Goal: Contribute content: Contribute content

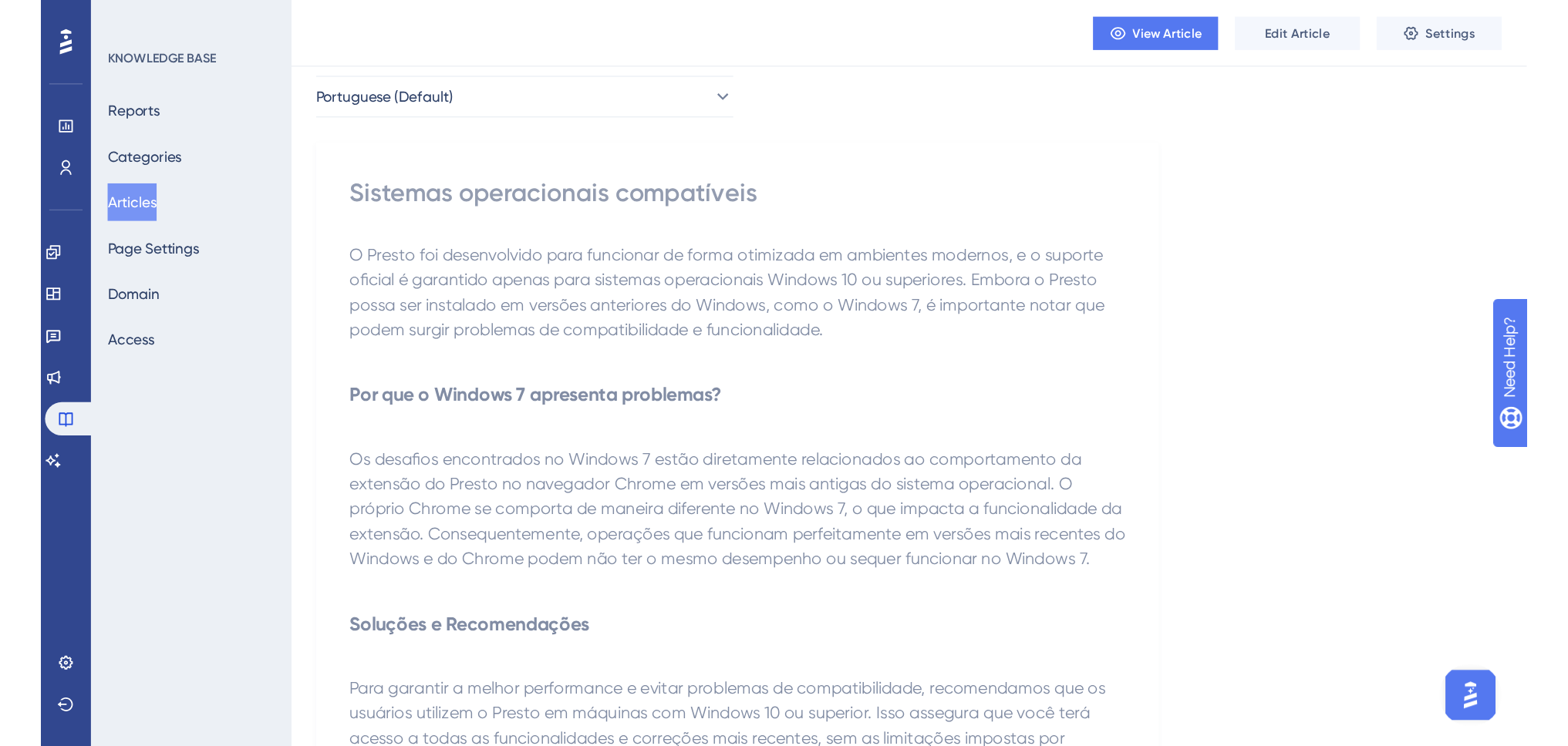
scroll to position [67, 0]
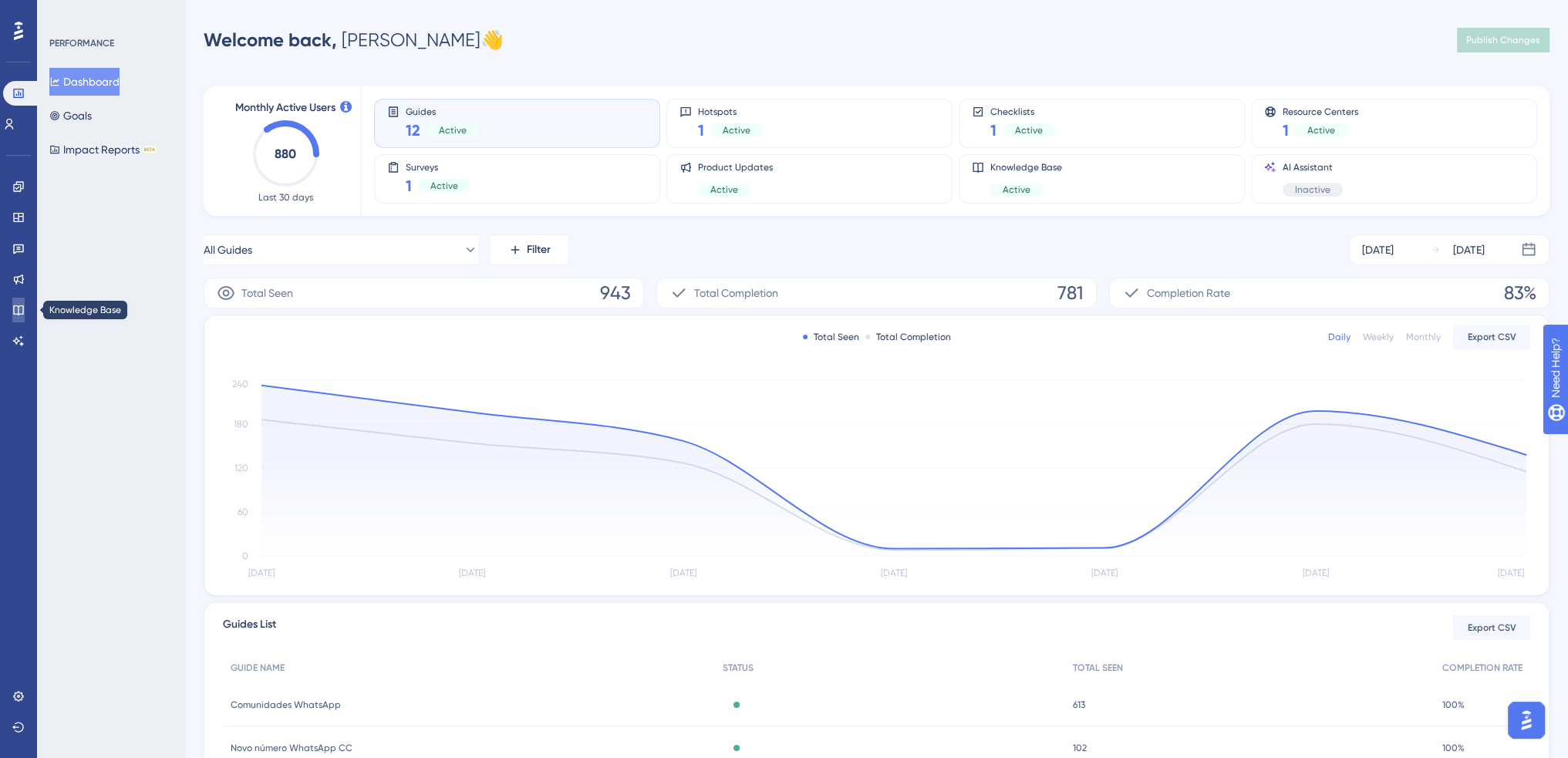
click at [18, 308] on icon at bounding box center [18, 310] width 12 height 12
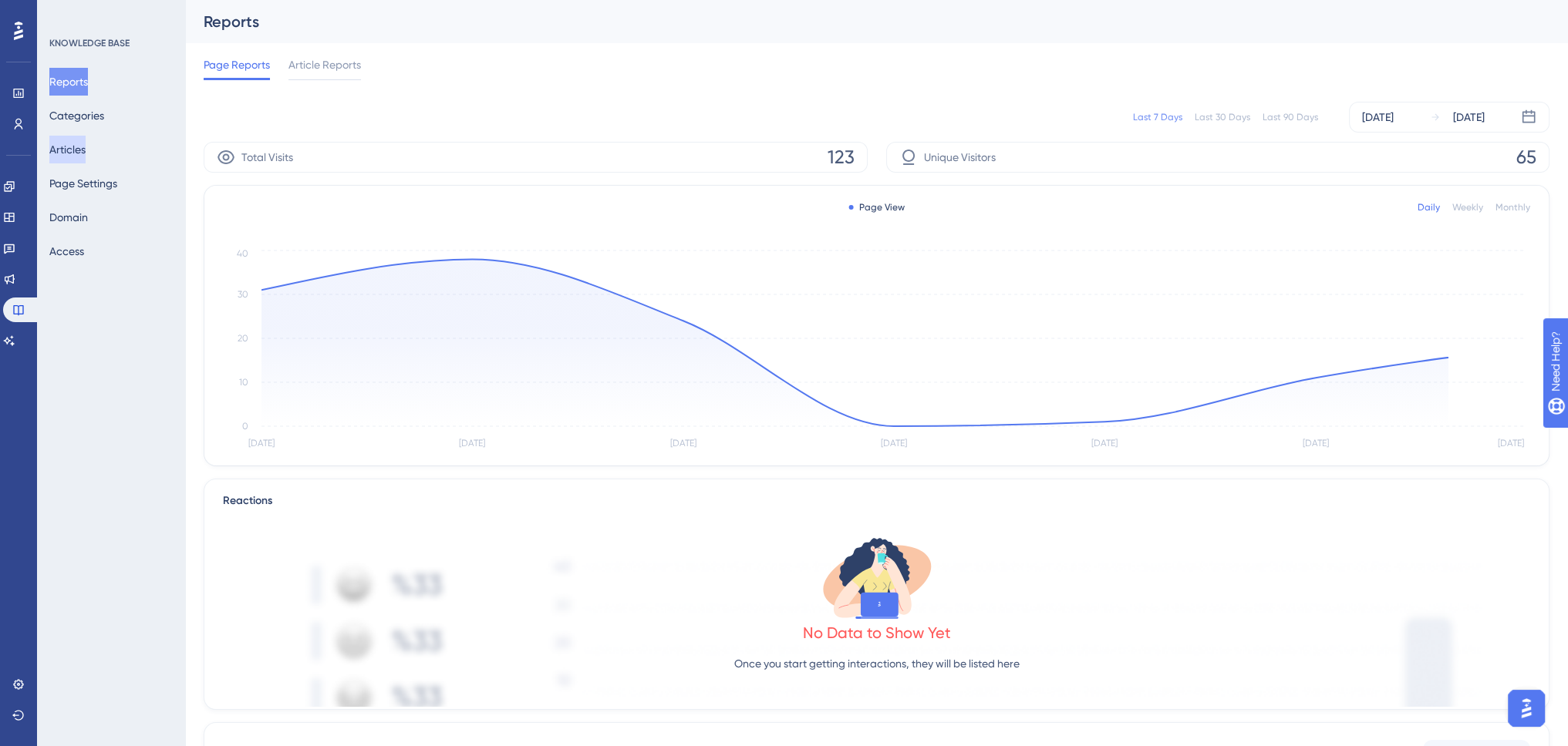
click at [76, 150] on button "Articles" at bounding box center [67, 149] width 36 height 28
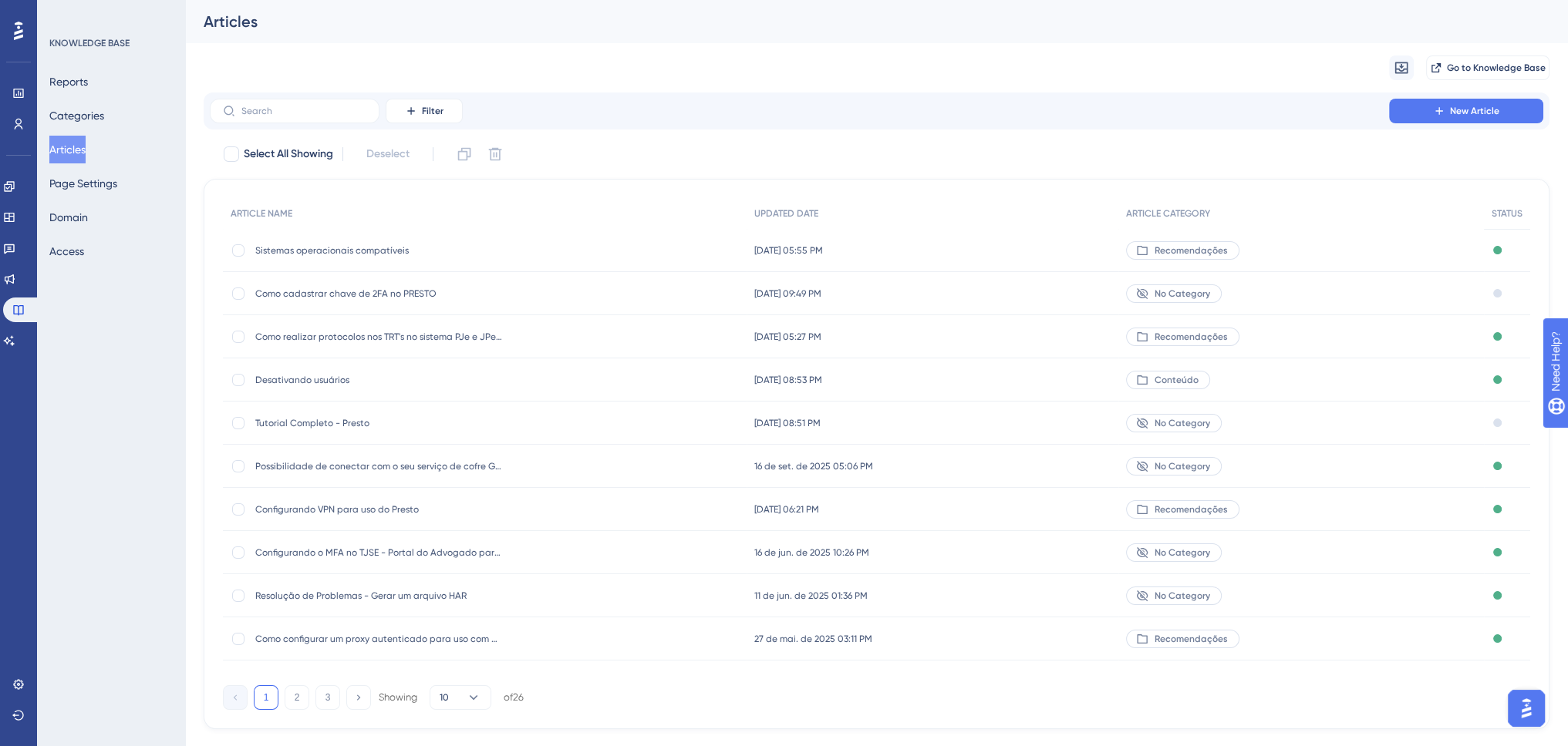
click at [310, 293] on span "Como cadastrar chave de 2FA no PRESTO" at bounding box center [379, 293] width 247 height 12
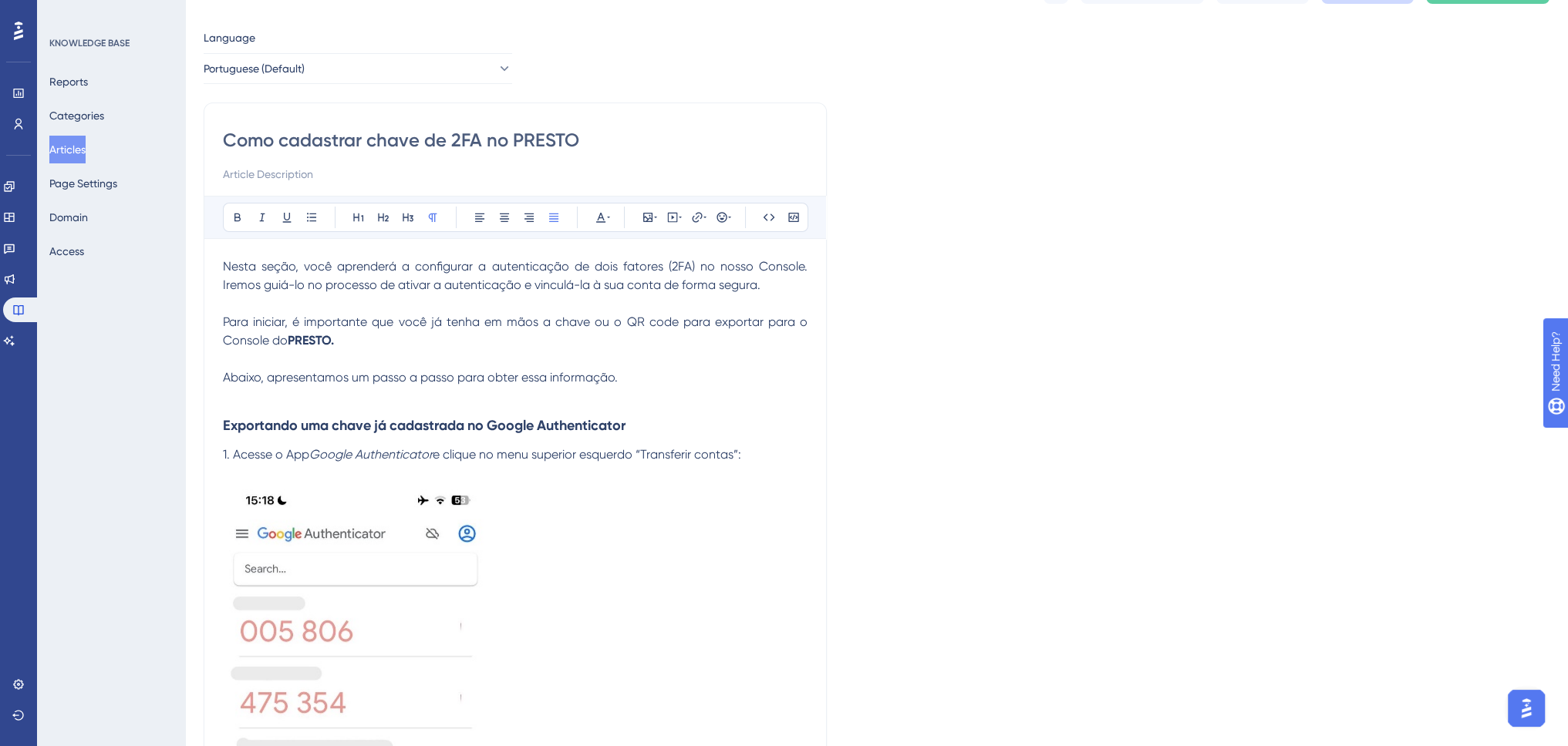
scroll to position [77, 0]
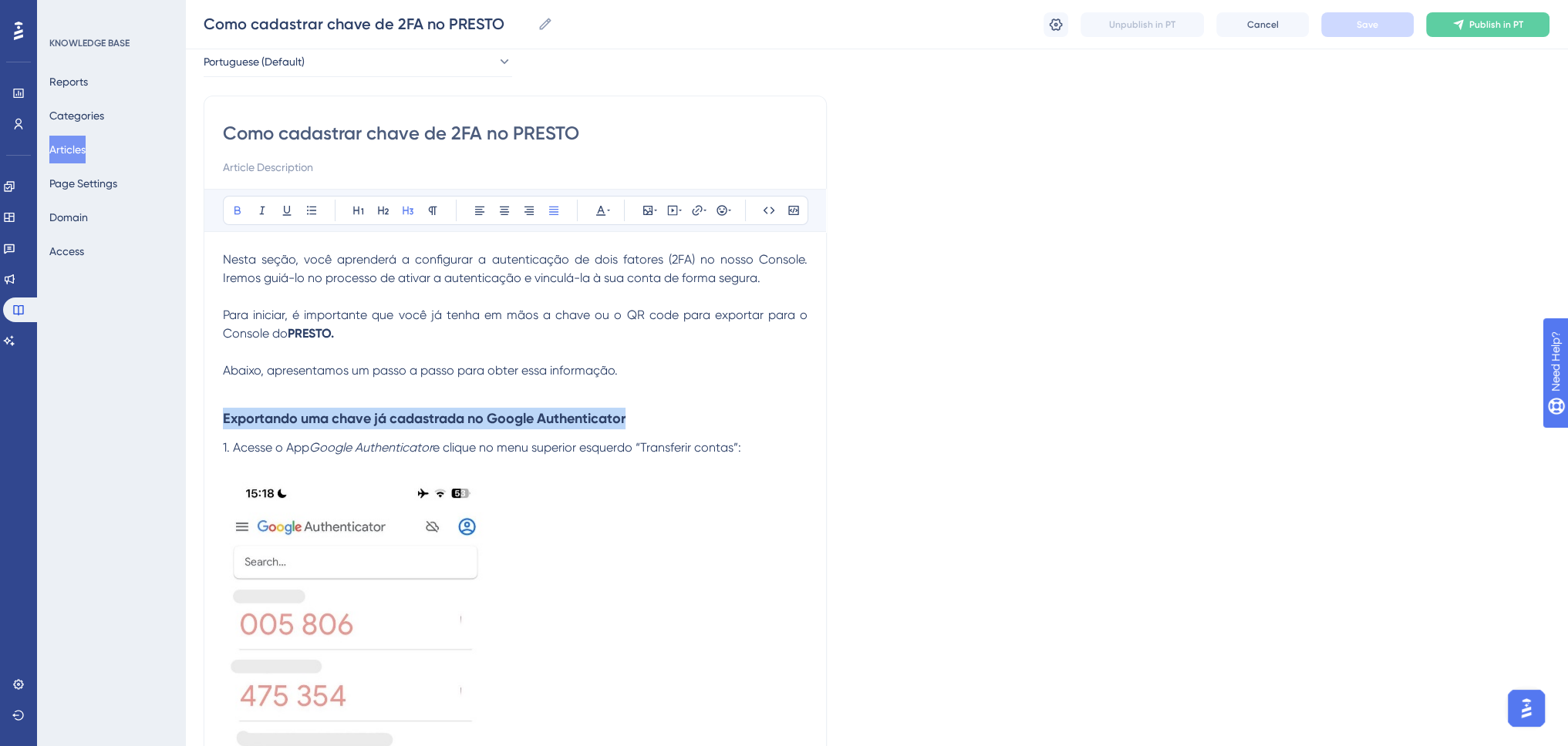
drag, startPoint x: 634, startPoint y: 420, endPoint x: 182, endPoint y: 420, distance: 452.0
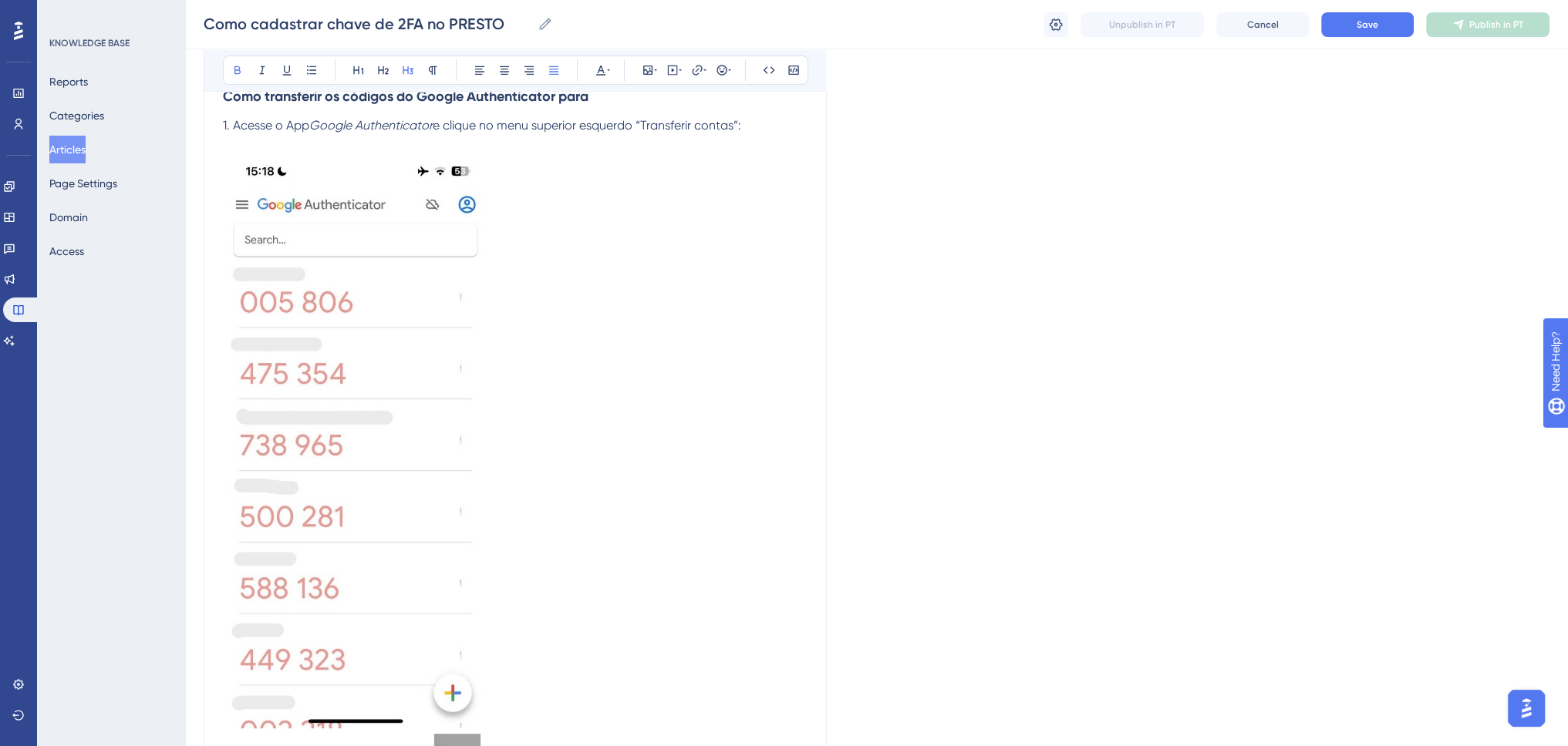
scroll to position [385, 0]
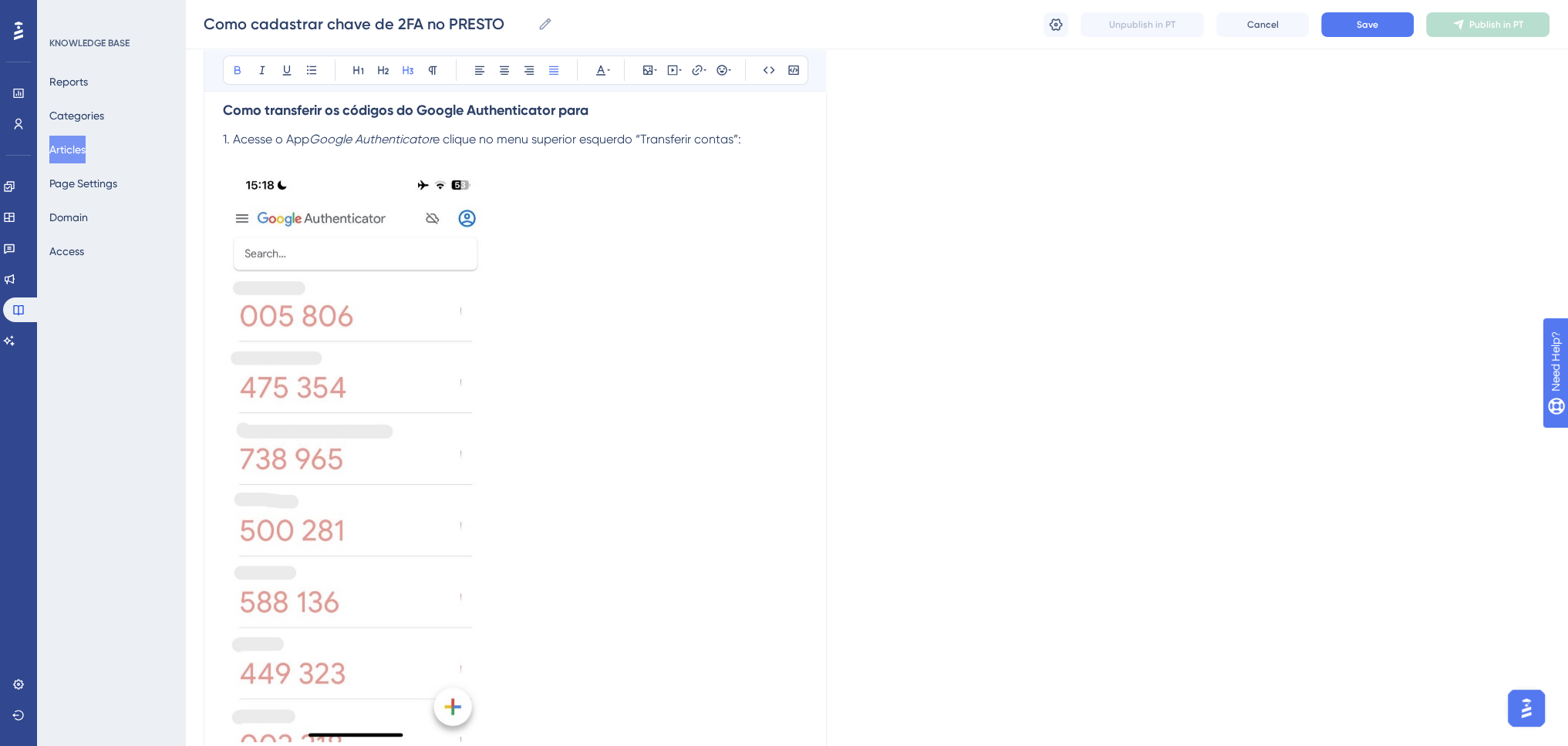
click at [431, 406] on img at bounding box center [355, 455] width 265 height 575
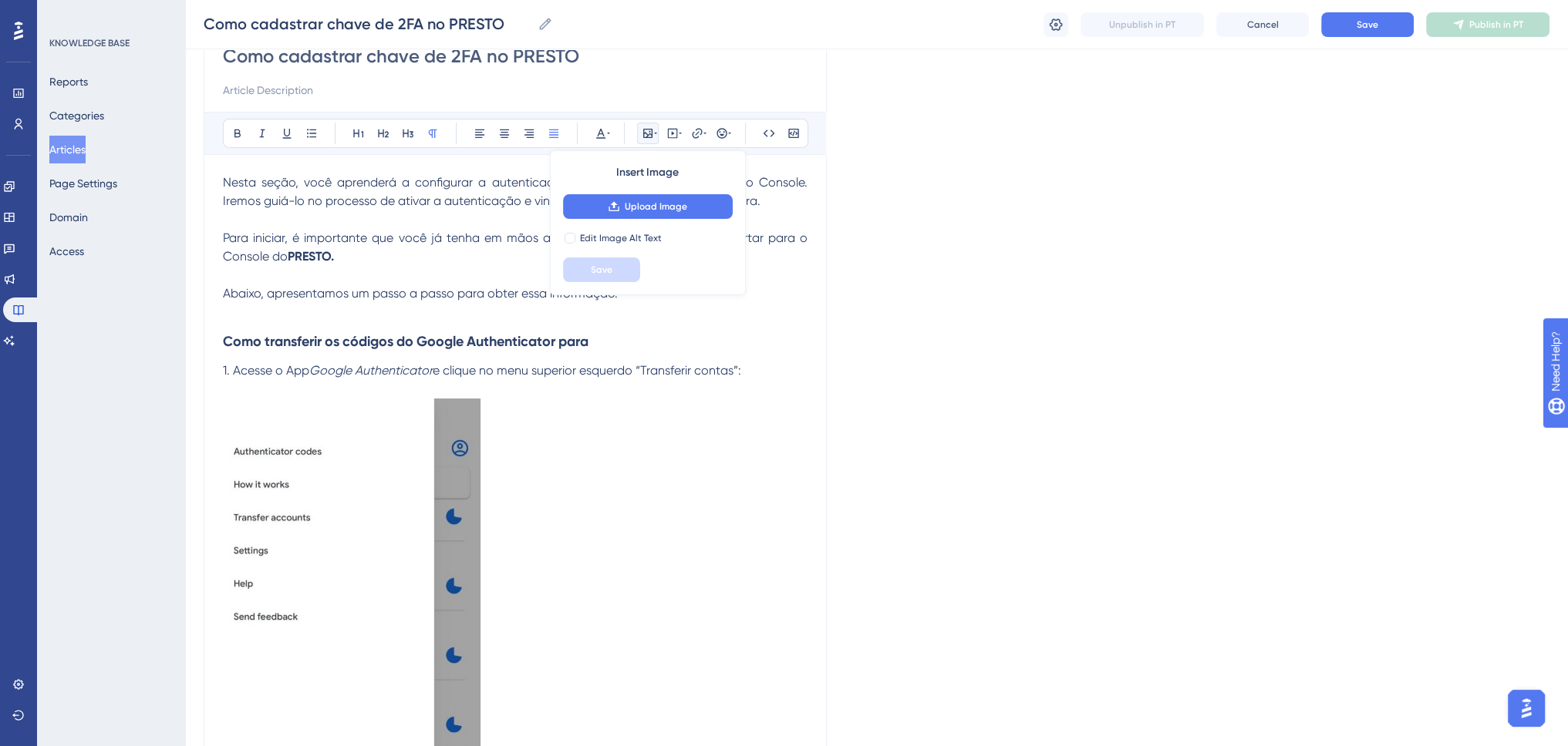
click at [379, 483] on img at bounding box center [351, 678] width 257 height 558
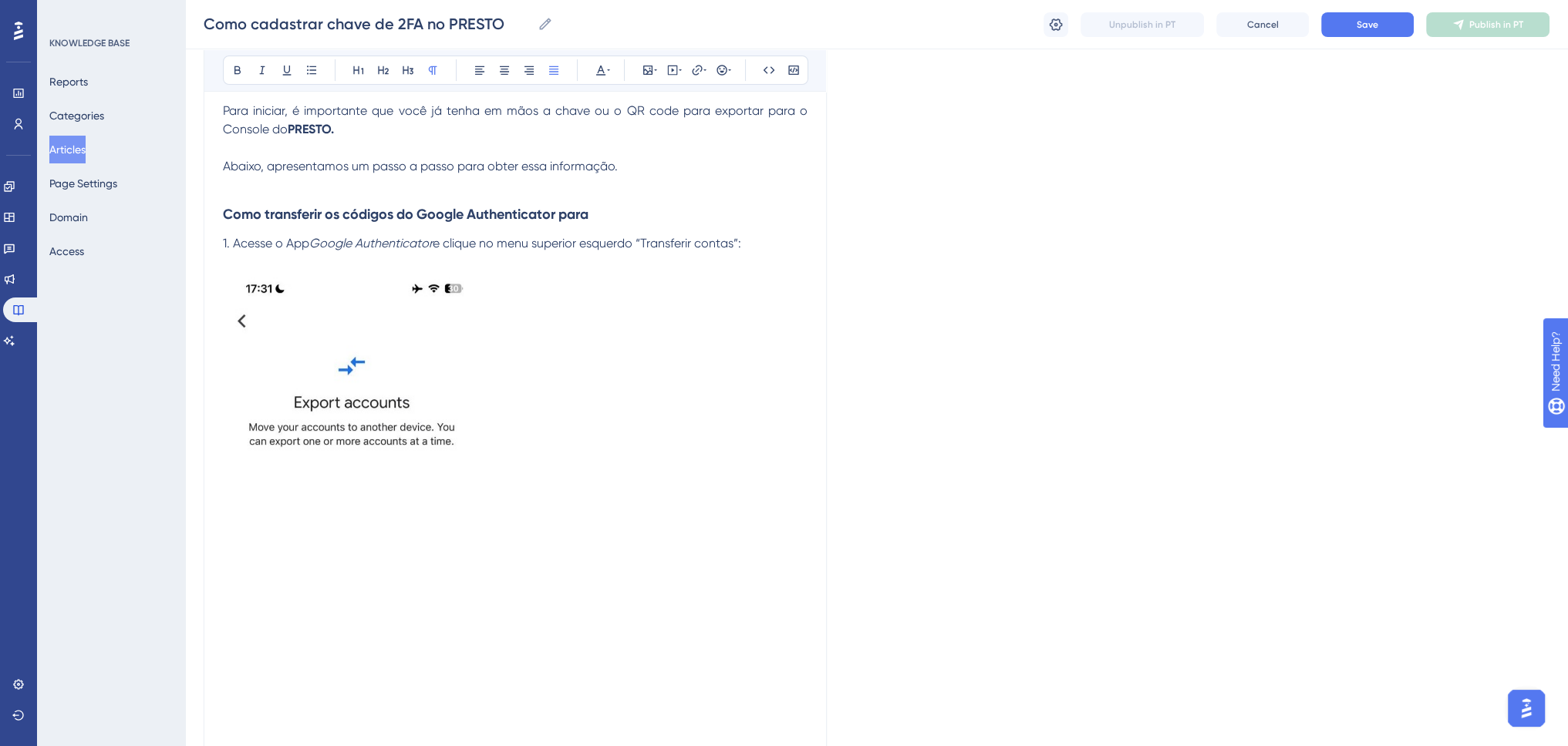
scroll to position [281, 0]
click at [371, 461] on img at bounding box center [351, 551] width 257 height 558
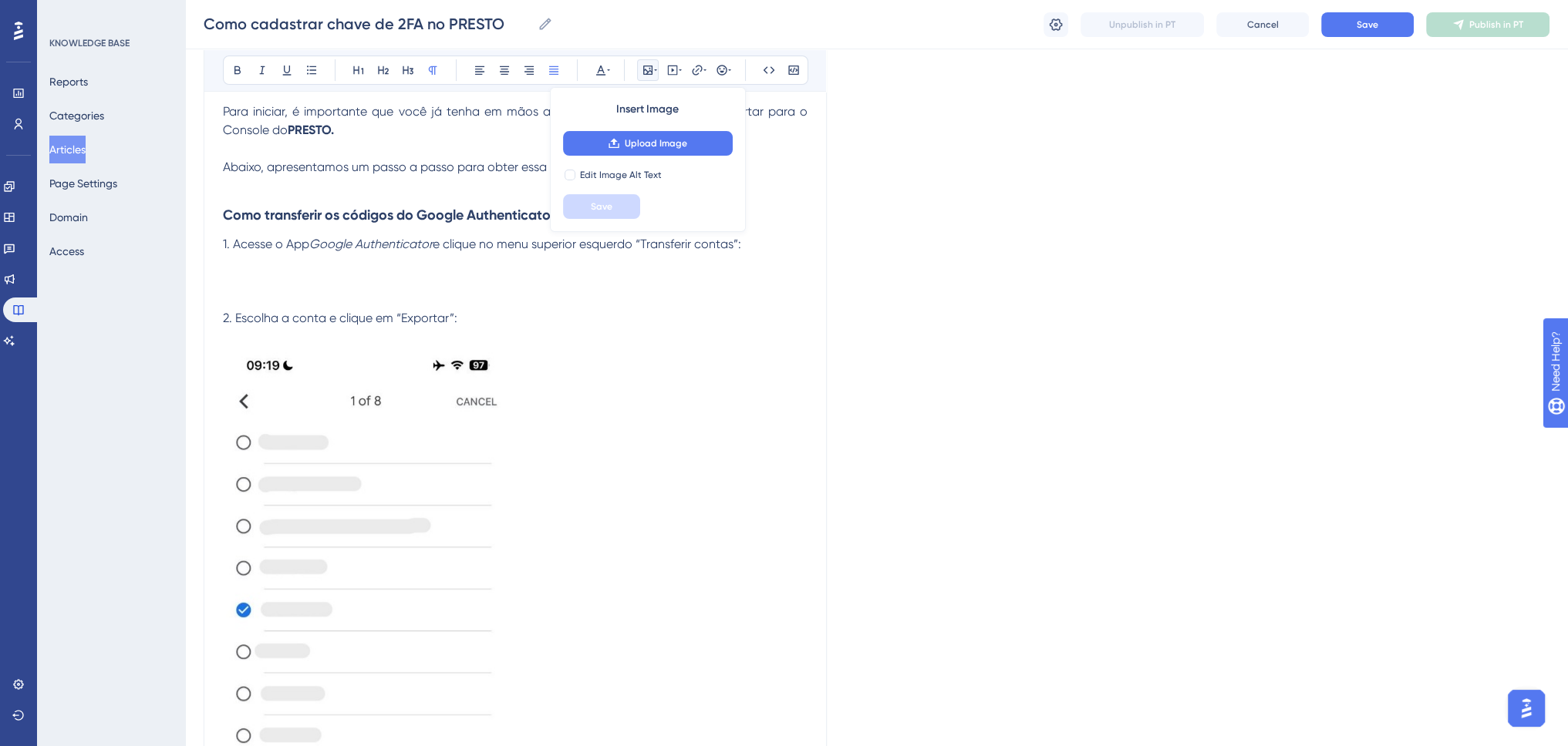
click at [431, 431] on img at bounding box center [366, 657] width 286 height 621
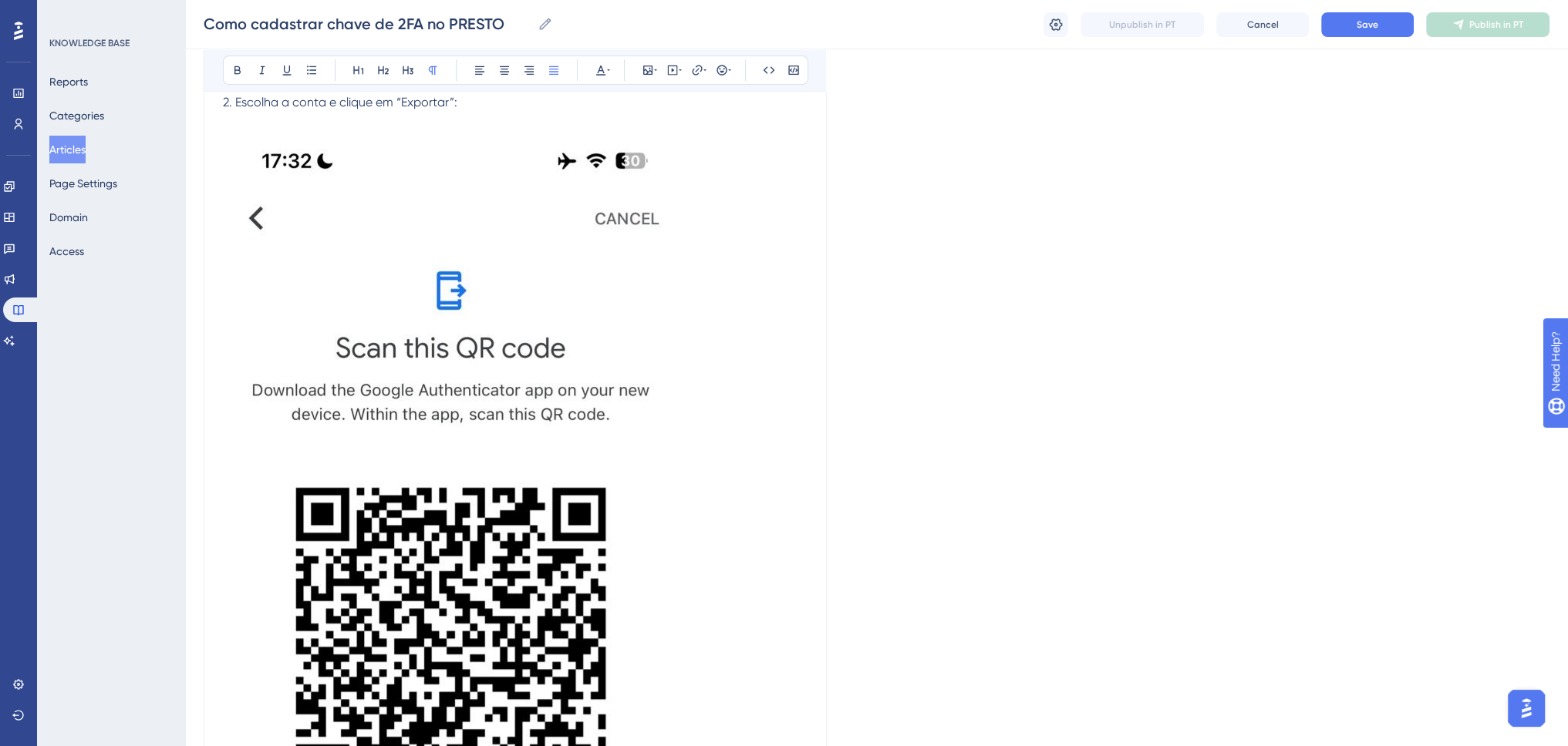
scroll to position [475, 0]
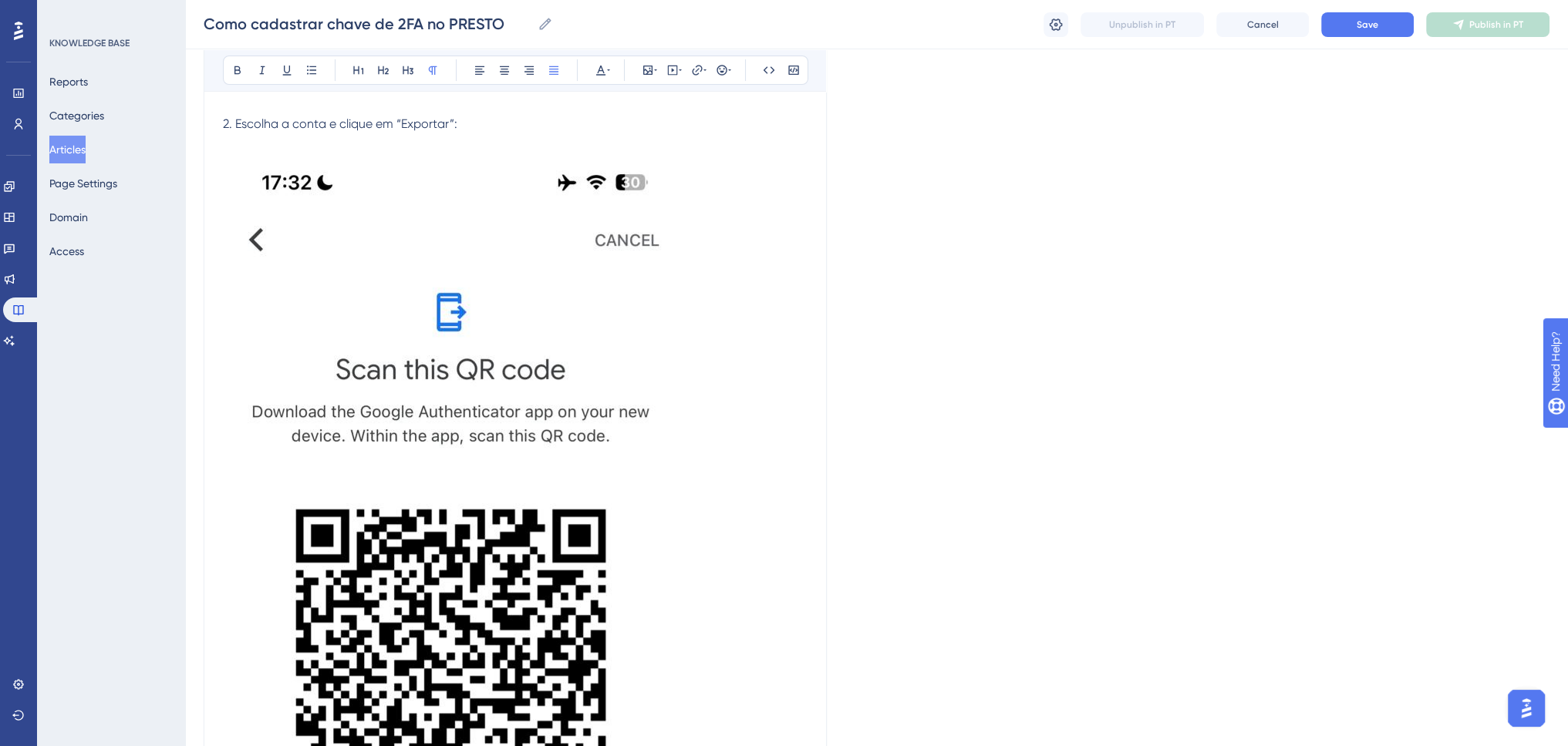
click at [456, 428] on img at bounding box center [451, 644] width 456 height 986
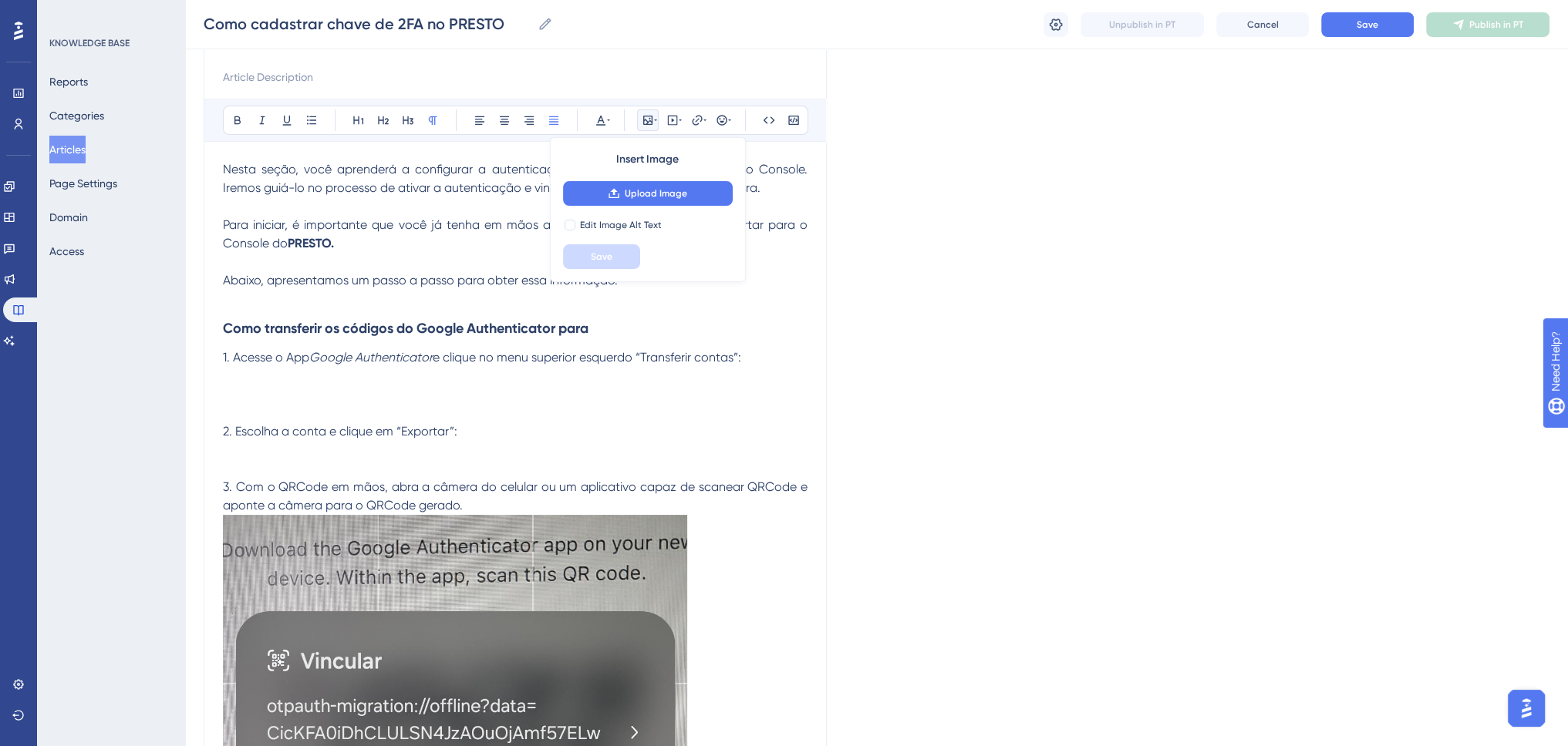
scroll to position [166, 0]
click at [580, 329] on strong "Como transferir os códigos do Google Authenticator para" at bounding box center [406, 329] width 366 height 17
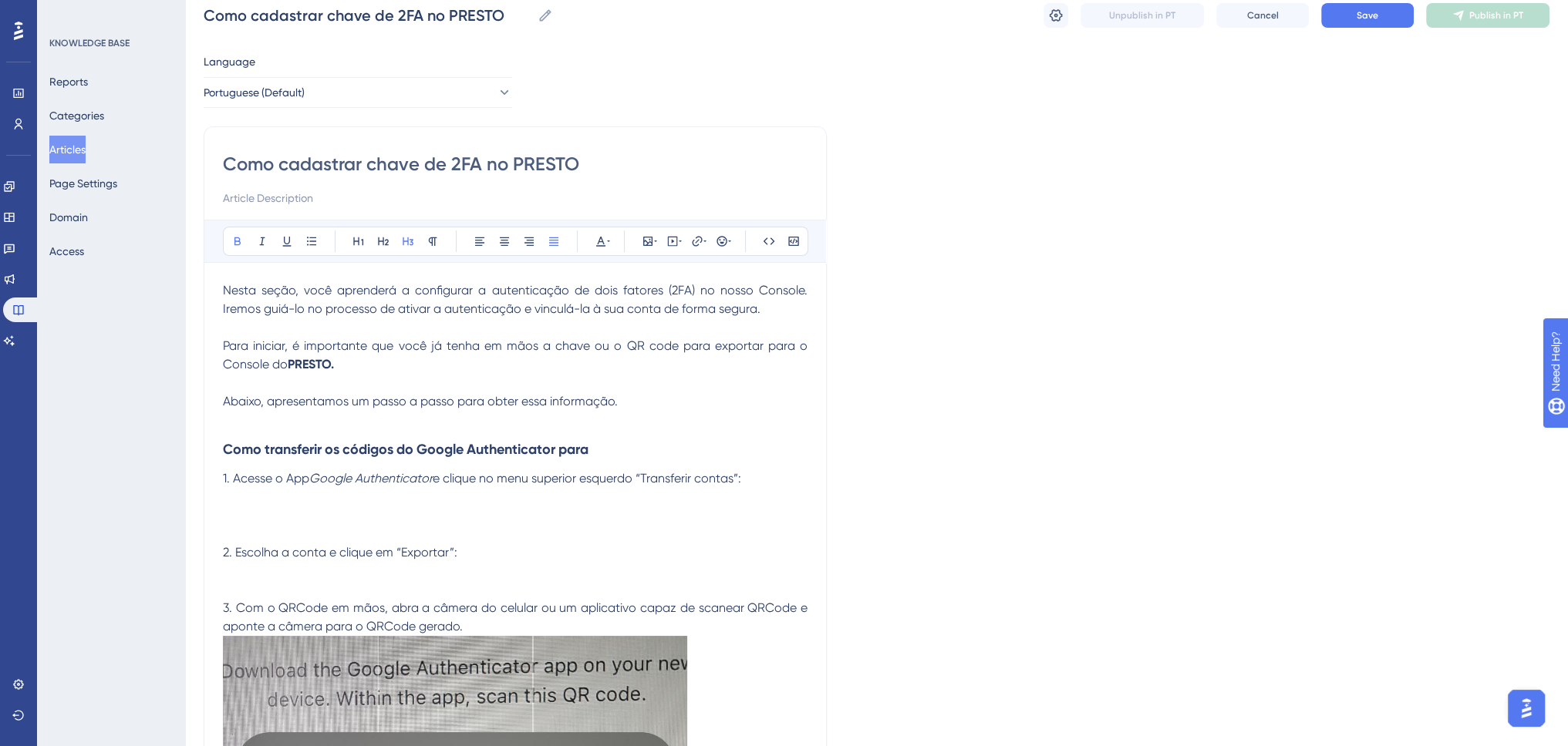
scroll to position [89, 0]
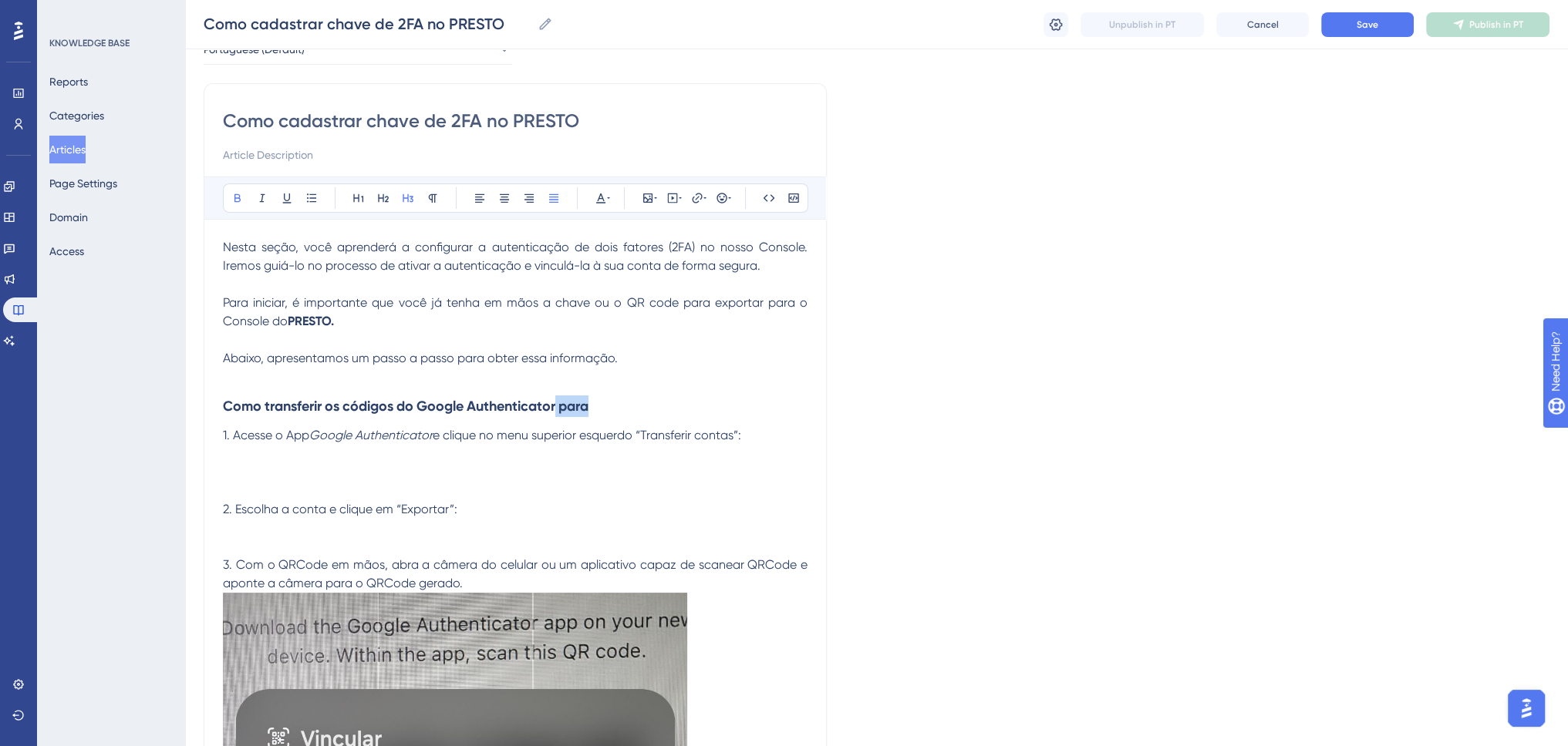
drag, startPoint x: 544, startPoint y: 406, endPoint x: 559, endPoint y: 412, distance: 16.2
click at [559, 412] on h3 "Como transferir os códigos do Google Authenticator para" at bounding box center [515, 406] width 584 height 40
drag, startPoint x: 694, startPoint y: 437, endPoint x: 235, endPoint y: 437, distance: 459.0
click at [235, 437] on p "1. Acesse o App Google Authenticator e clique no menu superior esquerdo “Transf…" at bounding box center [515, 435] width 584 height 18
click at [305, 468] on p at bounding box center [515, 472] width 584 height 18
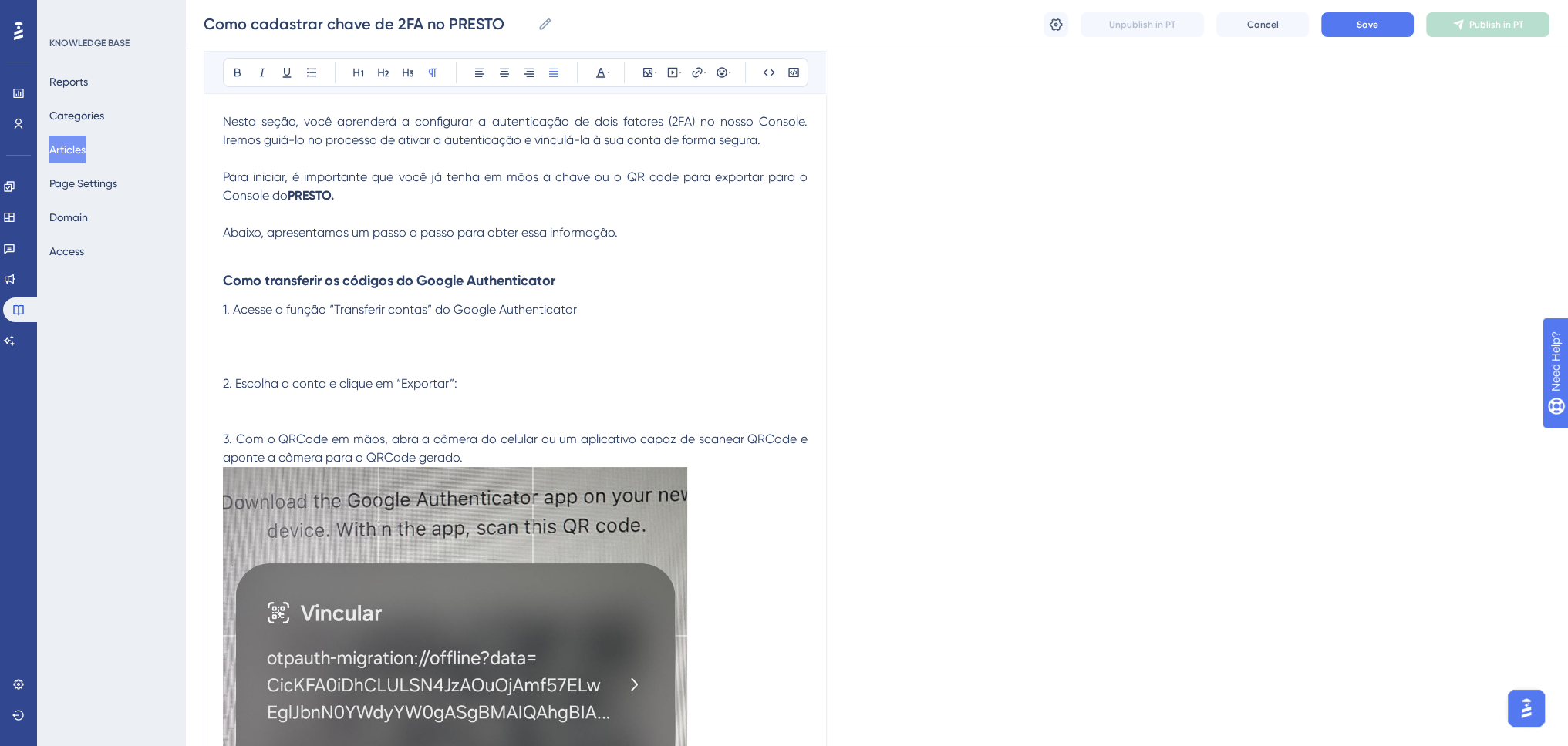
scroll to position [244, 0]
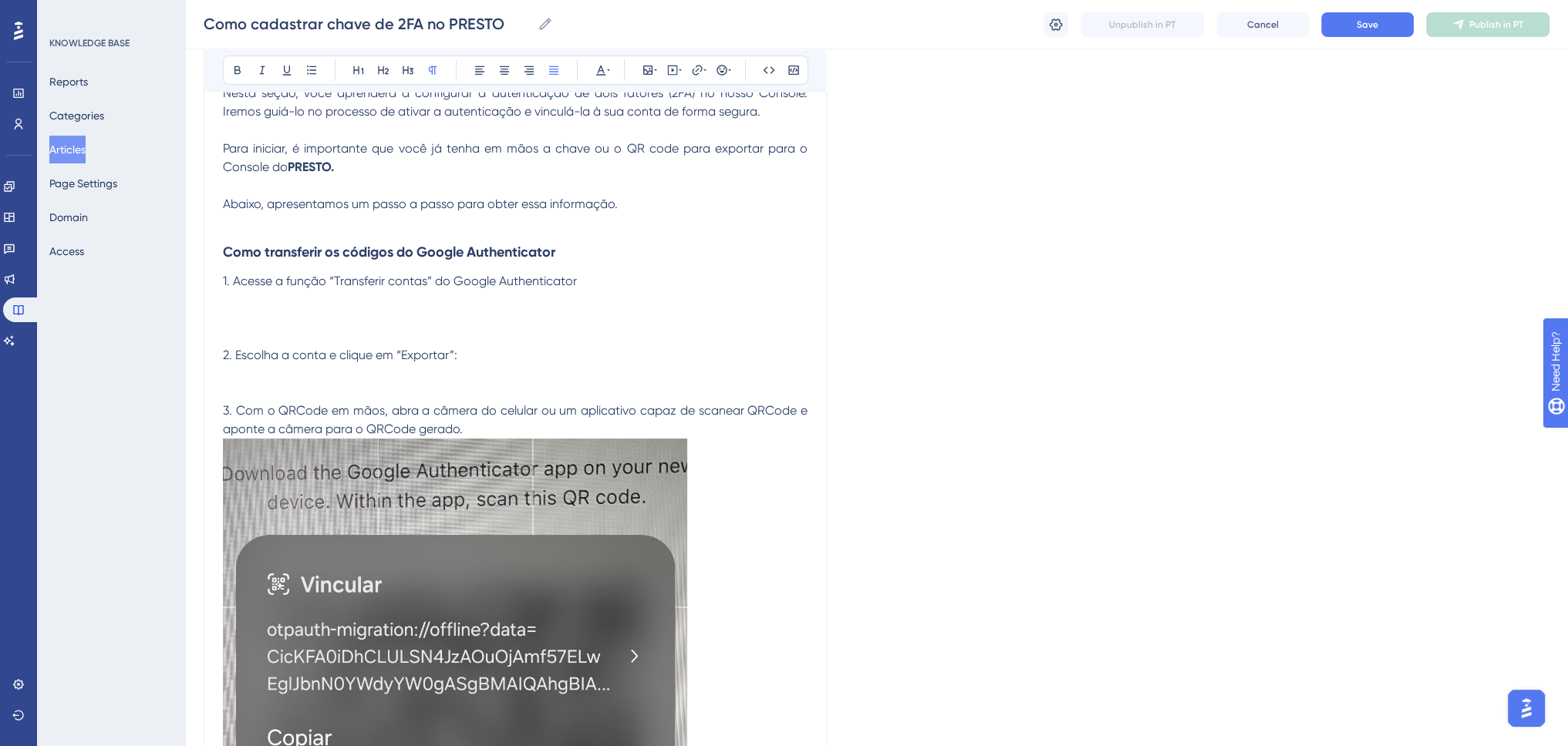
click at [273, 309] on p at bounding box center [515, 318] width 584 height 18
click at [342, 323] on p at bounding box center [515, 318] width 584 height 18
drag, startPoint x: 342, startPoint y: 326, endPoint x: 314, endPoint y: 315, distance: 30.1
click at [314, 315] on p at bounding box center [515, 318] width 584 height 18
click at [650, 70] on icon at bounding box center [648, 70] width 9 height 9
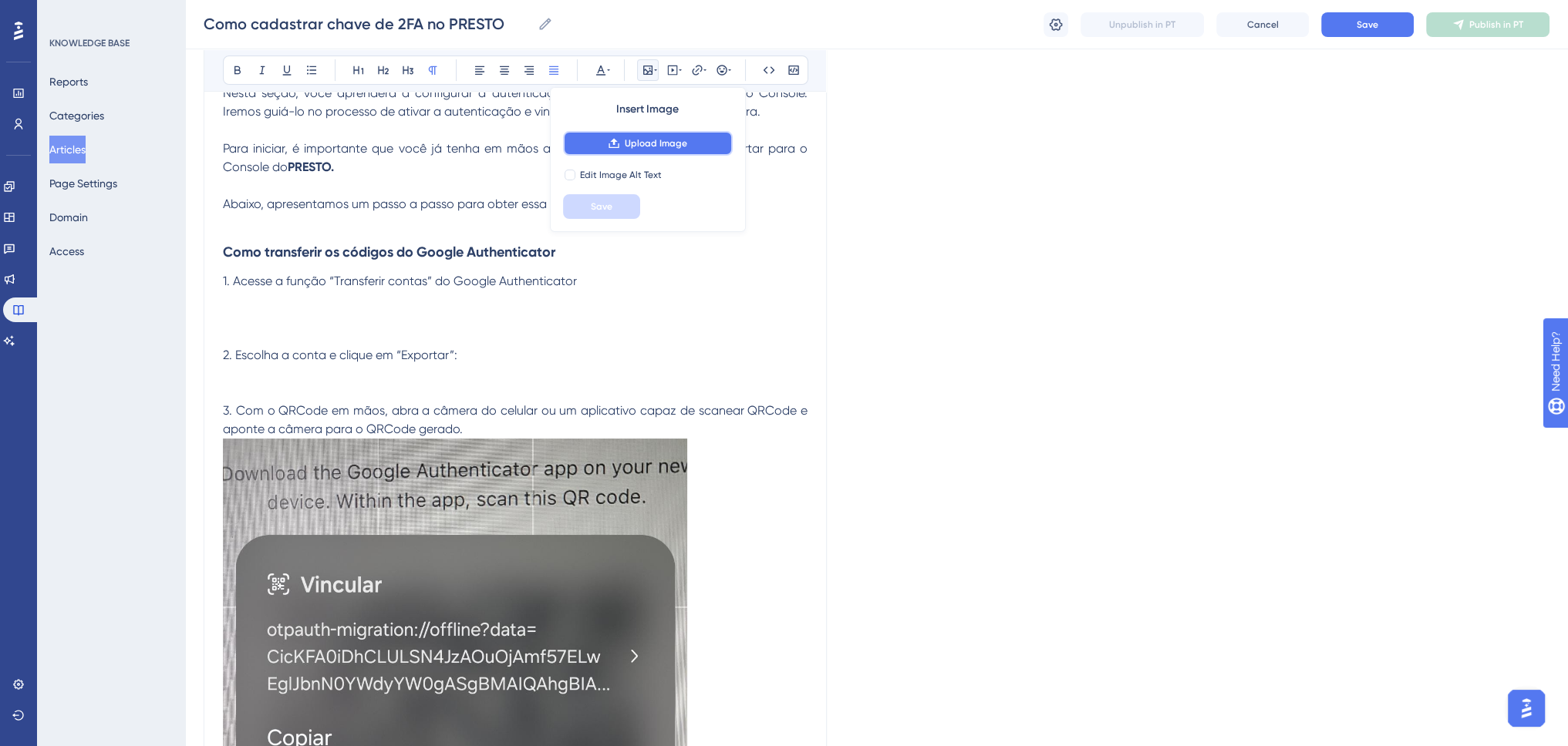
click at [631, 143] on span "Upload Image" at bounding box center [656, 143] width 63 height 12
click at [387, 318] on p at bounding box center [515, 318] width 584 height 18
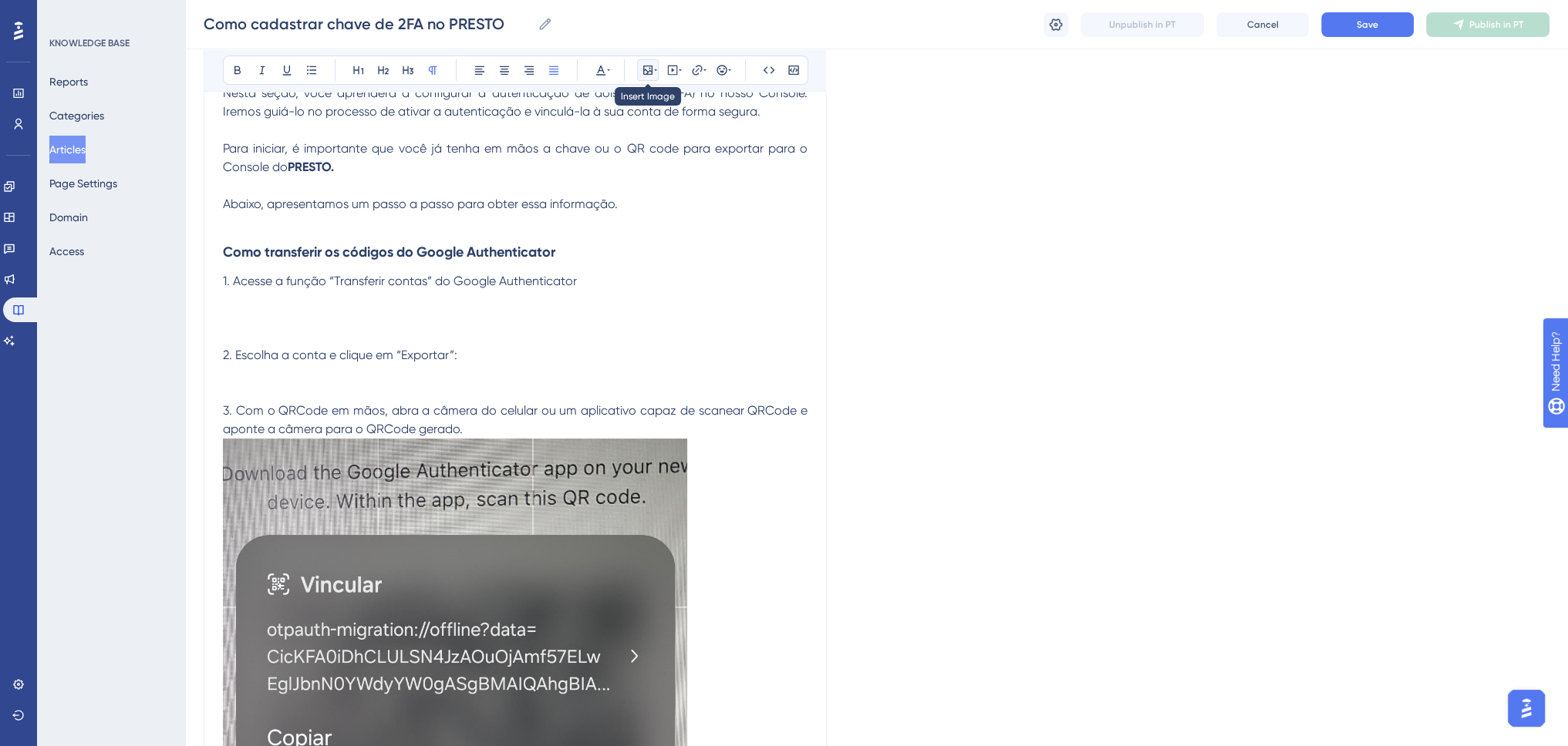
click at [650, 71] on icon at bounding box center [648, 70] width 9 height 9
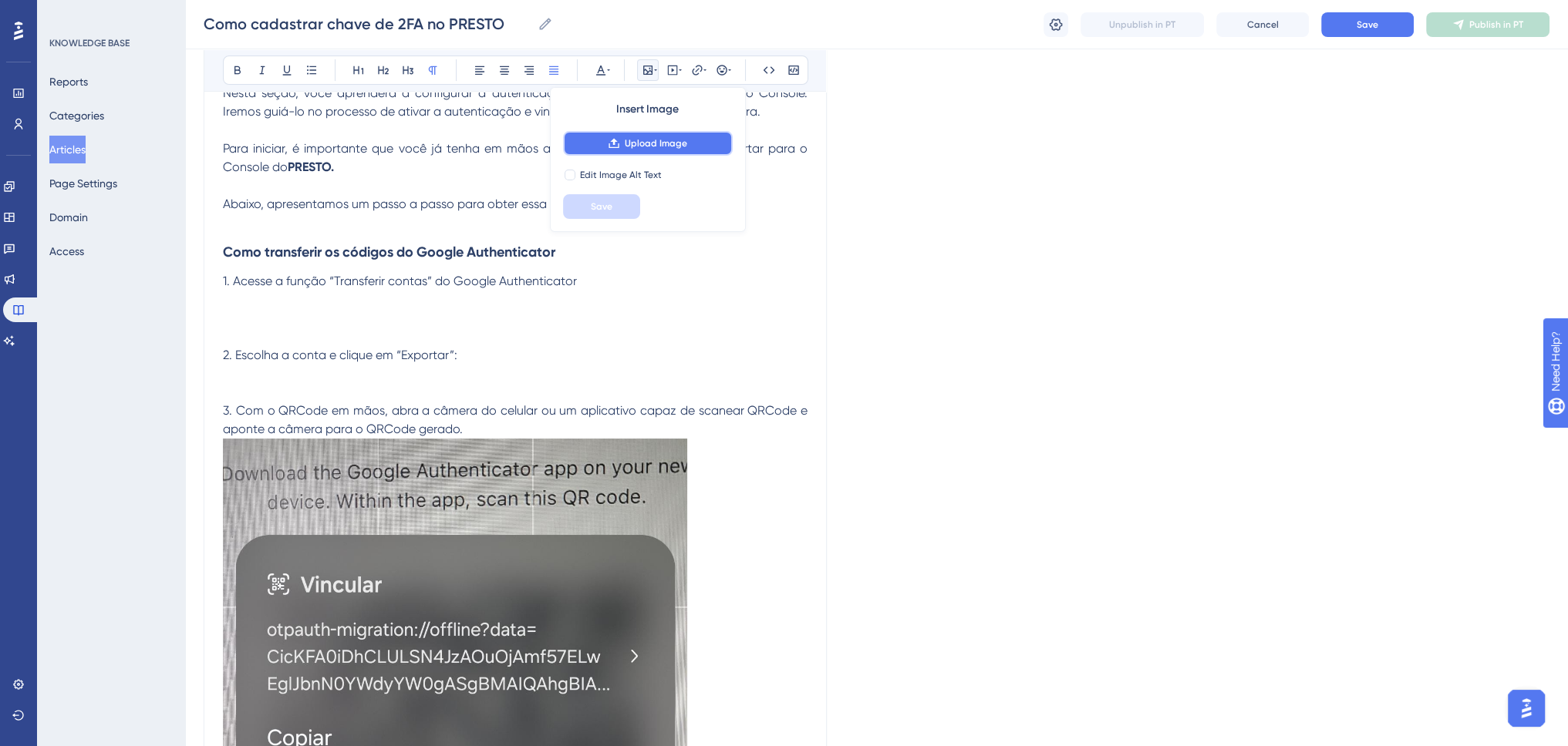
click at [671, 134] on button "Upload Image" at bounding box center [648, 143] width 170 height 25
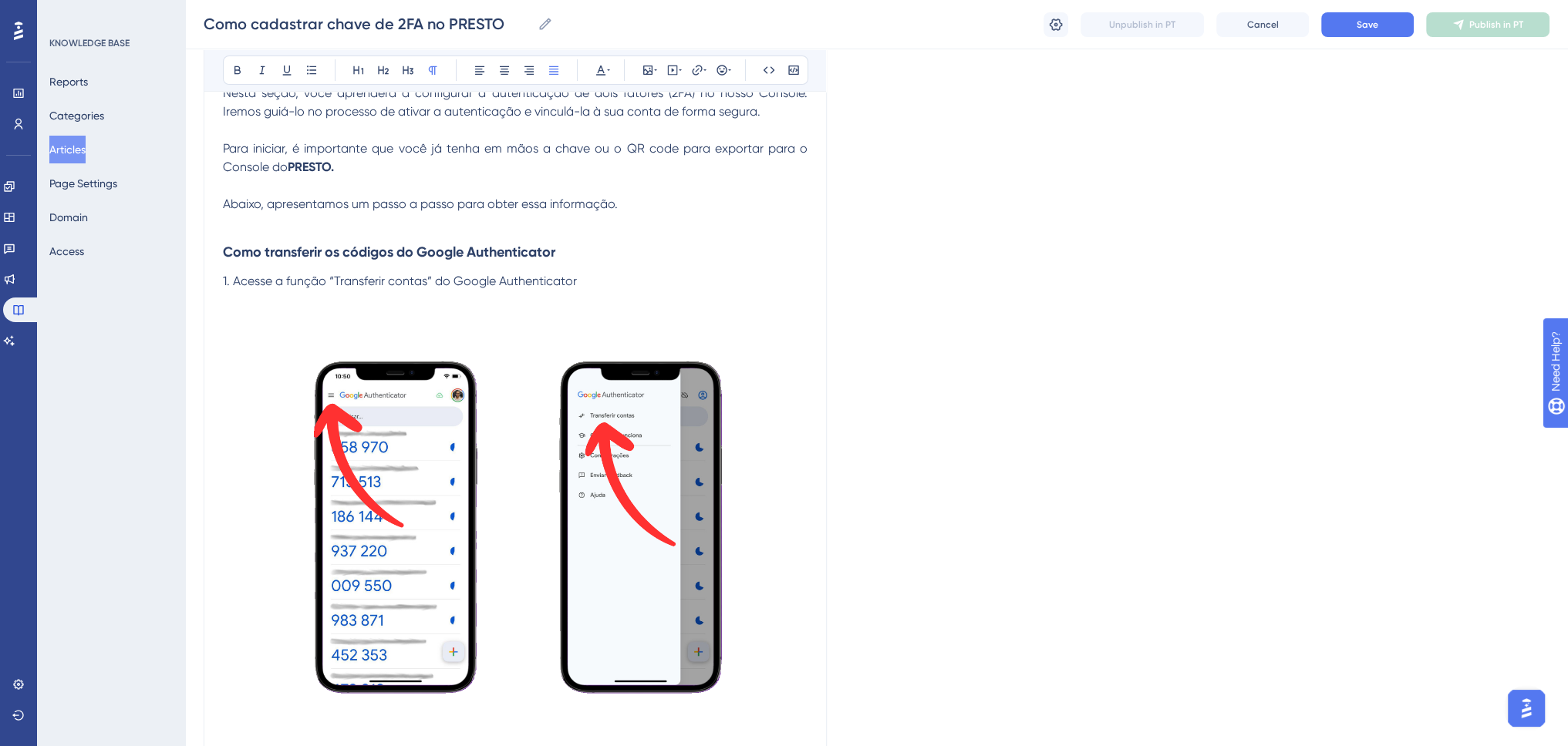
click at [515, 335] on img at bounding box center [515, 529] width 584 height 438
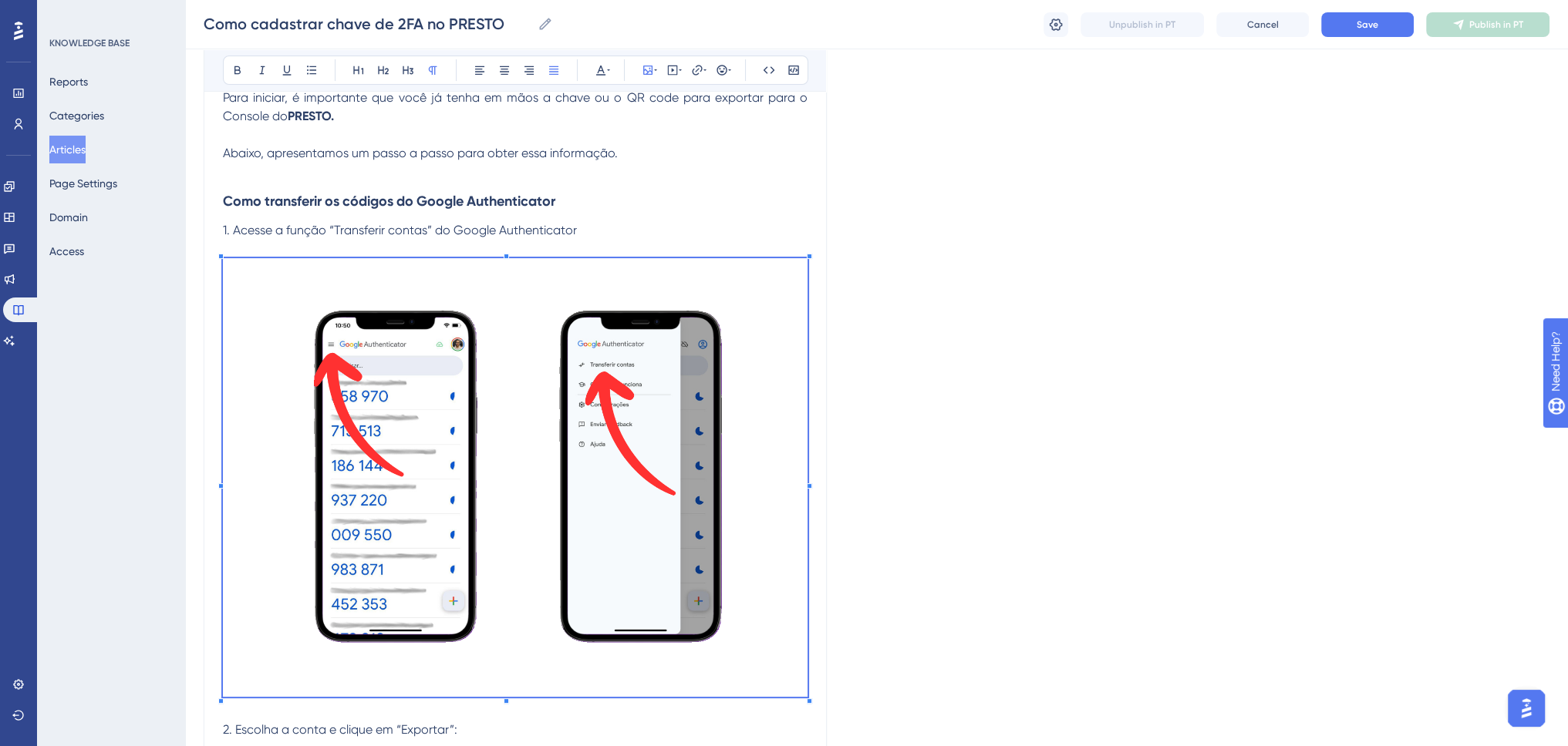
scroll to position [321, 0]
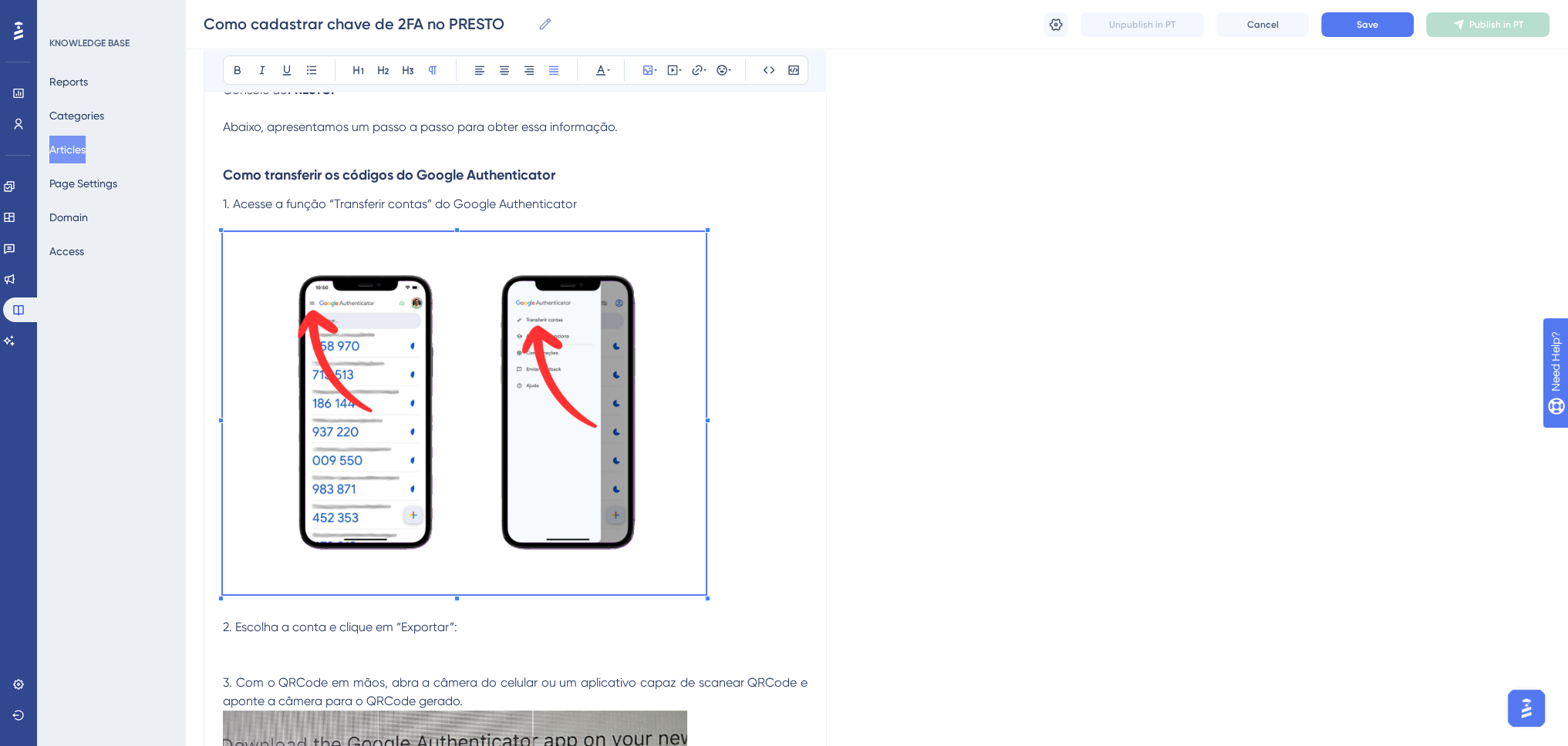
click at [708, 239] on p at bounding box center [515, 415] width 584 height 367
click at [765, 292] on p at bounding box center [515, 415] width 584 height 367
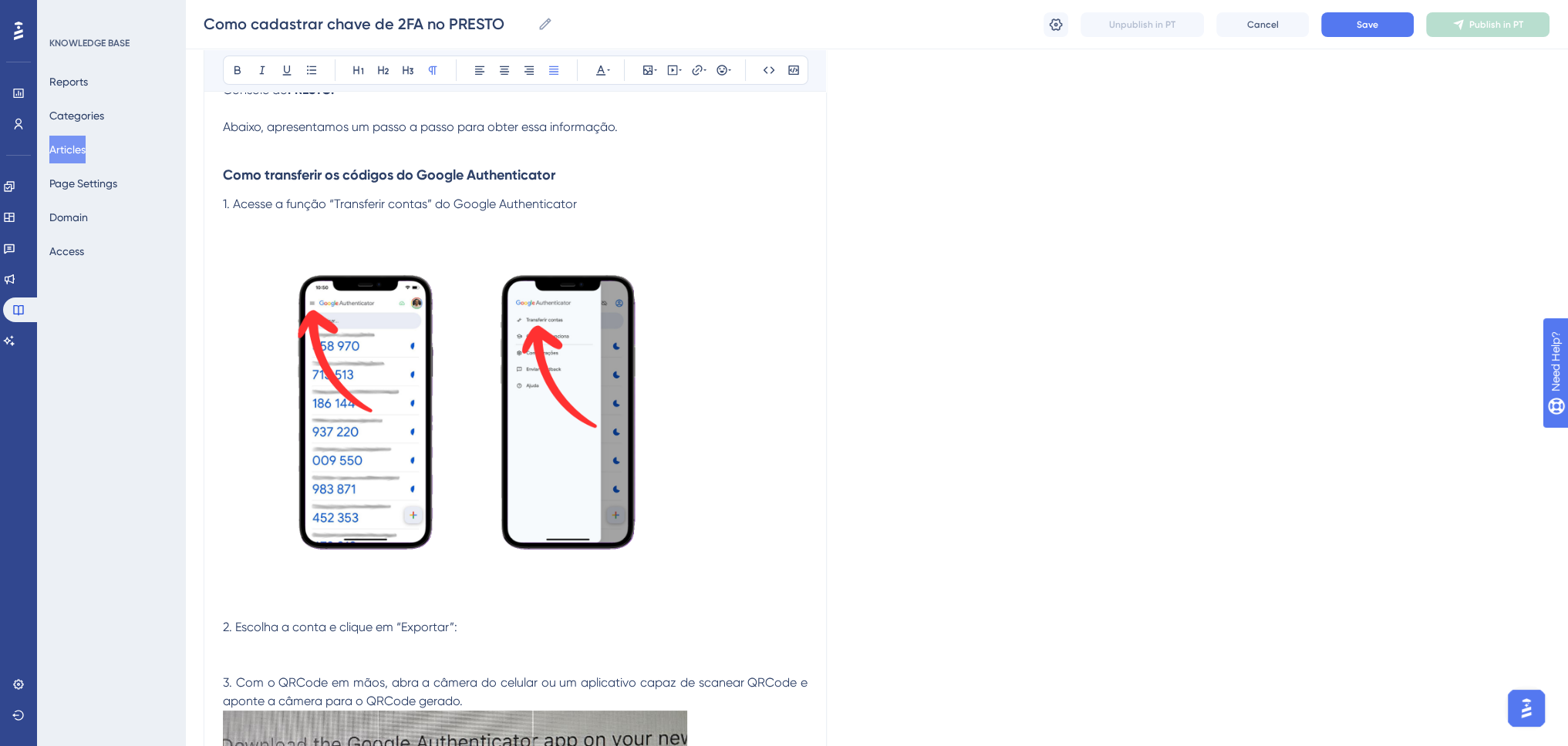
click at [594, 205] on p "1. Acesse a função “Transferir contas” do Google Authenticator" at bounding box center [515, 203] width 584 height 18
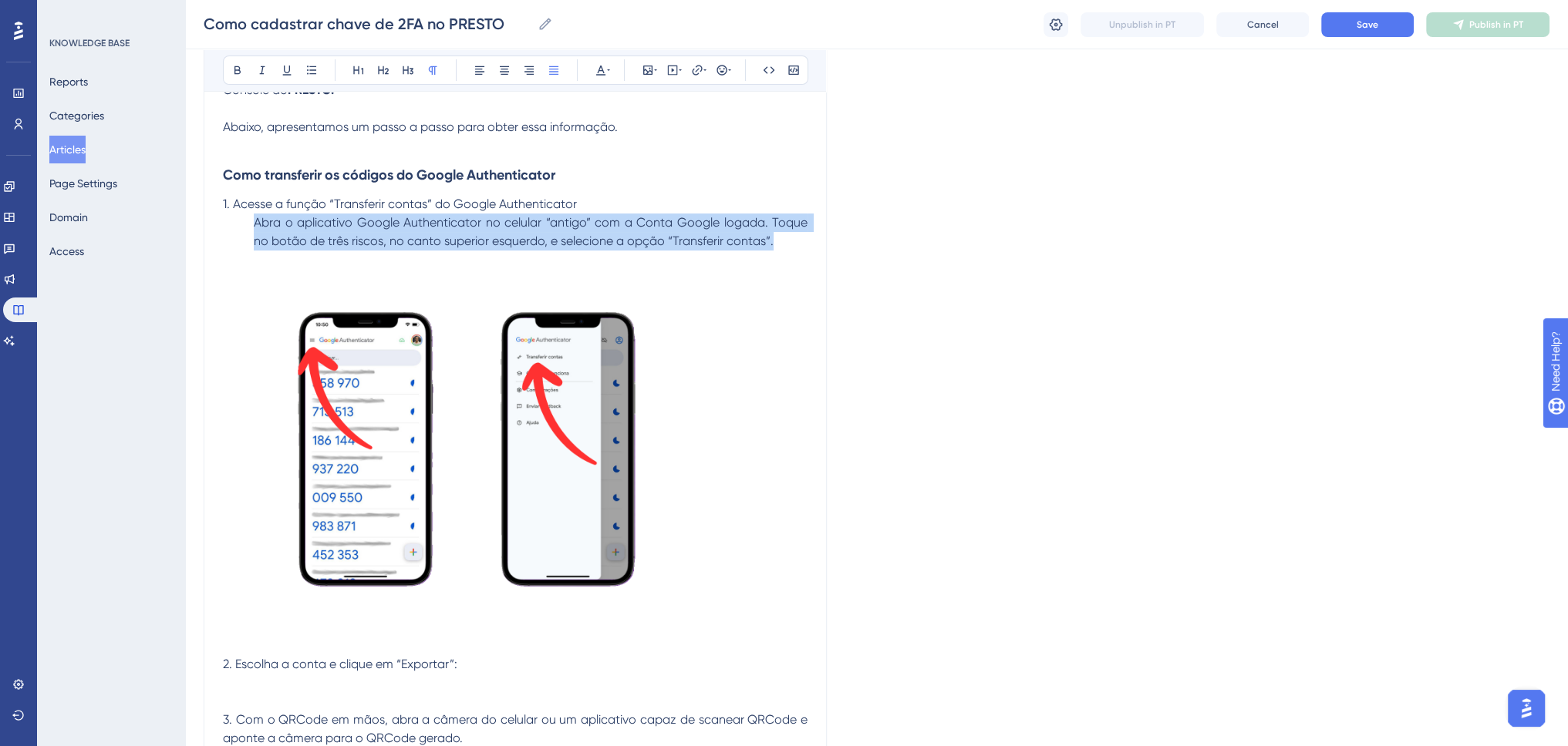
drag, startPoint x: 775, startPoint y: 243, endPoint x: 201, endPoint y: 215, distance: 574.7
click at [270, 69] on button at bounding box center [262, 70] width 22 height 22
click at [467, 242] on em "Abra o aplicativo Google Authenticator no celular “antigo” com a Conta Google l…" at bounding box center [532, 232] width 557 height 33
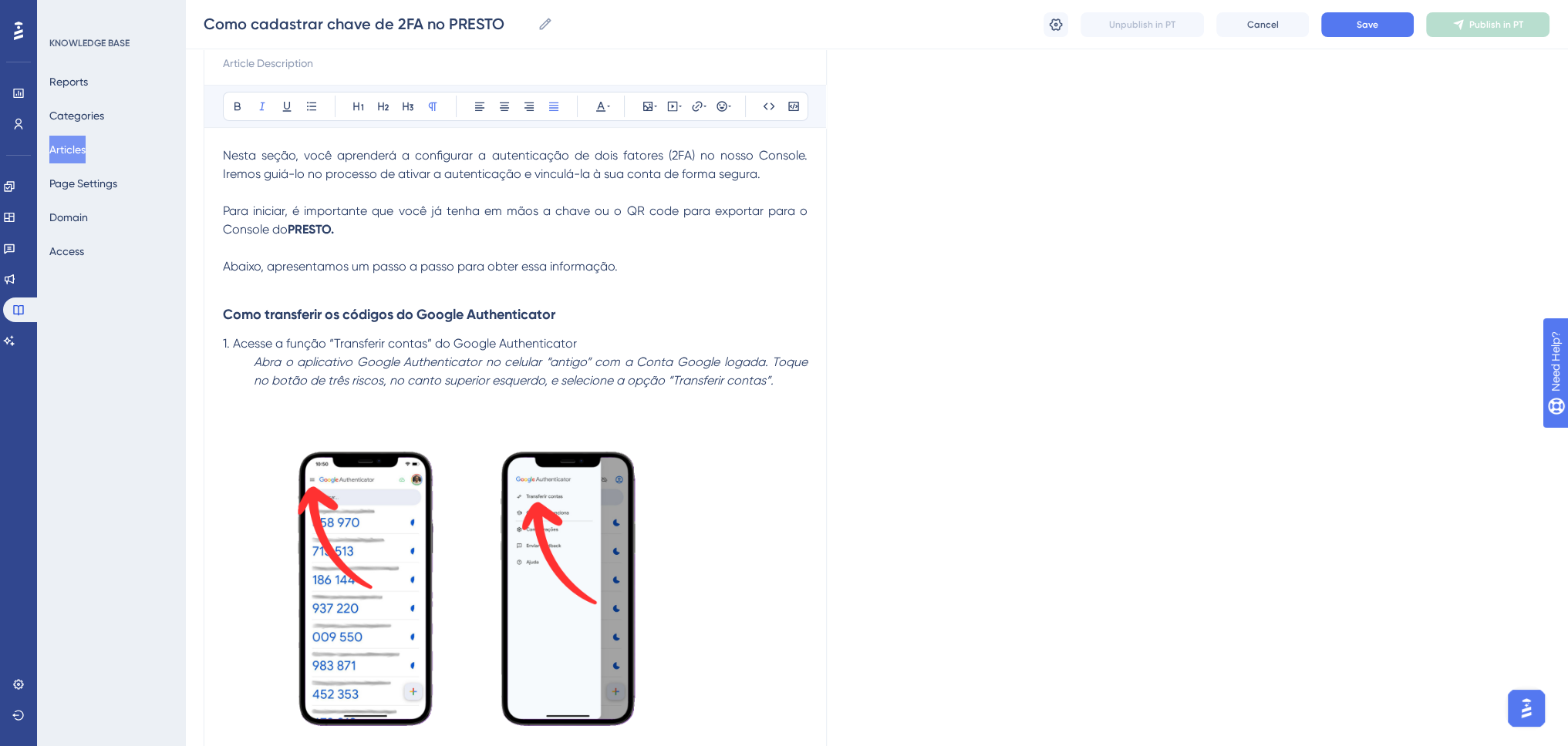
scroll to position [166, 0]
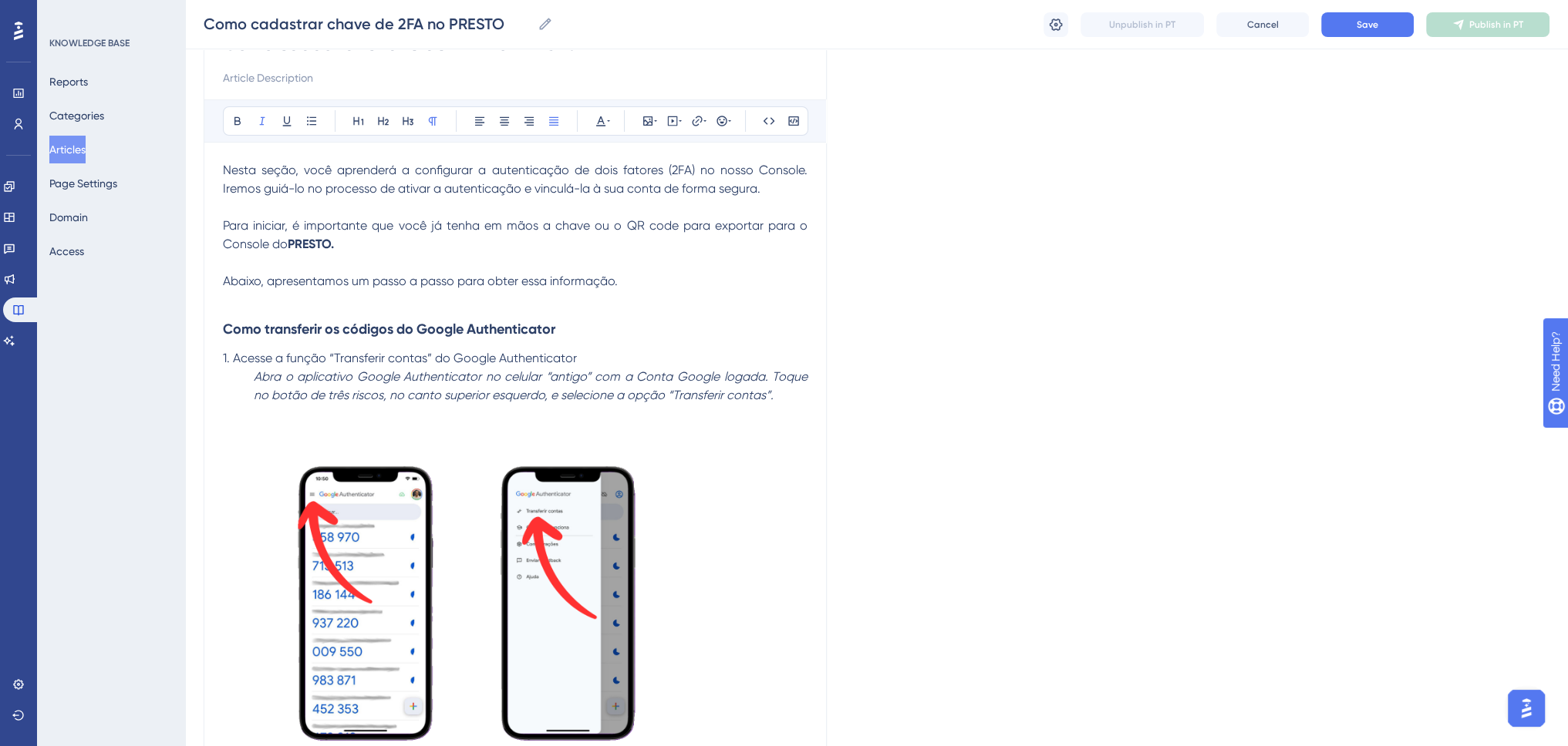
click at [232, 353] on span "1. Acesse a função “Transferir contas” do Google Authenticator" at bounding box center [400, 357] width 354 height 14
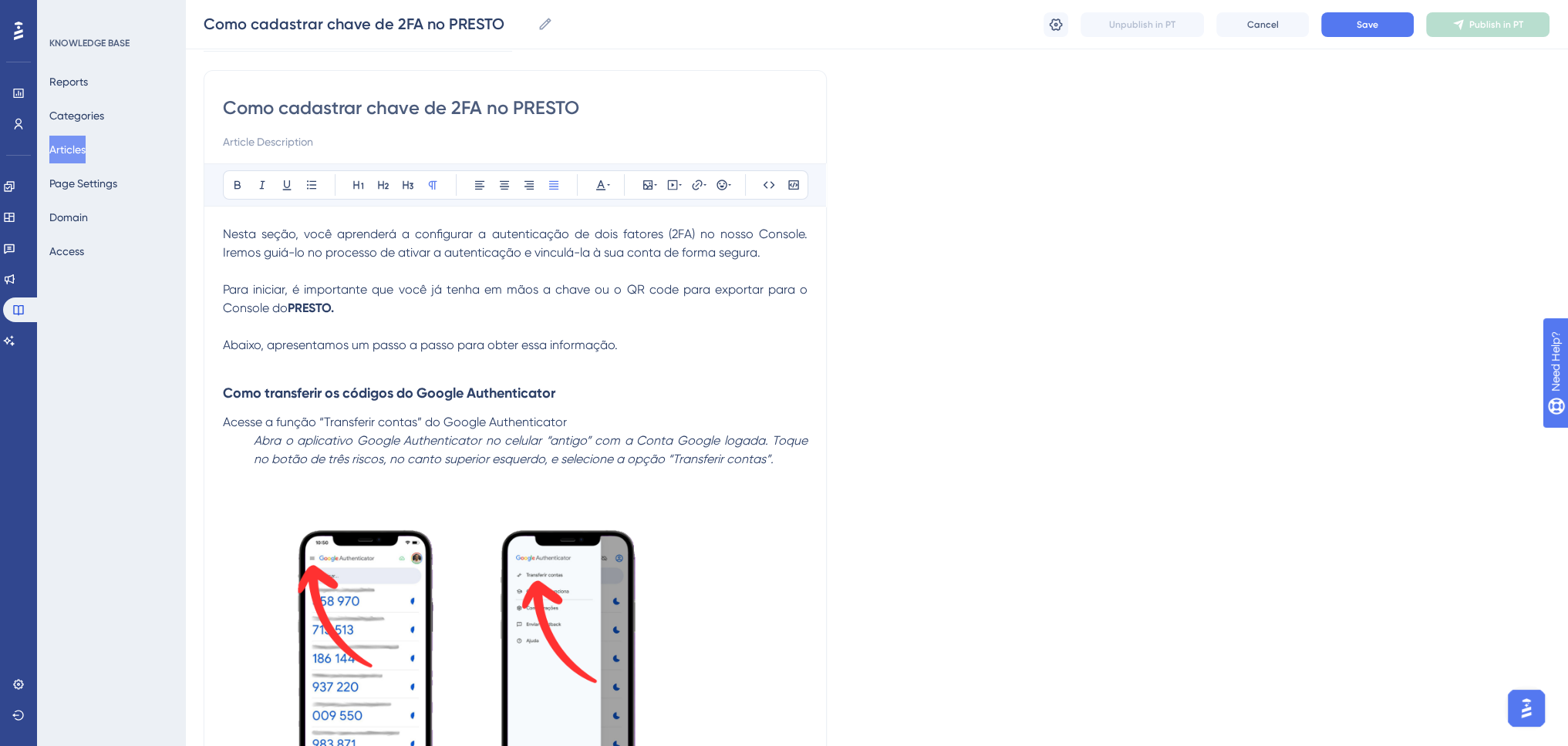
scroll to position [89, 0]
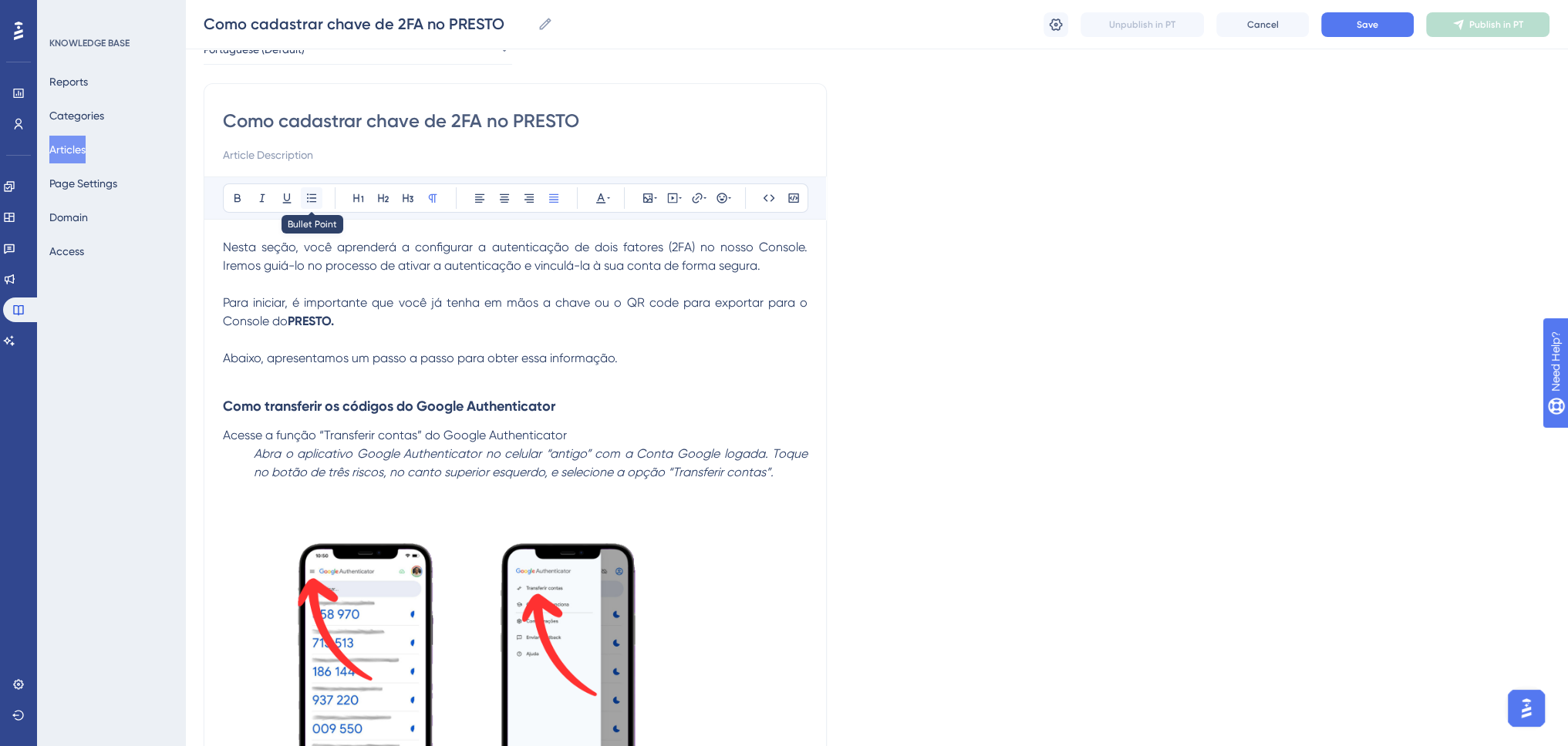
click at [318, 195] on button at bounding box center [312, 197] width 22 height 22
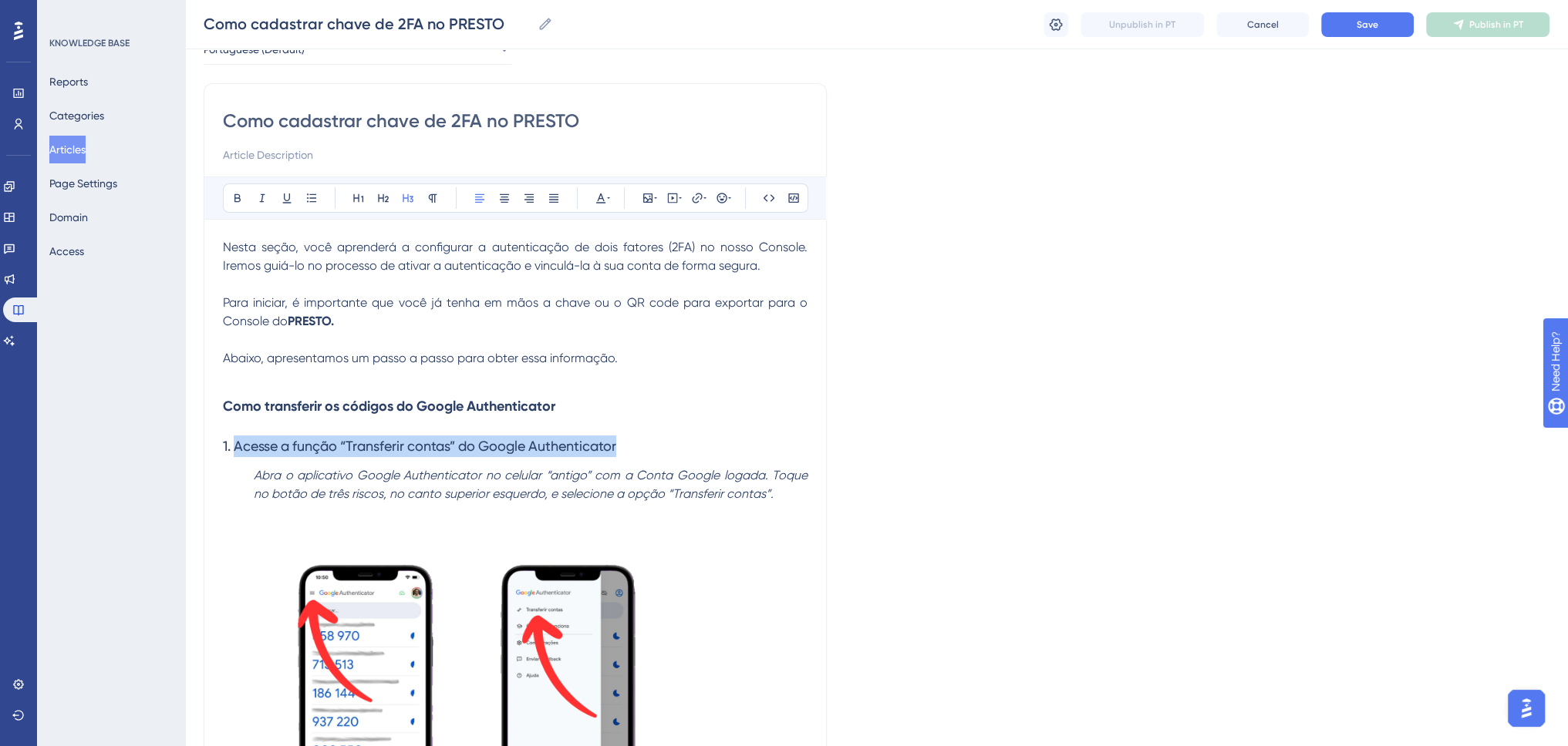
drag, startPoint x: 548, startPoint y: 444, endPoint x: 236, endPoint y: 446, distance: 312.0
click at [236, 446] on h3 "1. Acesse a função “Transferir contas” do Google Authenticator" at bounding box center [515, 446] width 584 height 40
click at [650, 455] on h3 "1. Acesse a função “Transferir contas” do Google Authenticator" at bounding box center [515, 446] width 584 height 40
drag, startPoint x: 660, startPoint y: 446, endPoint x: 64, endPoint y: 446, distance: 596.0
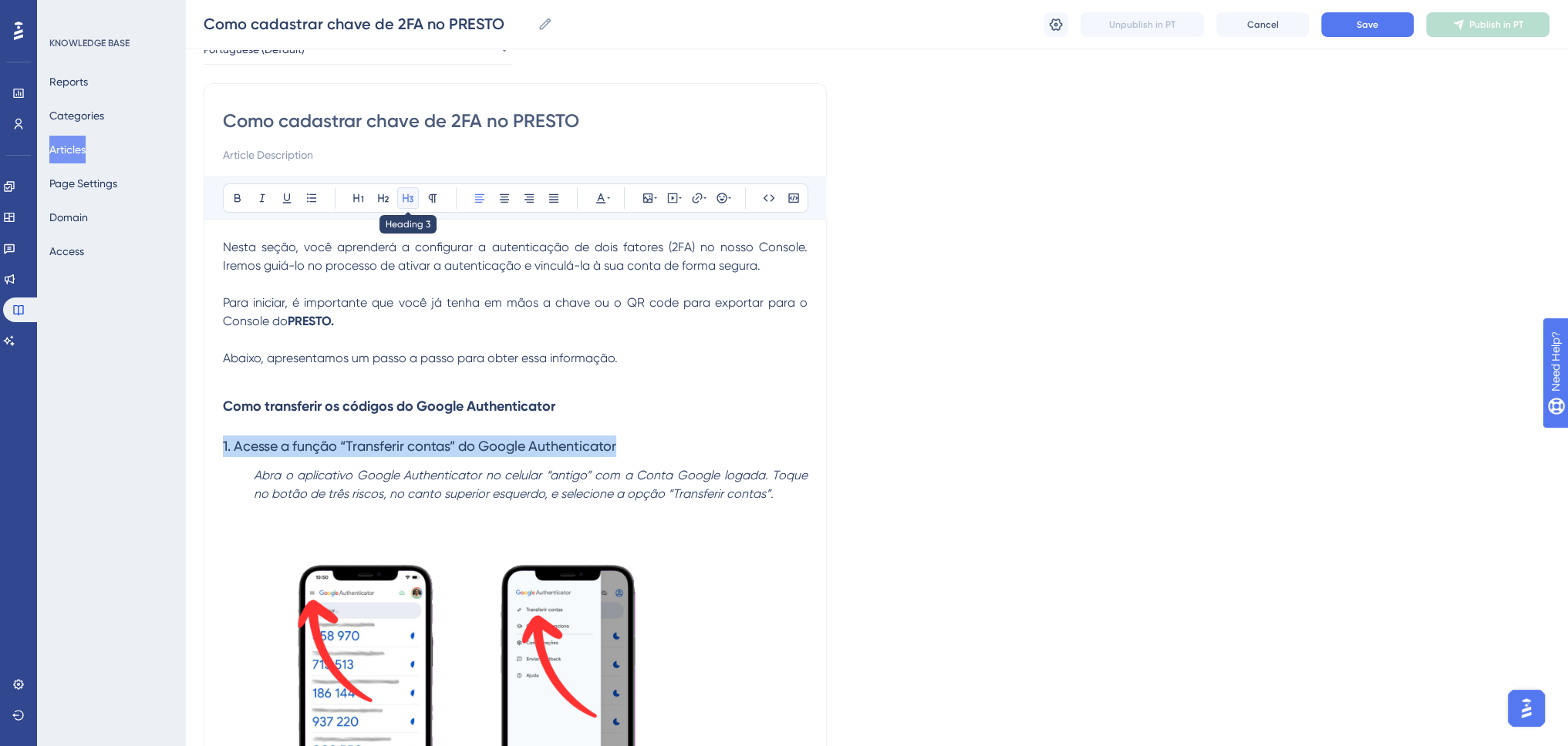
click at [403, 198] on icon at bounding box center [407, 198] width 10 height 9
click at [409, 202] on icon at bounding box center [407, 197] width 12 height 12
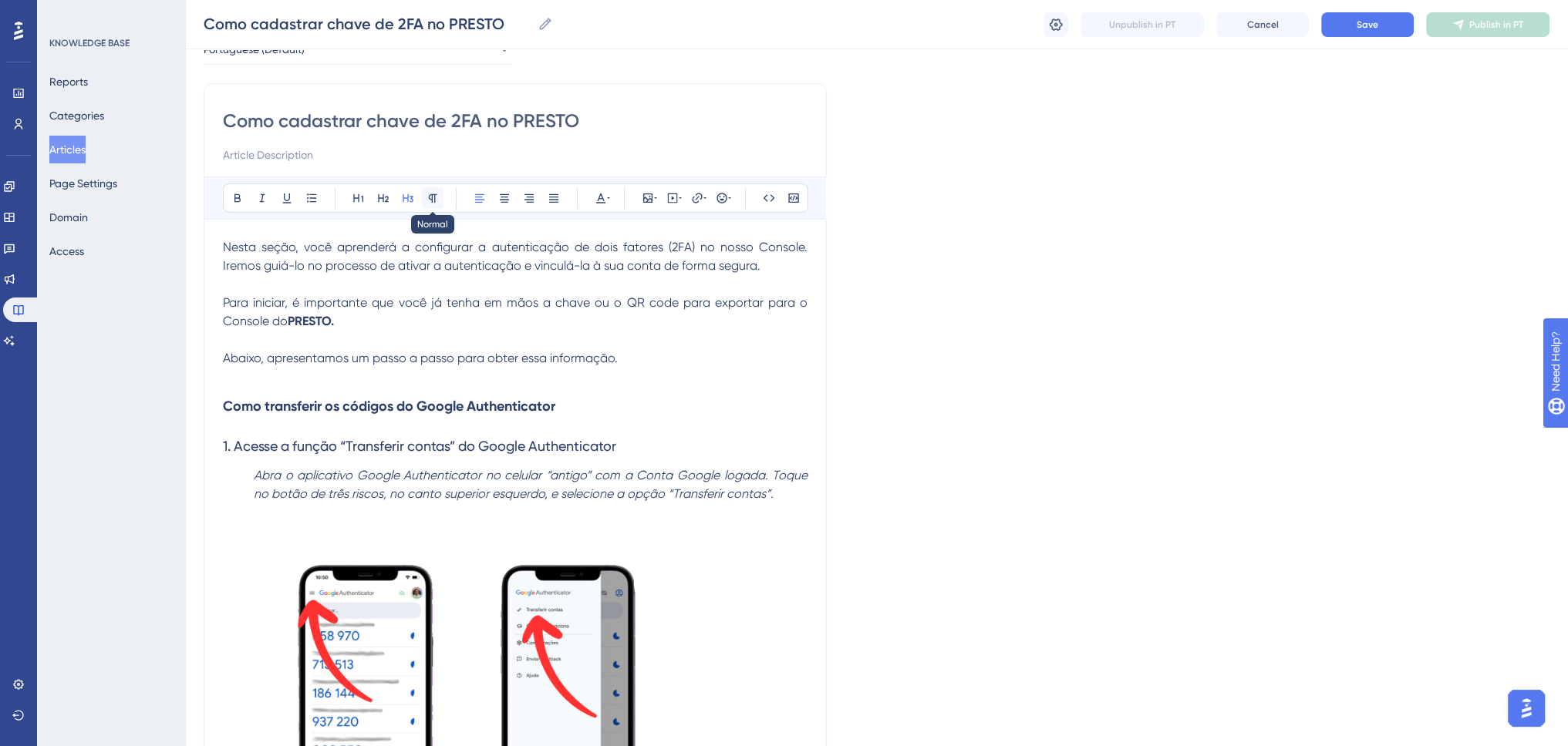
click at [431, 205] on button at bounding box center [432, 197] width 22 height 22
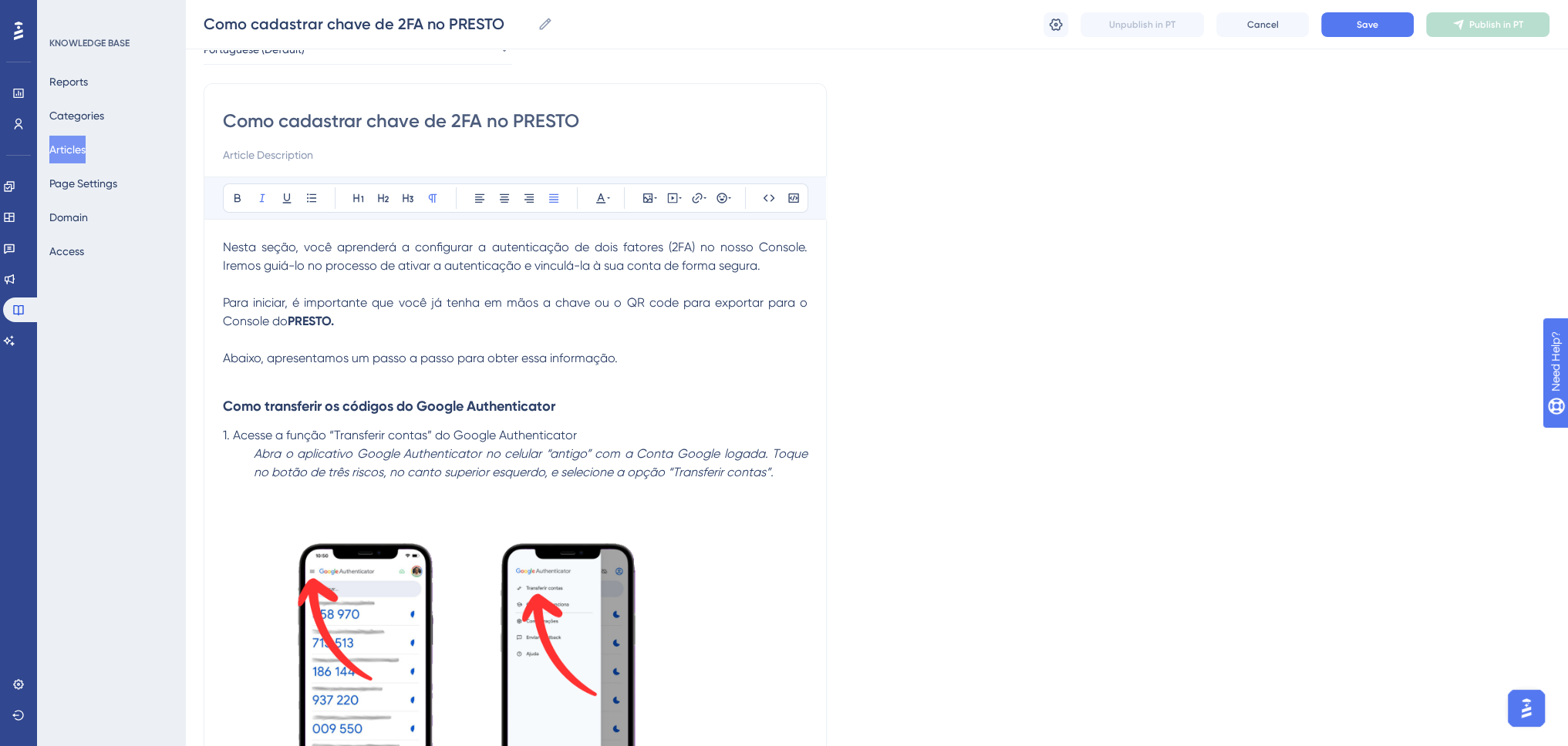
click at [445, 457] on em "Abra o aplicativo Google Authenticator no celular “antigo” com a Conta Google l…" at bounding box center [532, 462] width 557 height 33
drag, startPoint x: 255, startPoint y: 447, endPoint x: 531, endPoint y: 458, distance: 276.2
click at [531, 458] on em "Abra o aplicativo Google Authenticator no celular “antigo” com a Conta Google l…" at bounding box center [532, 462] width 557 height 33
click at [246, 454] on p "Abra o aplicativo Google Authenticator no celular “antigo” com a Conta Google l…" at bounding box center [515, 463] width 584 height 37
click at [584, 437] on p "1. Acesse a função “Transferir contas” do Google Authenticator" at bounding box center [515, 435] width 584 height 18
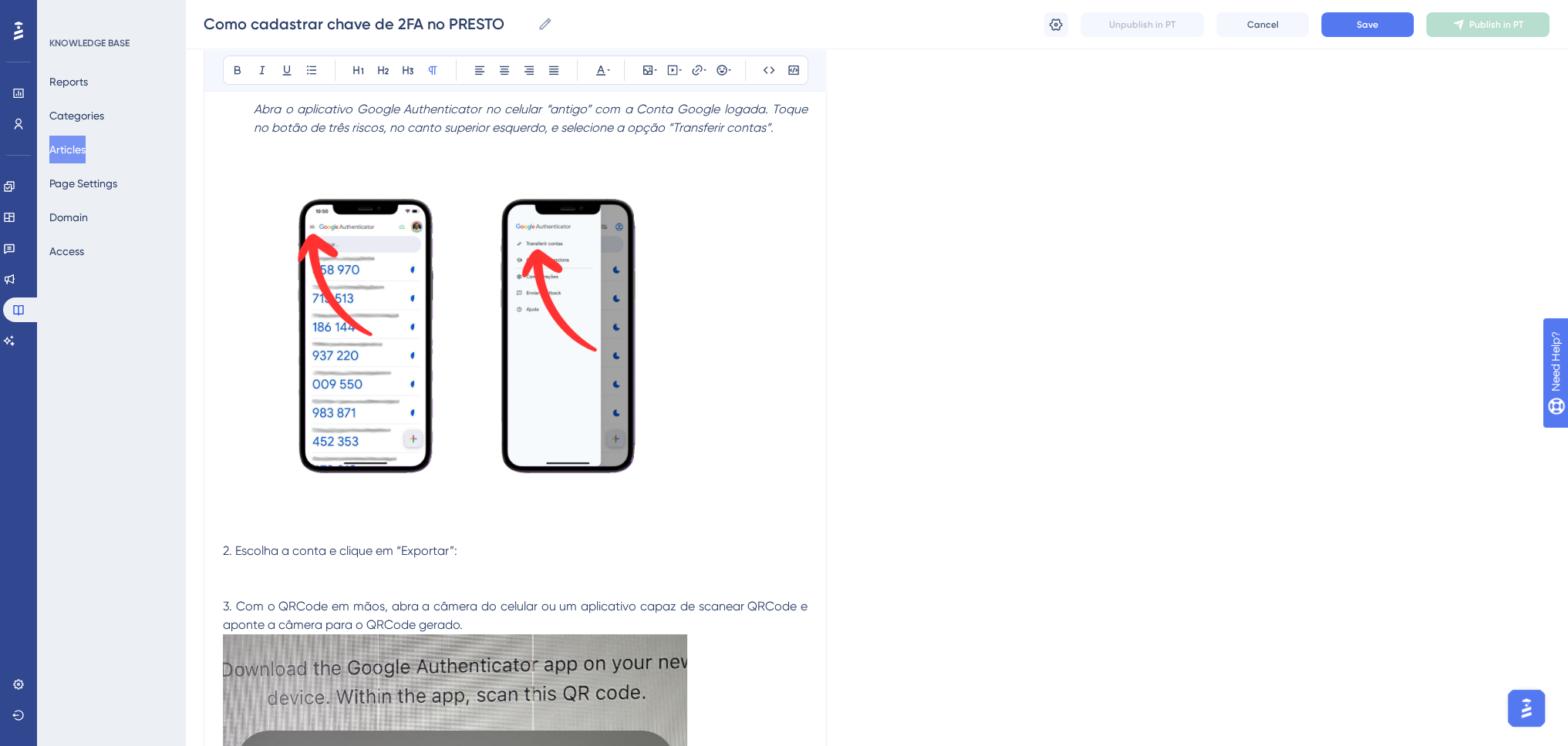
scroll to position [475, 0]
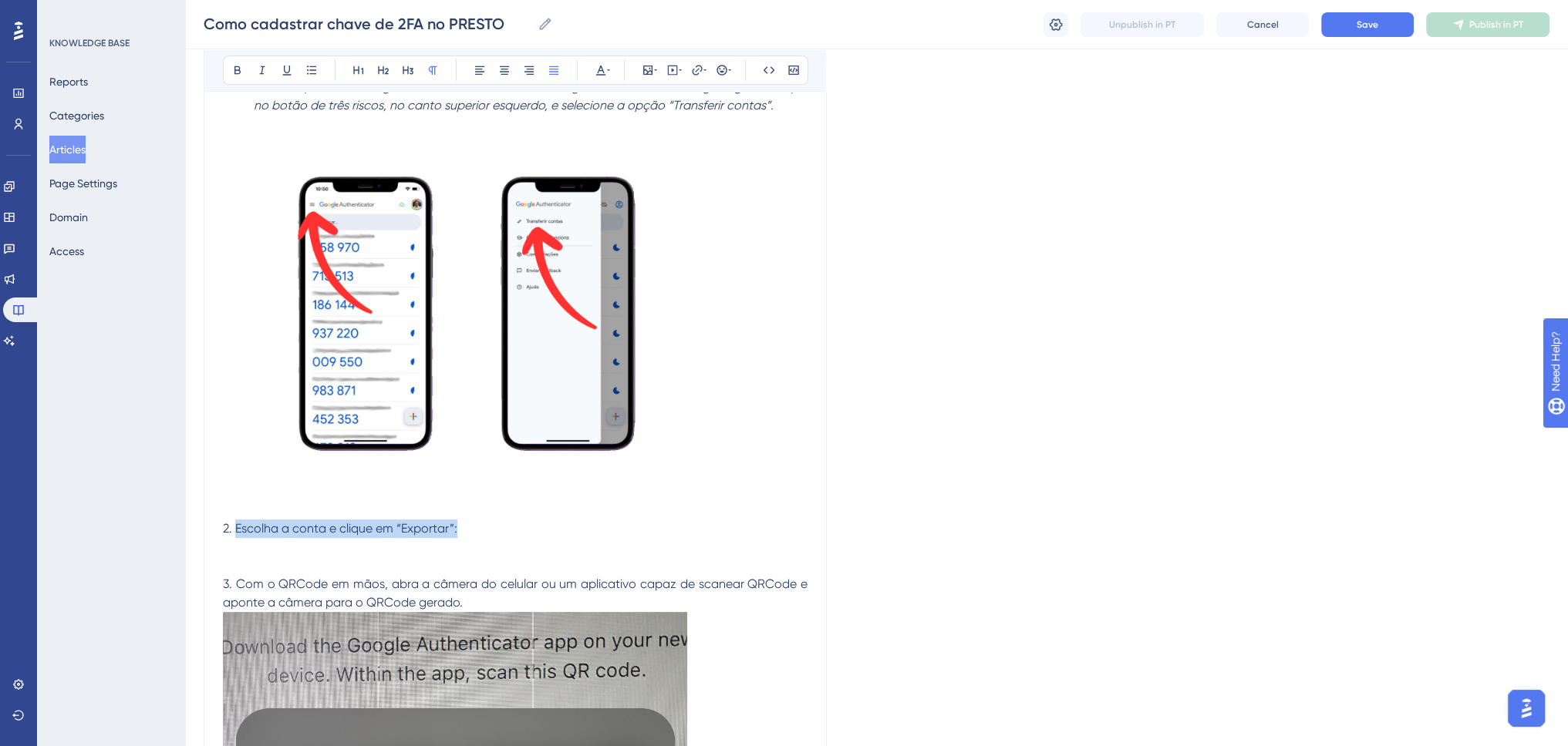
drag, startPoint x: 460, startPoint y: 525, endPoint x: 236, endPoint y: 523, distance: 224.0
click at [236, 523] on p "2. Escolha a conta e clique em “Exportar”:" at bounding box center [515, 528] width 584 height 18
click at [277, 548] on p at bounding box center [515, 547] width 584 height 18
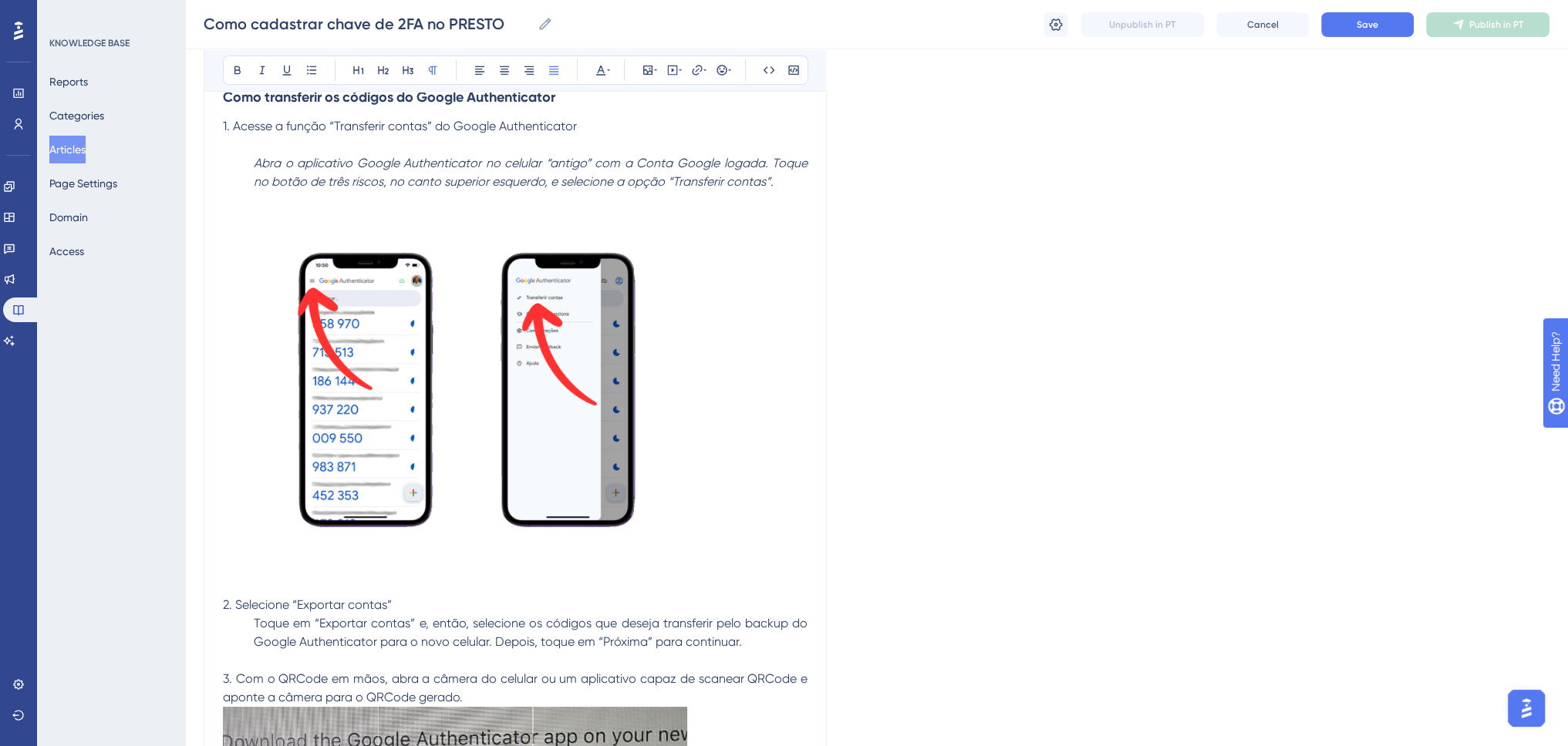
scroll to position [398, 0]
click at [422, 606] on p "2. Selecione “Exportar contas”" at bounding box center [515, 605] width 584 height 18
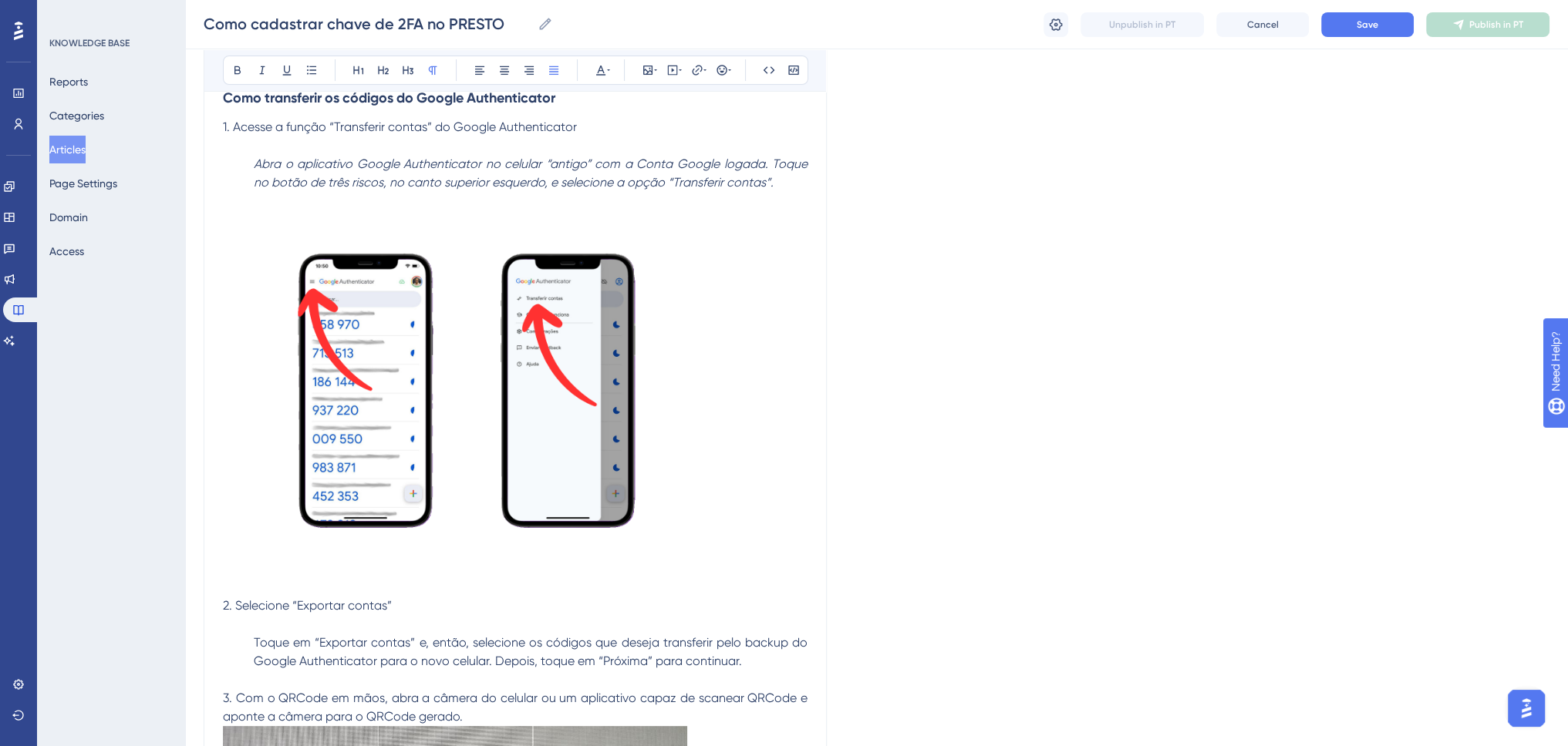
click at [422, 606] on p "2. Selecione “Exportar contas”" at bounding box center [515, 605] width 584 height 18
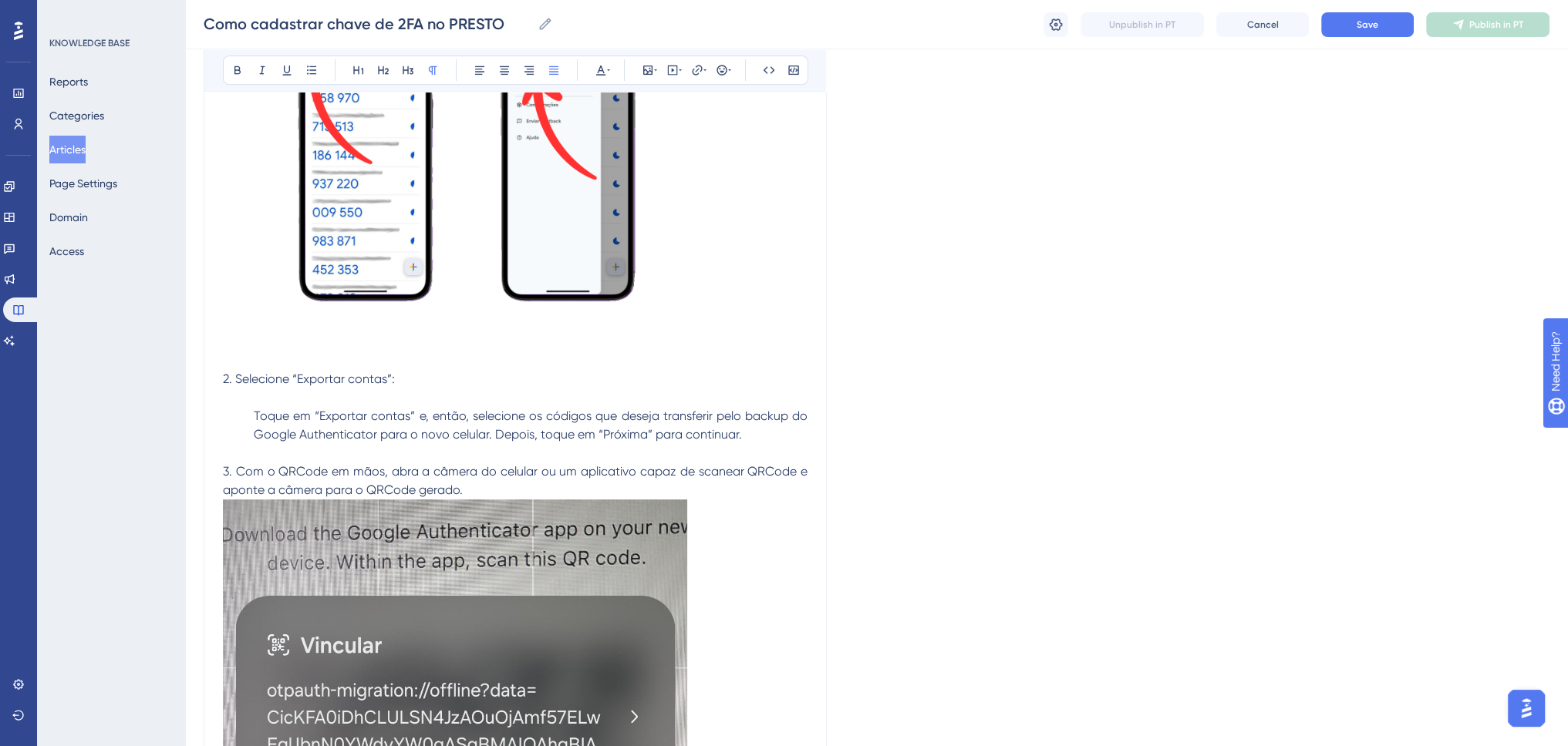
scroll to position [629, 0]
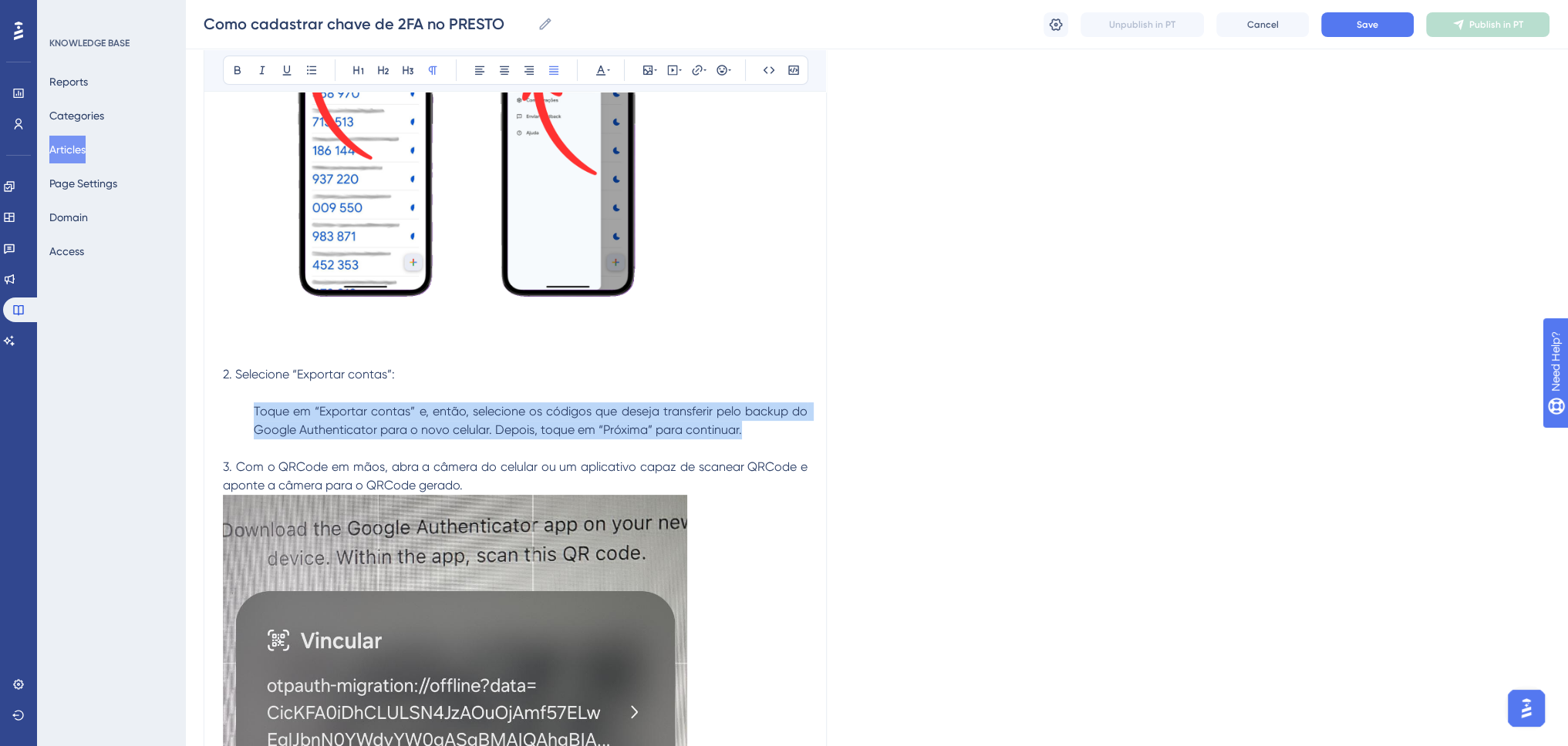
drag, startPoint x: 752, startPoint y: 434, endPoint x: 175, endPoint y: 416, distance: 577.3
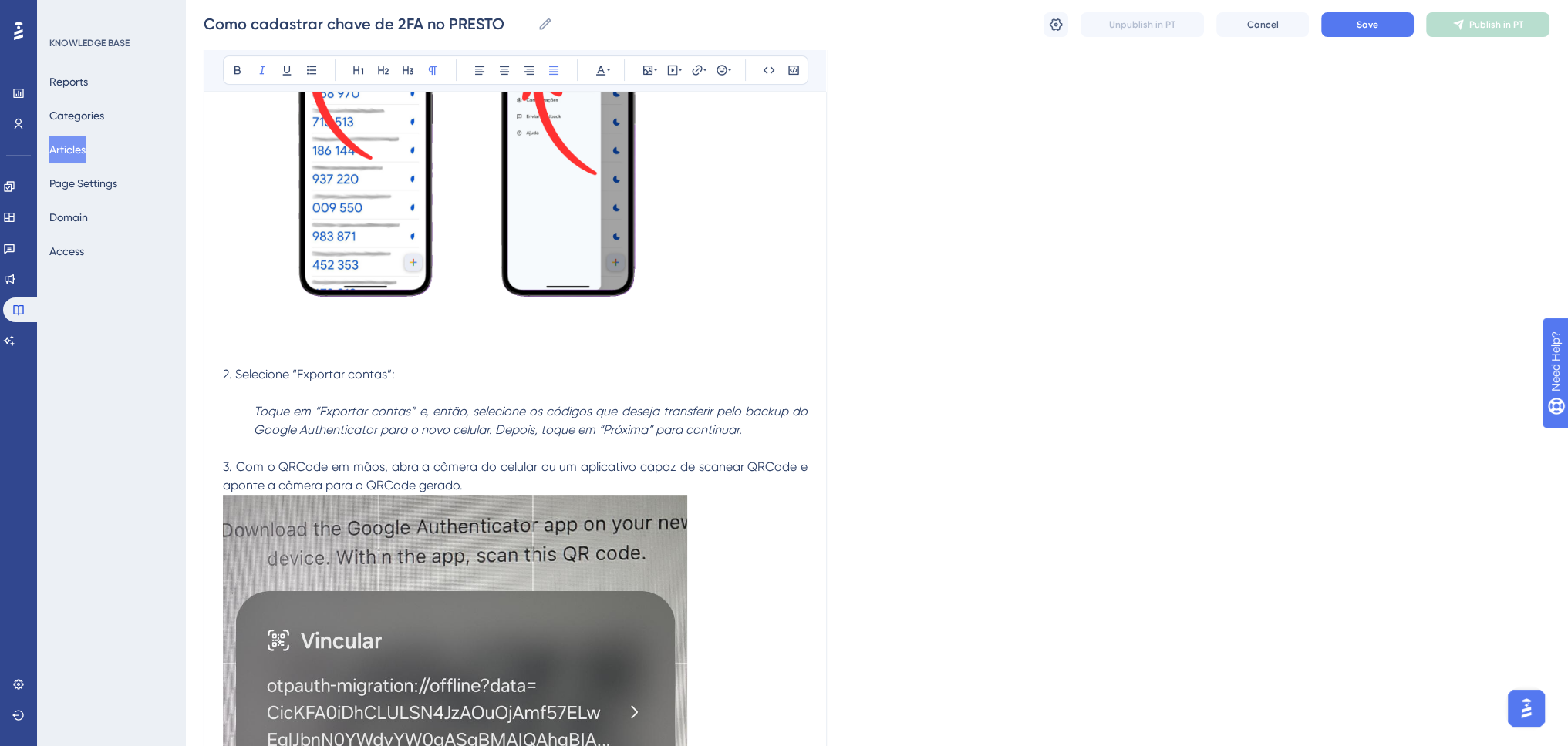
click at [282, 429] on em "Toque em “Exportar contas” e, então, selecione os códigos que deseja transferir…" at bounding box center [532, 420] width 557 height 33
click at [532, 408] on em "Toque em “Exportar contas” e, então, selecione os códigos que deseja transferir…" at bounding box center [532, 420] width 557 height 33
click at [598, 412] on em "Toque em “Exportar contas” e, então, selecione os códigos que deseja transferir…" at bounding box center [532, 420] width 557 height 33
click at [595, 412] on em "Toque em “Exportar contas” e, então, selecione os códigos que deseja transferir…" at bounding box center [532, 420] width 557 height 33
click at [538, 412] on em "Toque em “Exportar contas” e, então, selecione os códigos que deseja transferir…" at bounding box center [532, 420] width 557 height 33
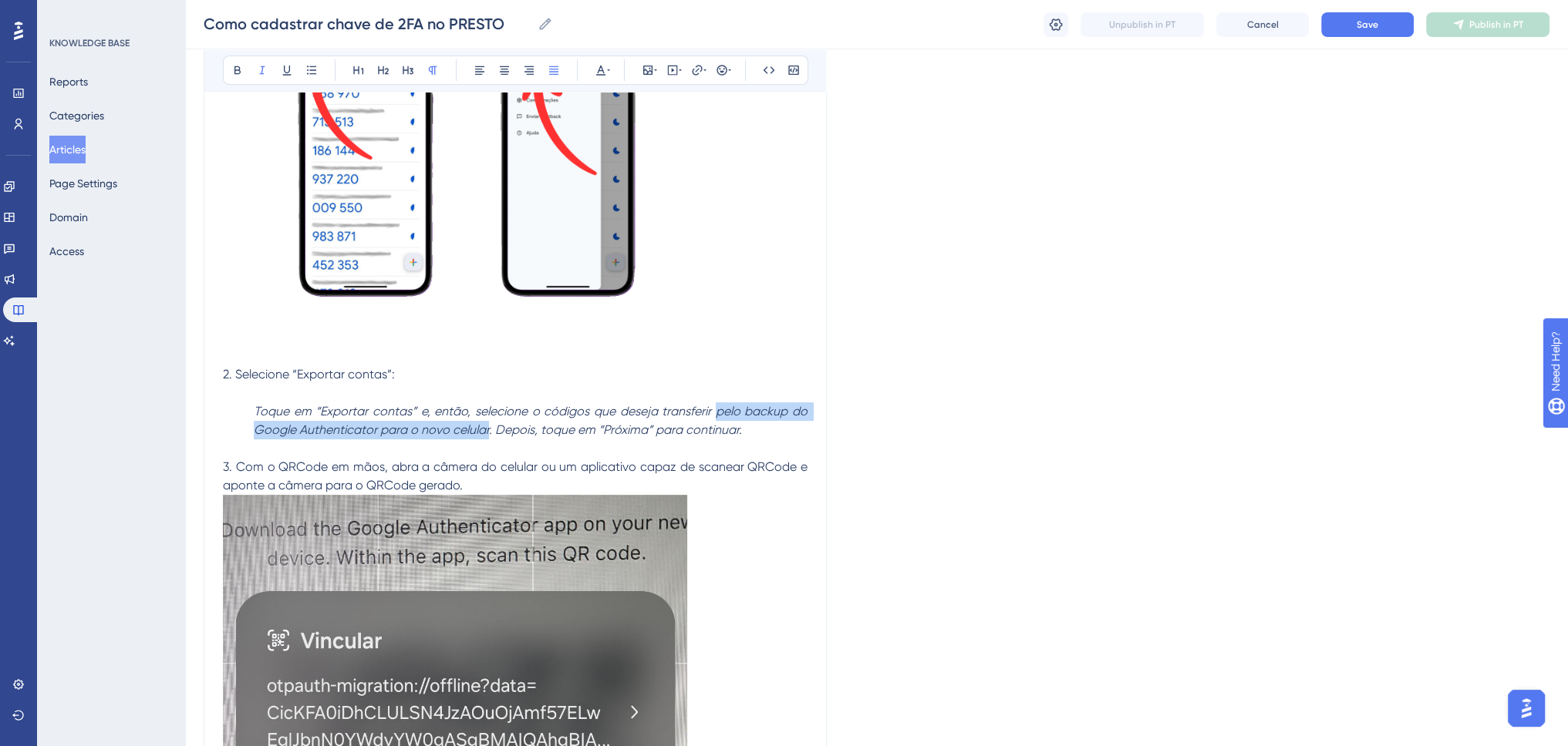
drag, startPoint x: 714, startPoint y: 412, endPoint x: 487, endPoint y: 422, distance: 227.2
click at [487, 422] on em "Toque em “Exportar contas” e, então, selecione o códigos que deseja transferir …" at bounding box center [532, 420] width 557 height 33
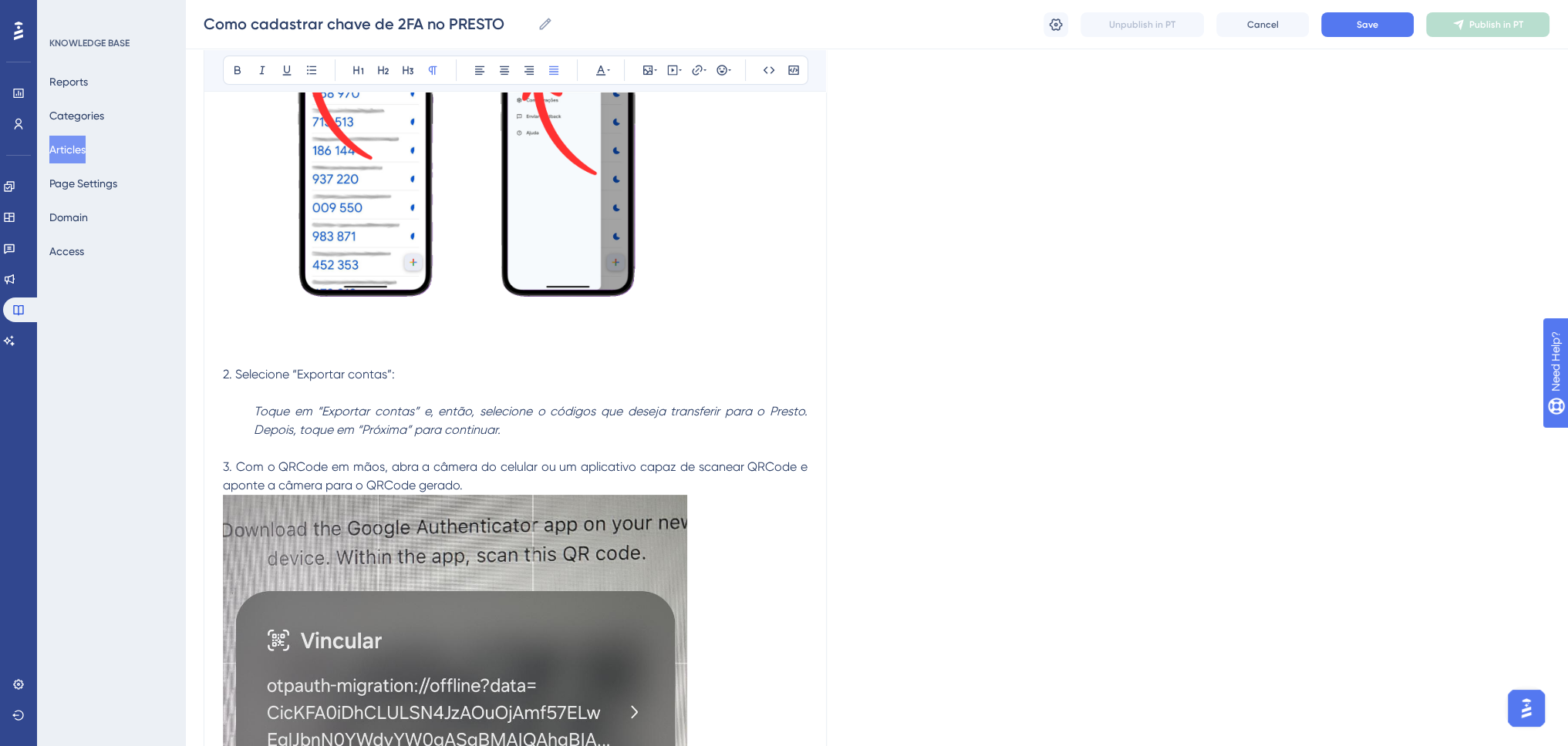
click at [601, 443] on p at bounding box center [515, 448] width 584 height 18
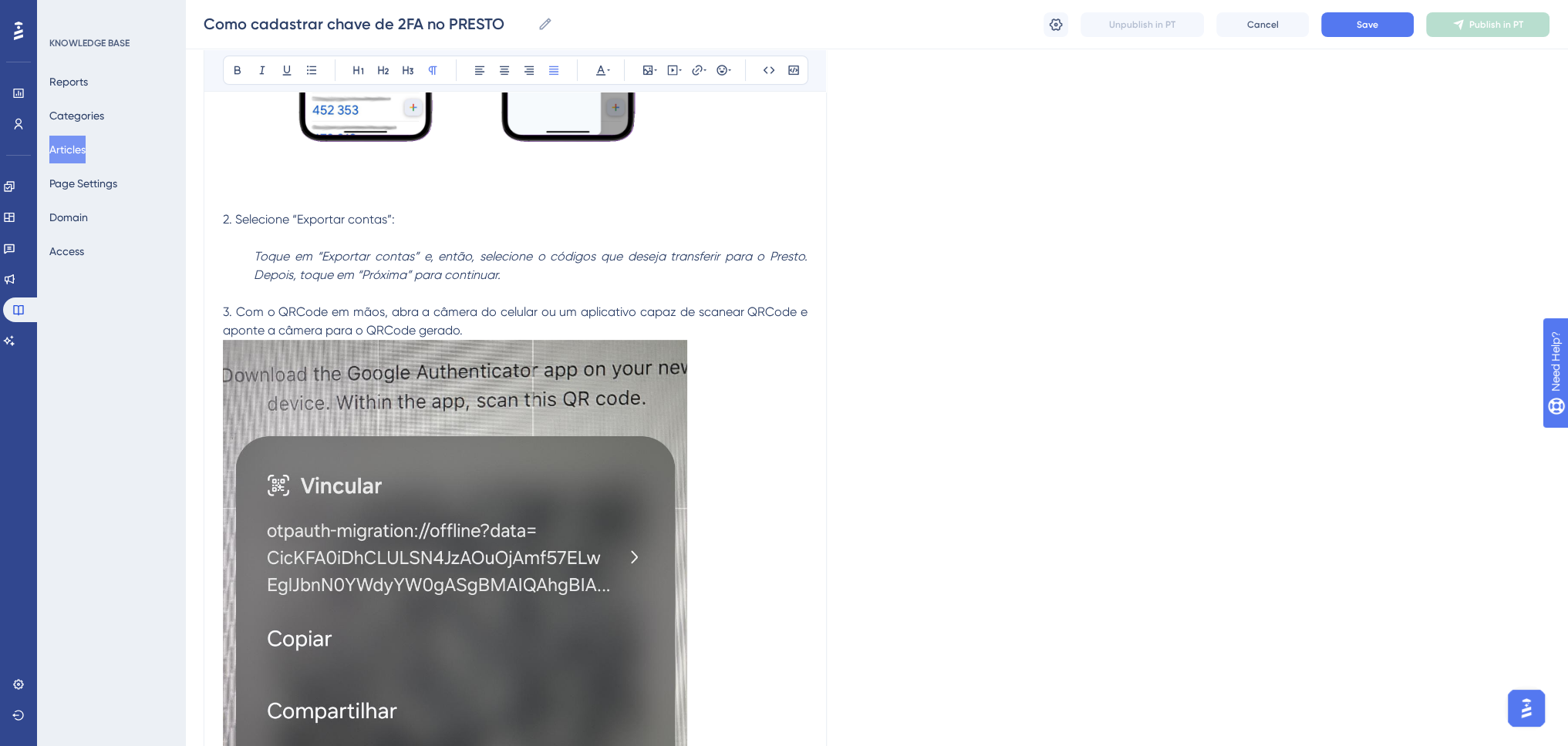
scroll to position [783, 0]
click at [646, 76] on icon at bounding box center [648, 69] width 12 height 12
click at [633, 138] on span "Upload Image" at bounding box center [656, 143] width 63 height 12
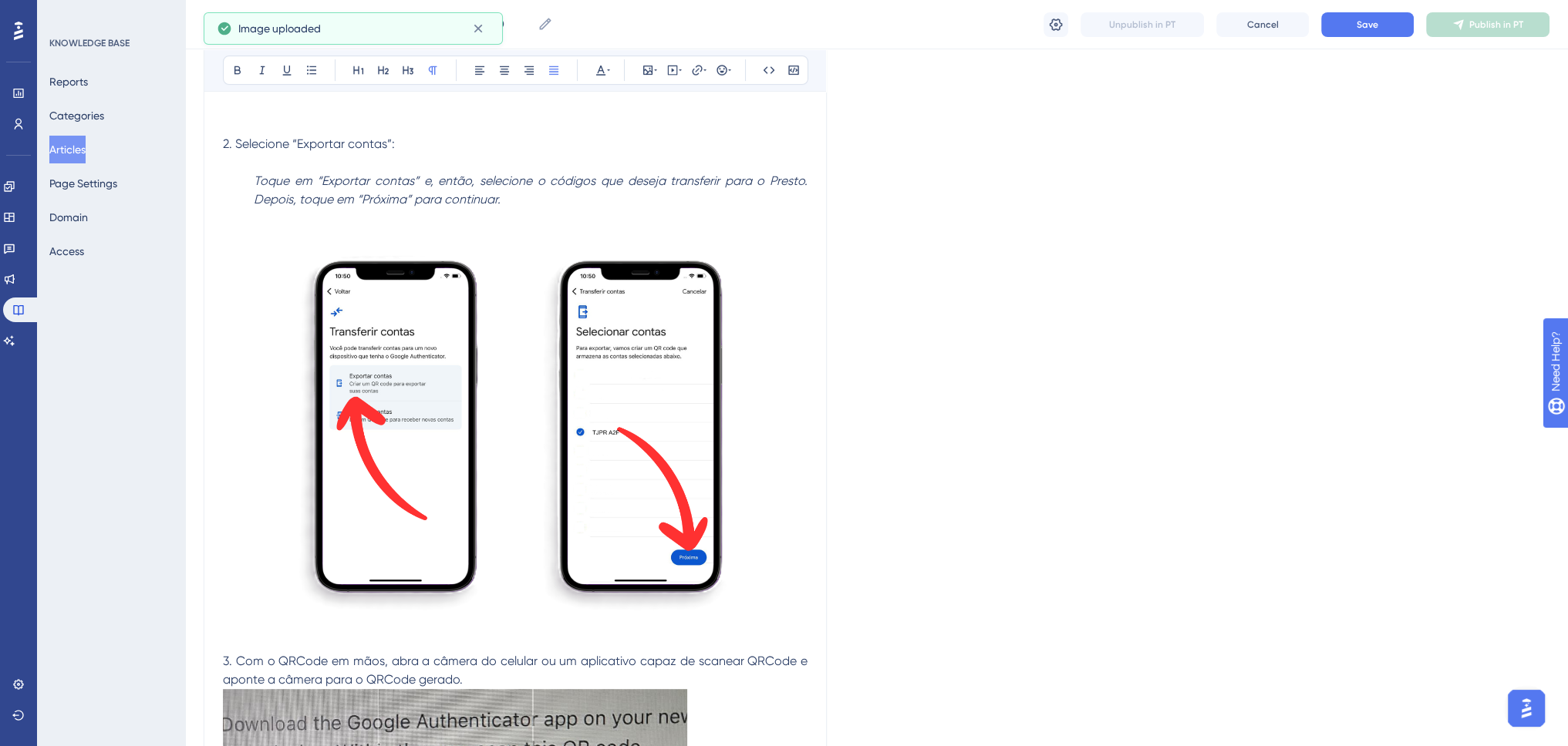
scroll to position [860, 0]
click at [663, 438] on img at bounding box center [515, 427] width 584 height 438
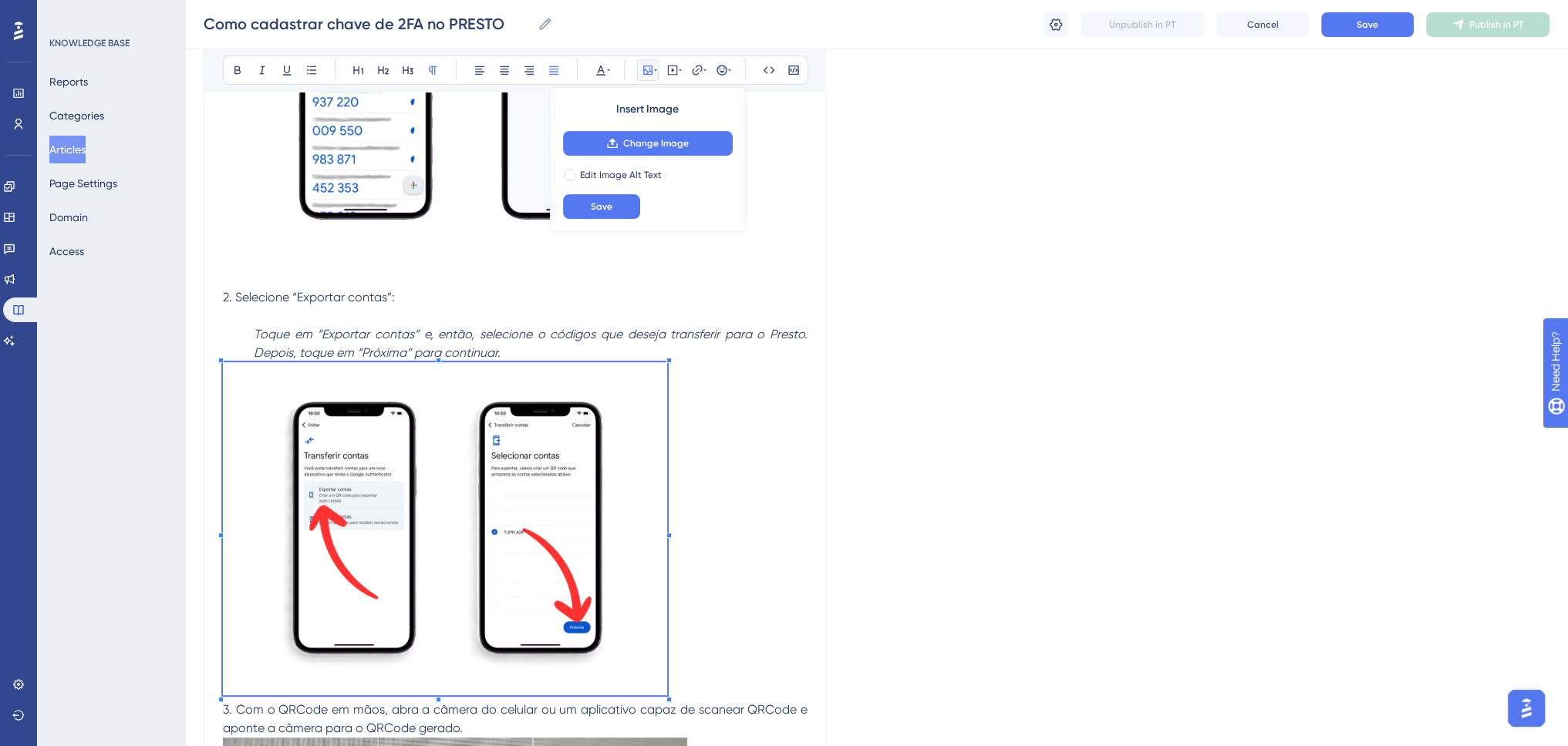
scroll to position [706, 0]
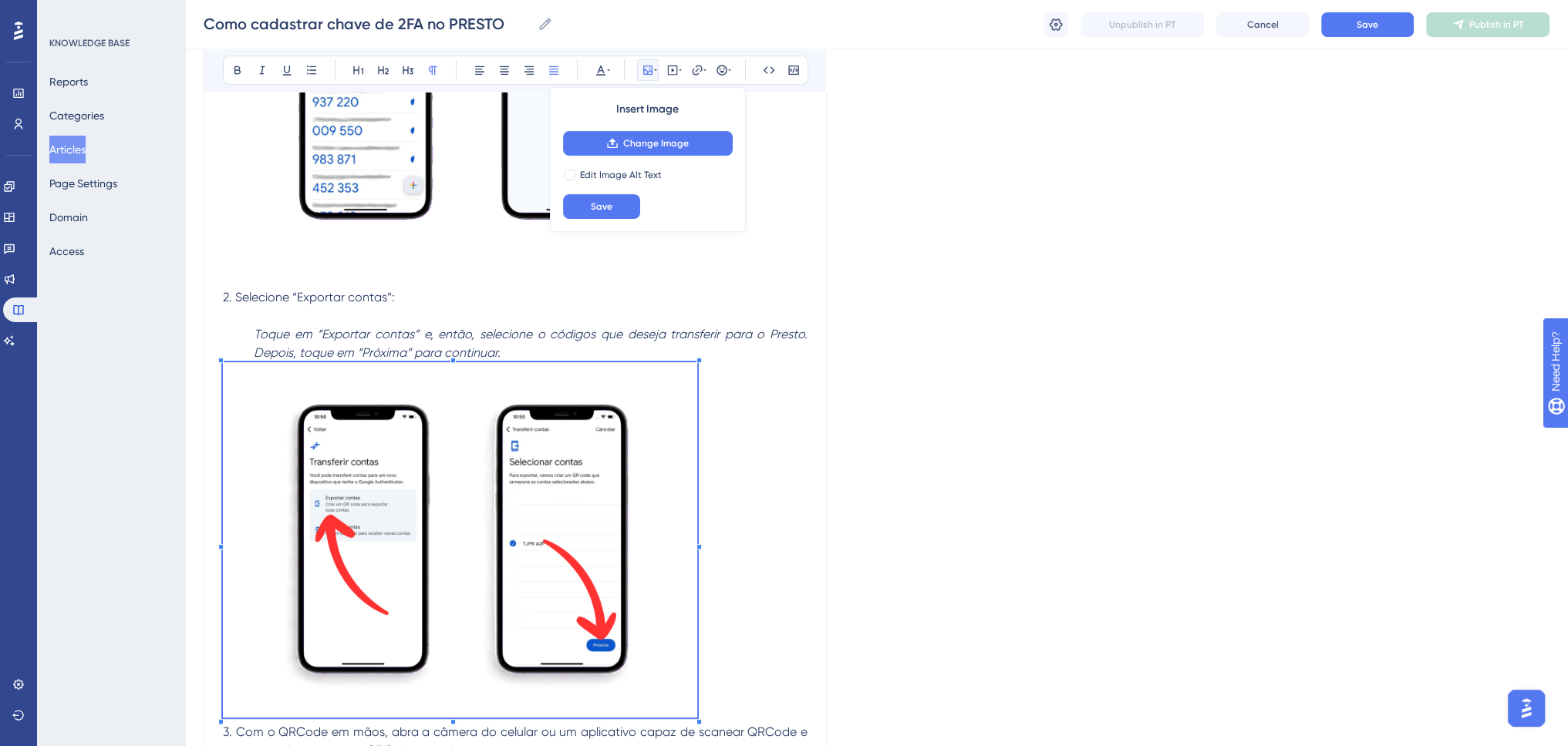
click at [764, 463] on p at bounding box center [515, 543] width 584 height 361
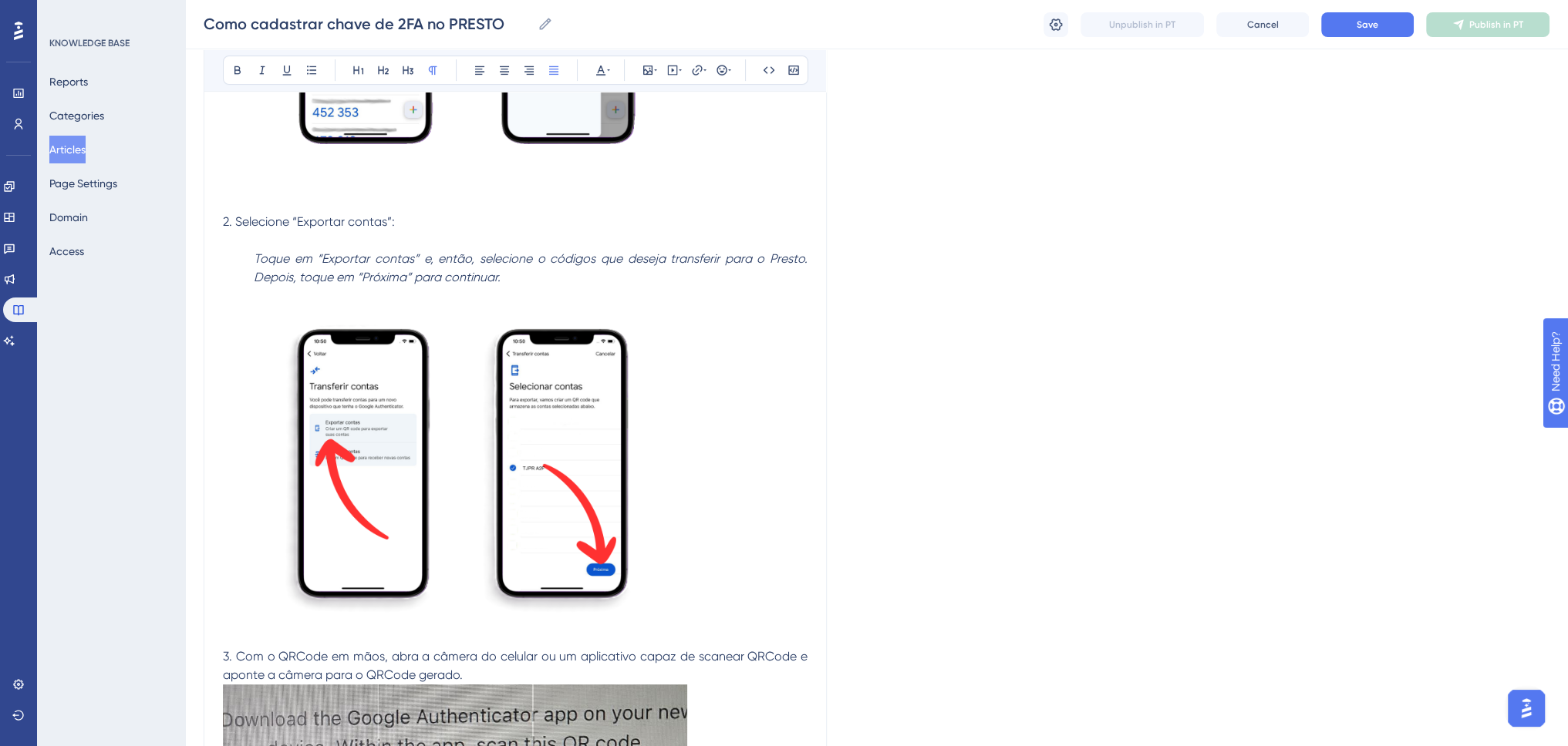
scroll to position [783, 0]
click at [558, 260] on em "Toque em “Exportar contas” e, então, selecione o códigos que deseja transferir …" at bounding box center [532, 266] width 557 height 33
click at [556, 256] on em "Toque em “Exportar contas” e, então, selecione o códigos que deseja transferir …" at bounding box center [532, 266] width 557 height 33
click at [590, 257] on em "Toque em “Exportar contas” e, então, selecione o códigos que deseja transferir …" at bounding box center [532, 266] width 557 height 33
click at [704, 409] on p at bounding box center [515, 465] width 584 height 361
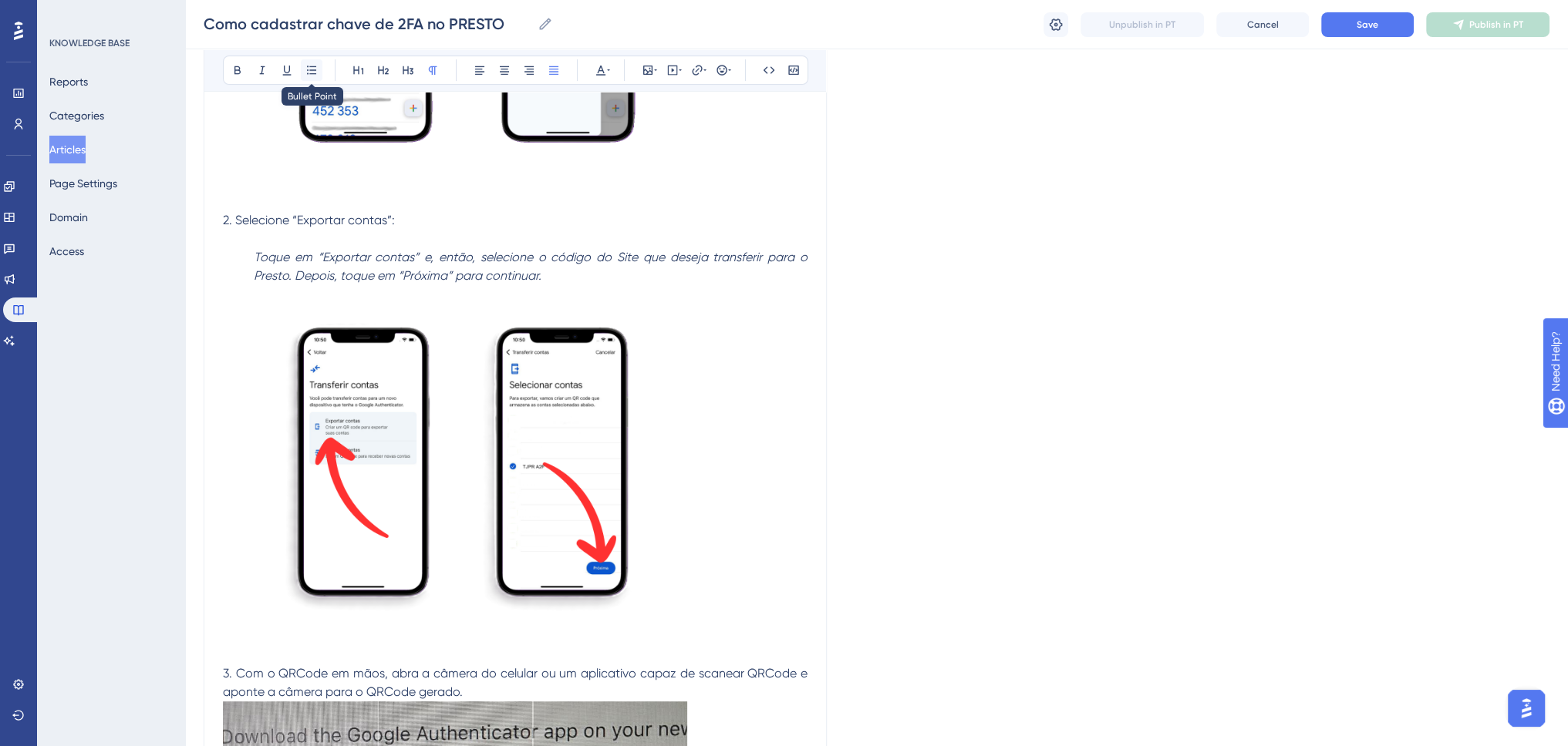
click at [311, 64] on icon at bounding box center [312, 69] width 12 height 12
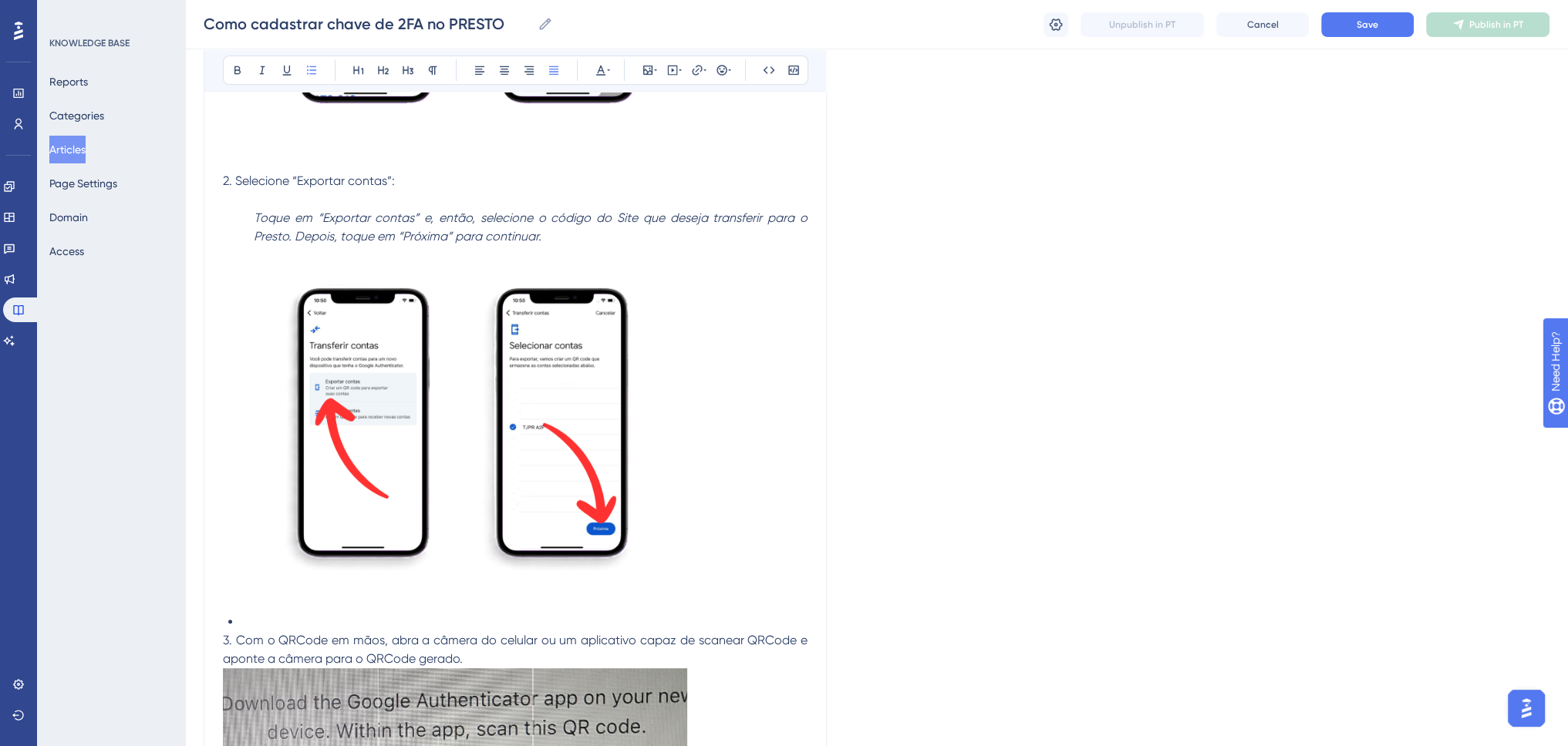
scroll to position [860, 0]
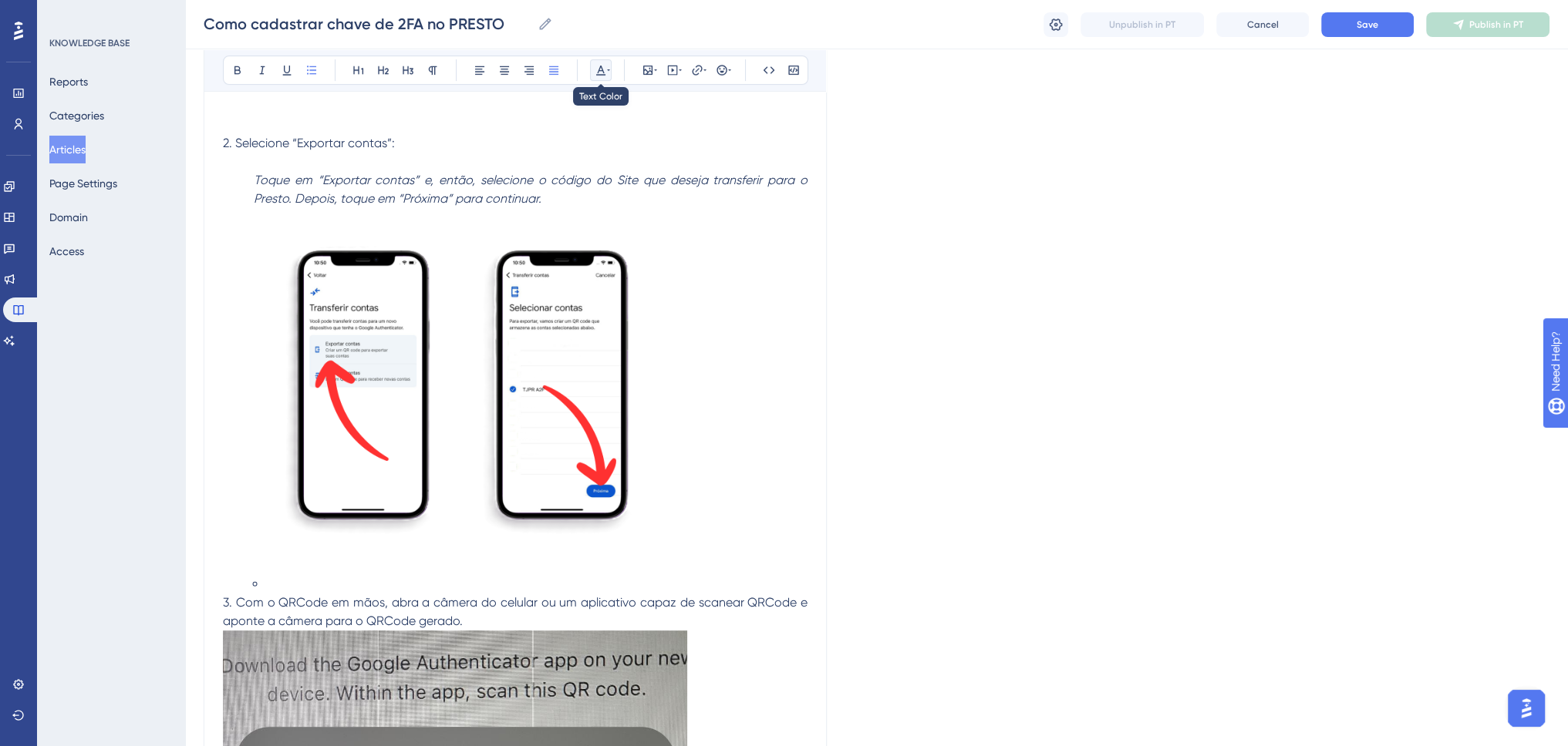
click at [598, 72] on icon at bounding box center [600, 69] width 12 height 12
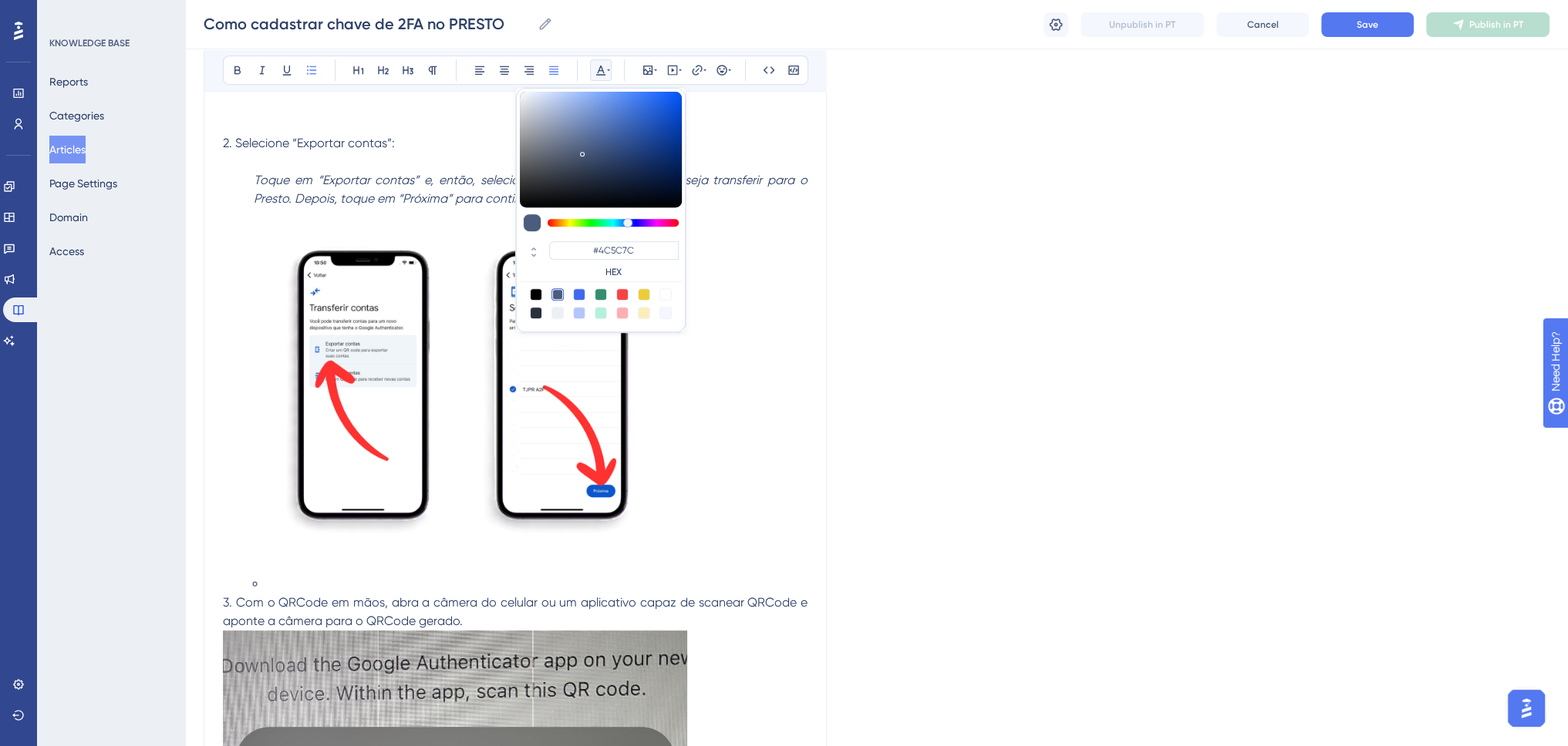
click at [625, 290] on div at bounding box center [622, 294] width 12 height 12
type input "#F84343"
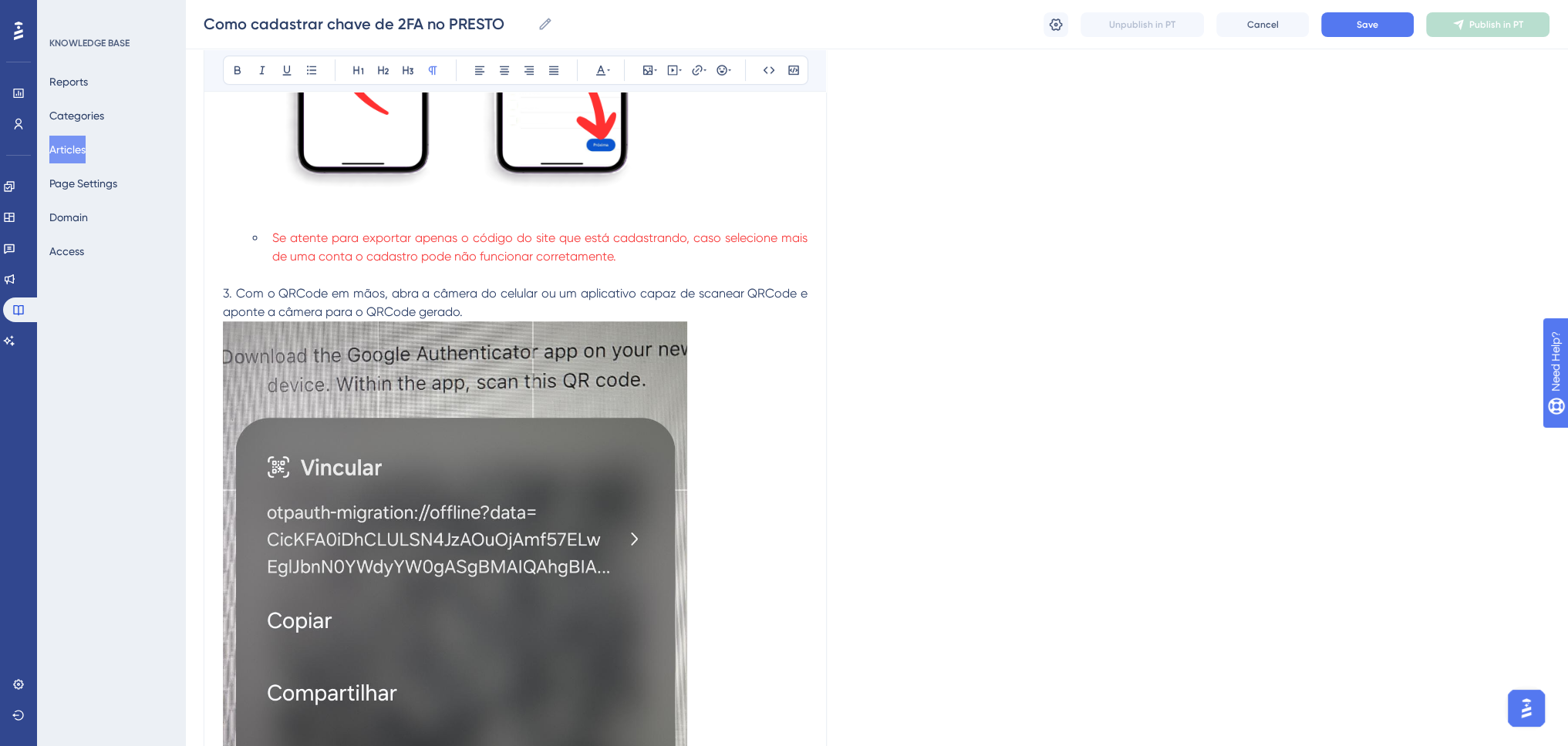
scroll to position [1245, 0]
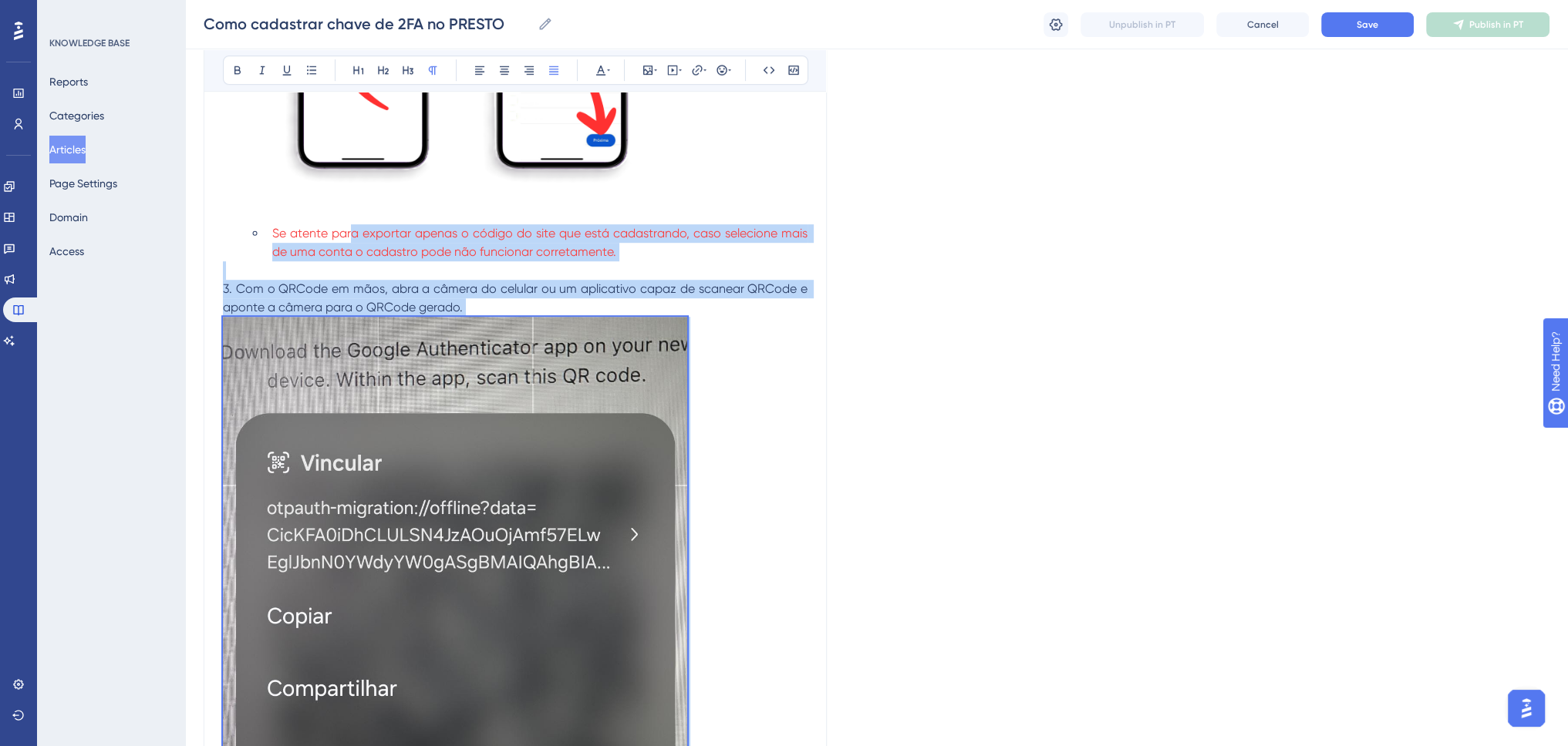
scroll to position [1156, 0]
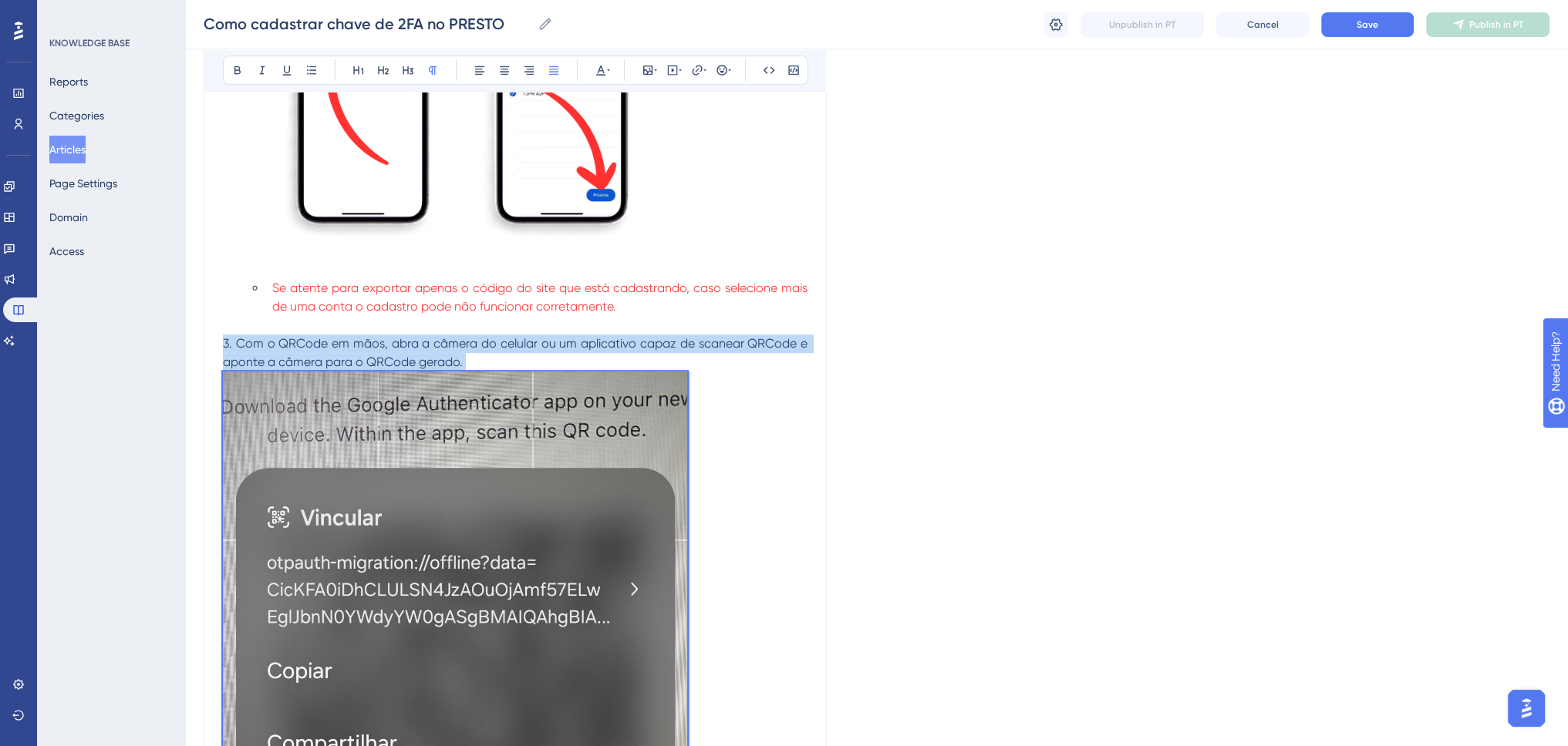
drag, startPoint x: 735, startPoint y: 280, endPoint x: 222, endPoint y: 350, distance: 517.8
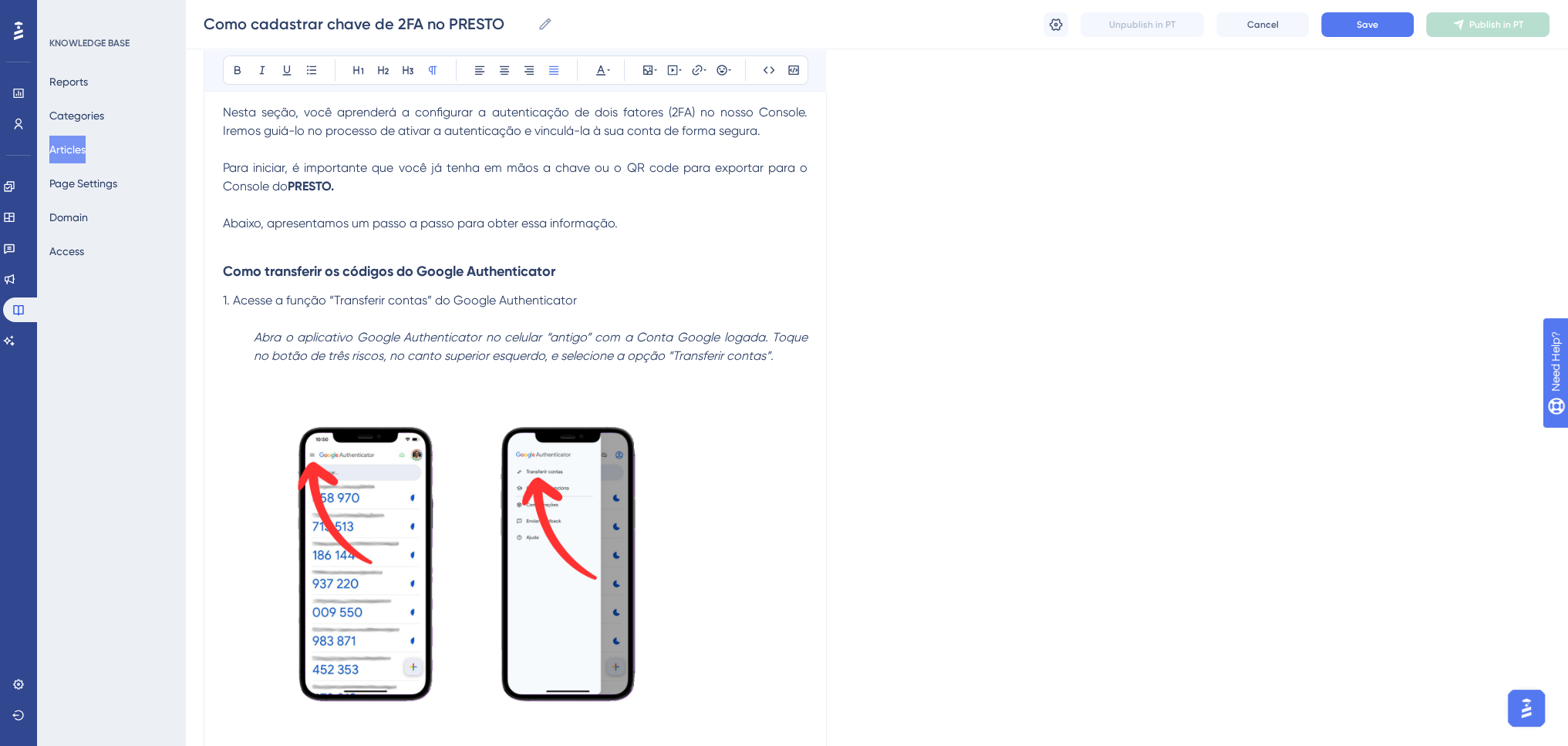
scroll to position [539, 0]
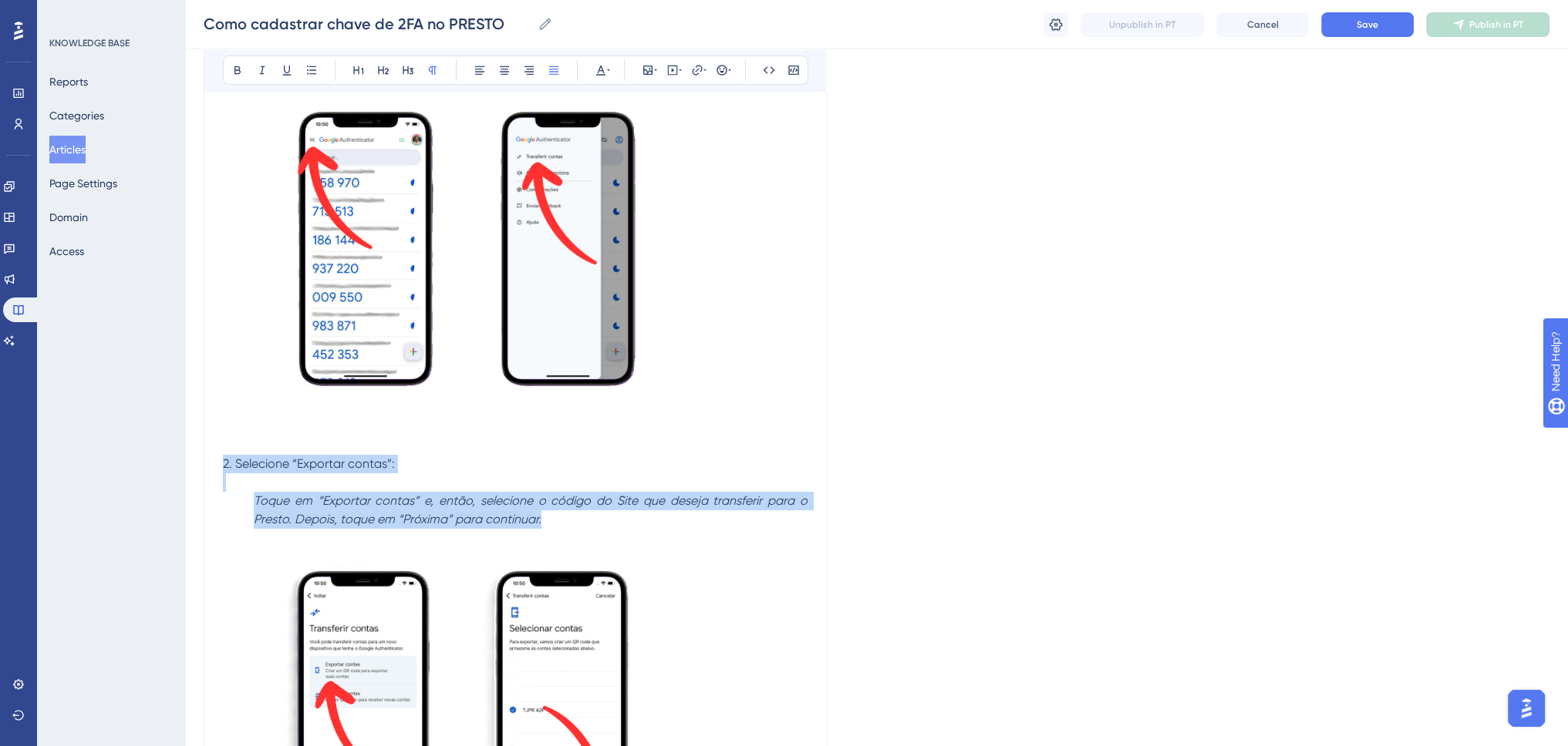
drag, startPoint x: 540, startPoint y: 518, endPoint x: 199, endPoint y: 457, distance: 346.4
copy div "2. Selecione “Exportar contas”: Toque em “Exportar contas” e, então, selecione …"
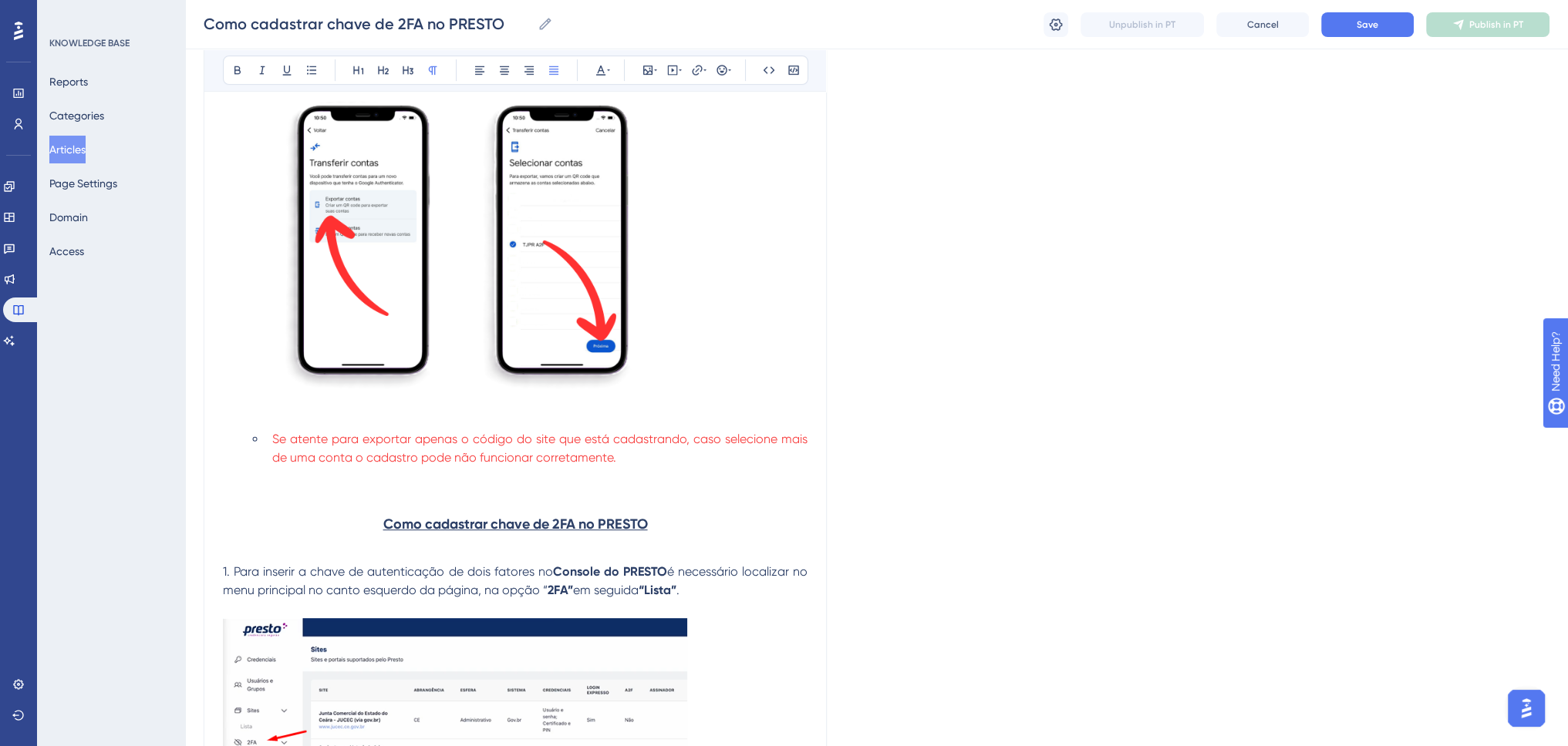
scroll to position [1233, 0]
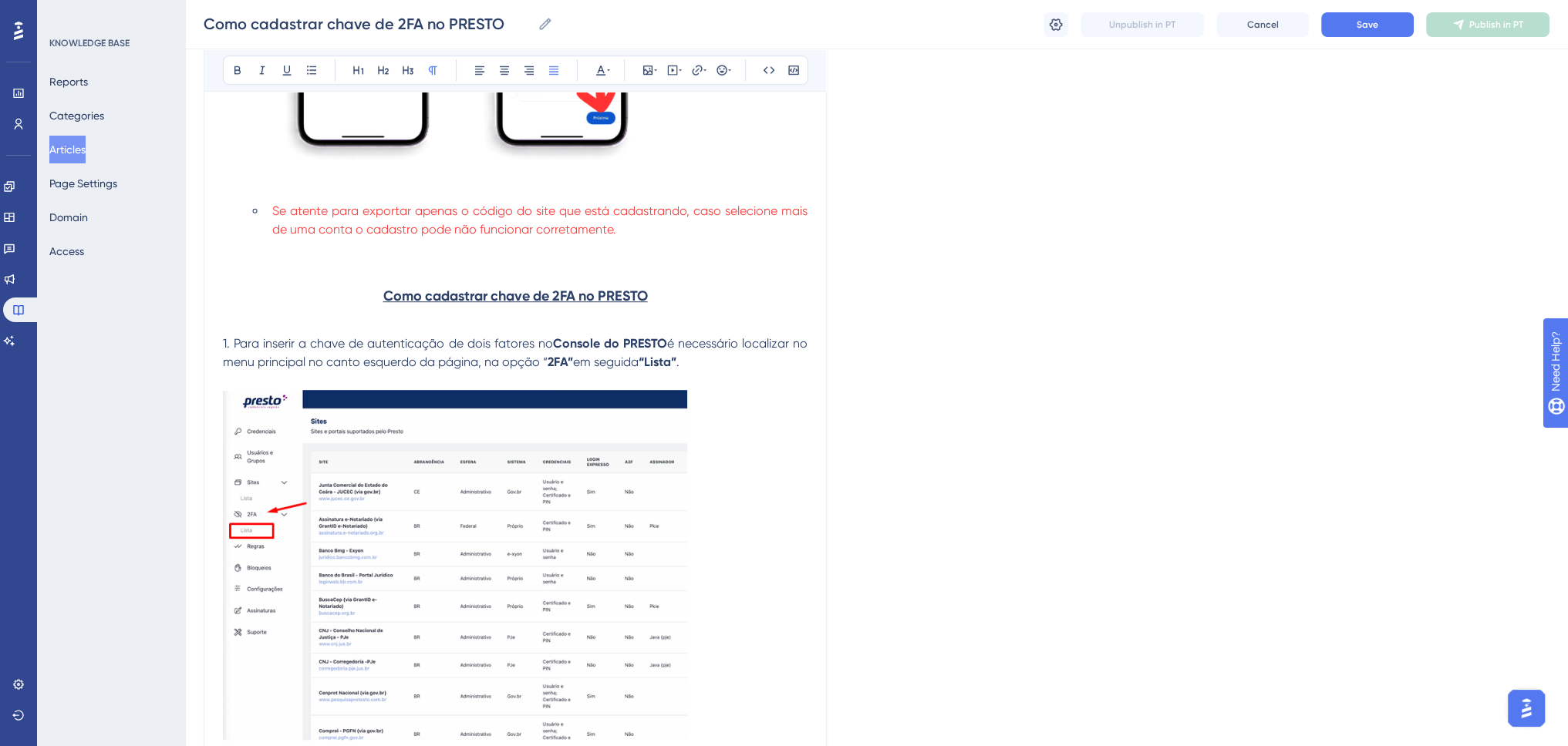
click at [288, 262] on p at bounding box center [515, 266] width 584 height 18
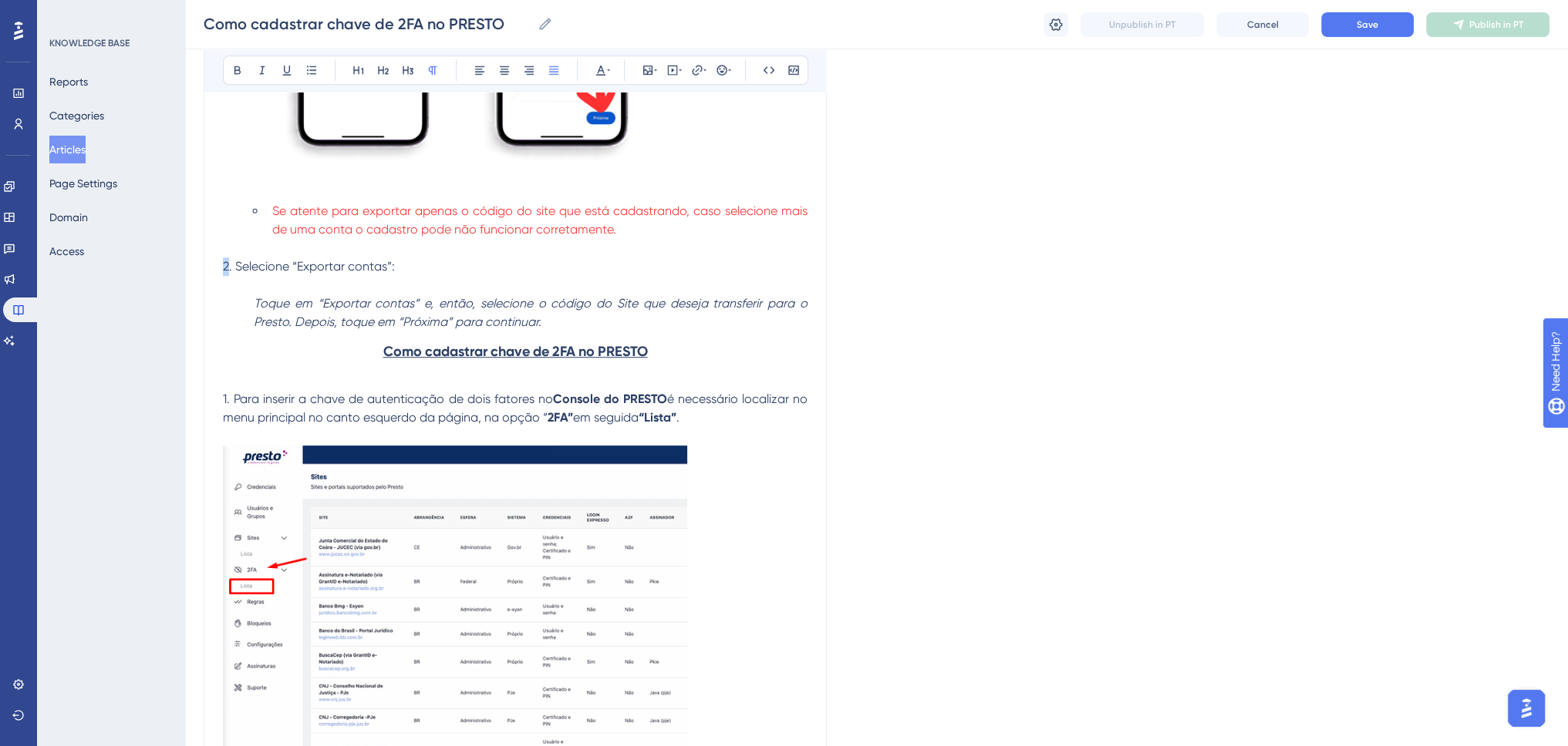
drag, startPoint x: 226, startPoint y: 270, endPoint x: 217, endPoint y: 268, distance: 9.2
drag, startPoint x: 236, startPoint y: 267, endPoint x: 432, endPoint y: 267, distance: 196.0
click at [432, 267] on p "2. Selecione “Exportar contas”:" at bounding box center [515, 266] width 584 height 18
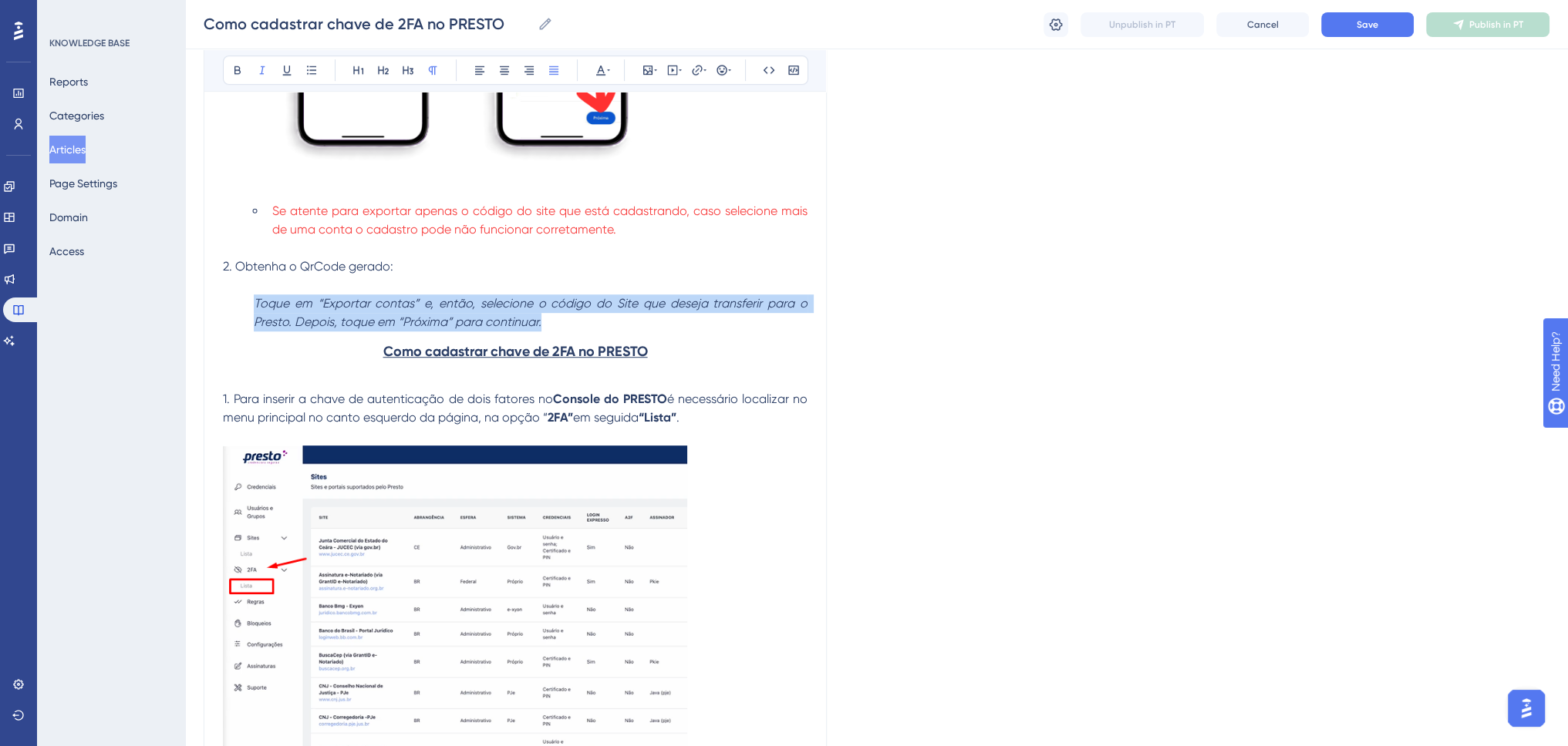
drag, startPoint x: 538, startPoint y: 322, endPoint x: 246, endPoint y: 308, distance: 292.3
click at [246, 308] on p "Toque em “Exportar contas” e, então, selecione o código do Site que deseja tran…" at bounding box center [515, 312] width 584 height 37
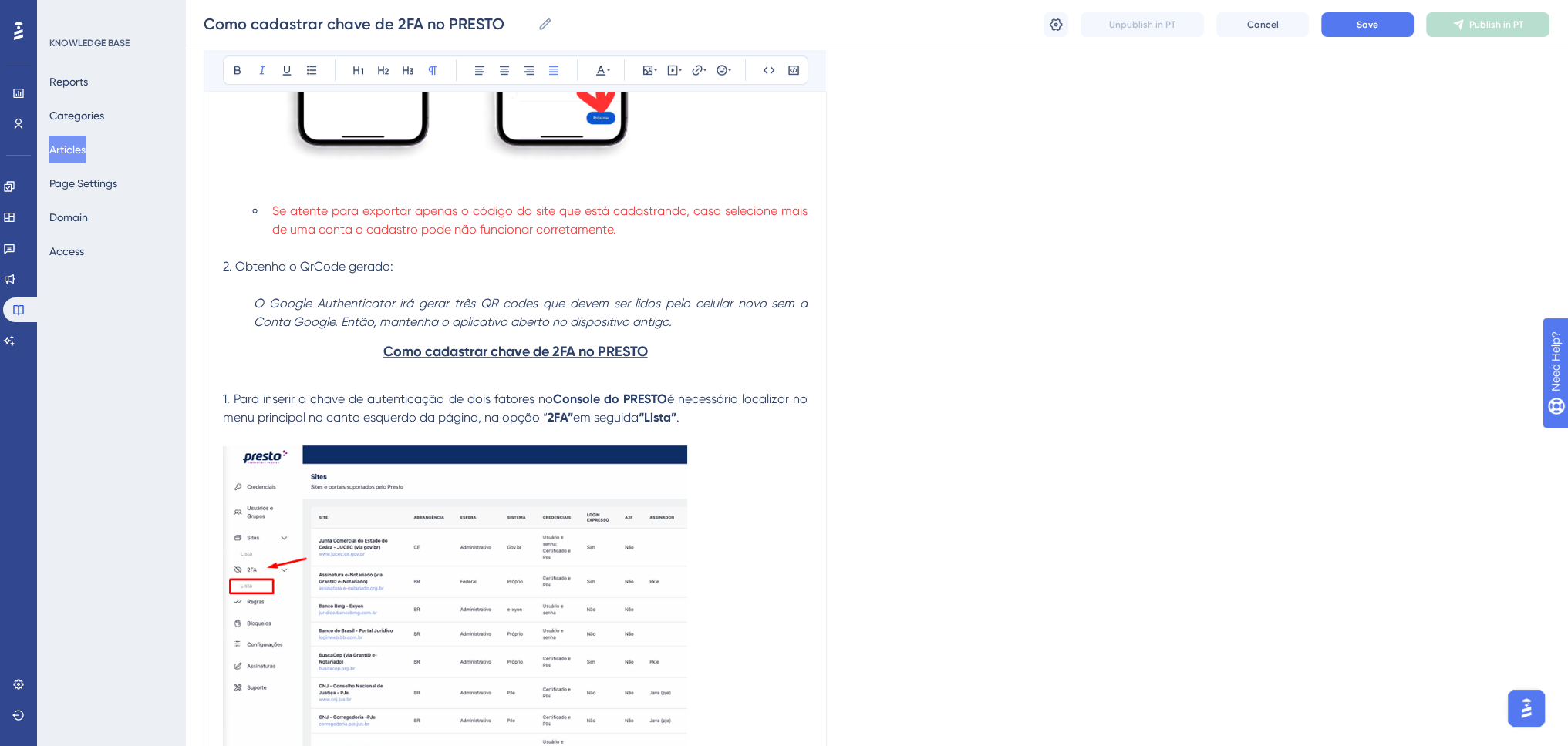
click at [459, 301] on em "O Google Authenticator irá gerar três QR codes que devem ser lidos pelo celular…" at bounding box center [532, 312] width 557 height 33
drag, startPoint x: 457, startPoint y: 301, endPoint x: 478, endPoint y: 303, distance: 21.1
click at [478, 303] on em "O Google Authenticator irá gerar três QR codes que devem ser lidos pelo celular…" at bounding box center [532, 312] width 557 height 33
click at [511, 300] on em "O Google Authenticator irá gerar o QR codes que devem ser lidos pelo celular no…" at bounding box center [532, 312] width 557 height 33
click at [732, 305] on em "O Google Authenticator irá gerar o QR code que devem ser lidos pelo celular nov…" at bounding box center [532, 312] width 557 height 33
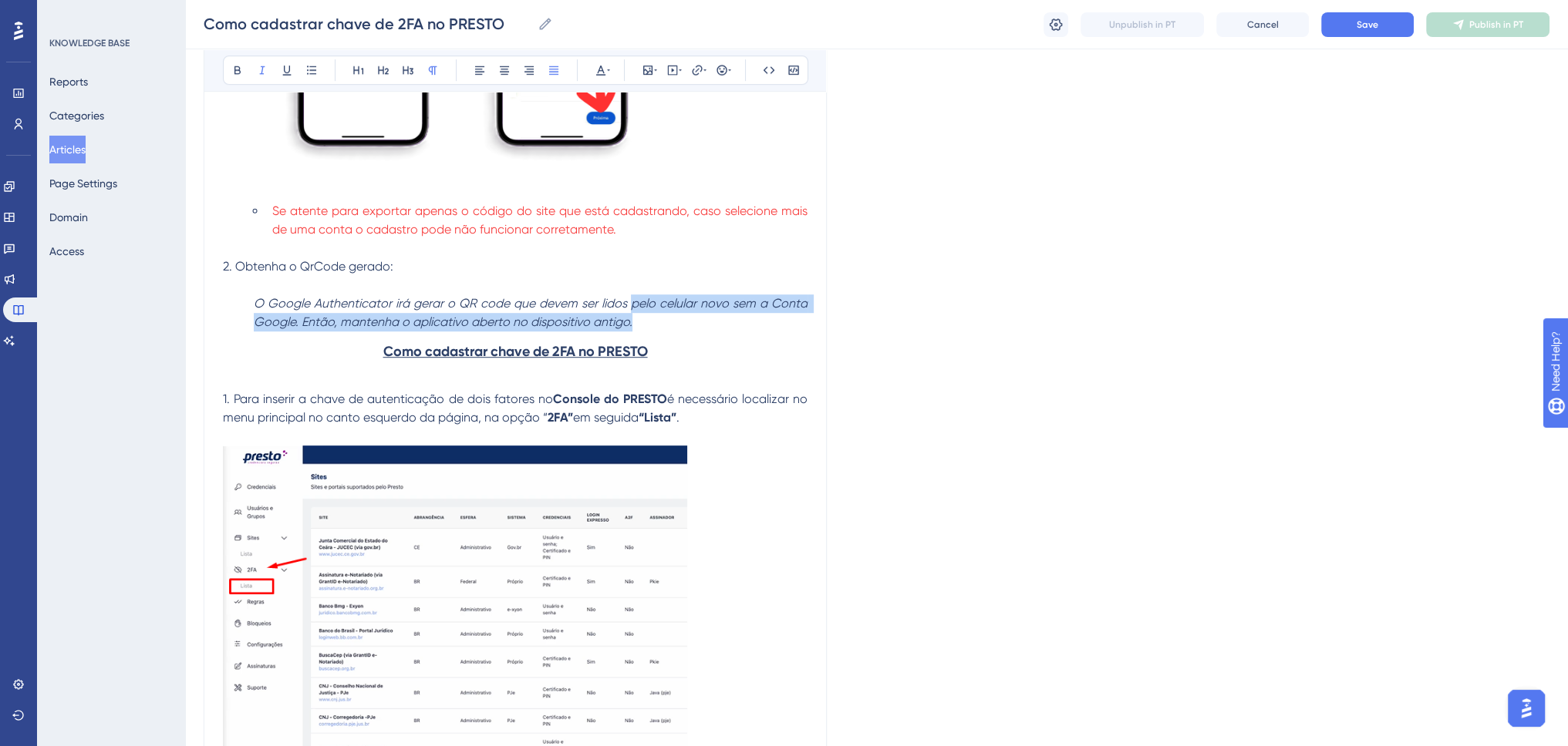
drag, startPoint x: 634, startPoint y: 301, endPoint x: 635, endPoint y: 318, distance: 17.0
click at [635, 318] on p "O Google Authenticator irá gerar o QR code que devem ser lidos pelo celular nov…" at bounding box center [515, 312] width 584 height 37
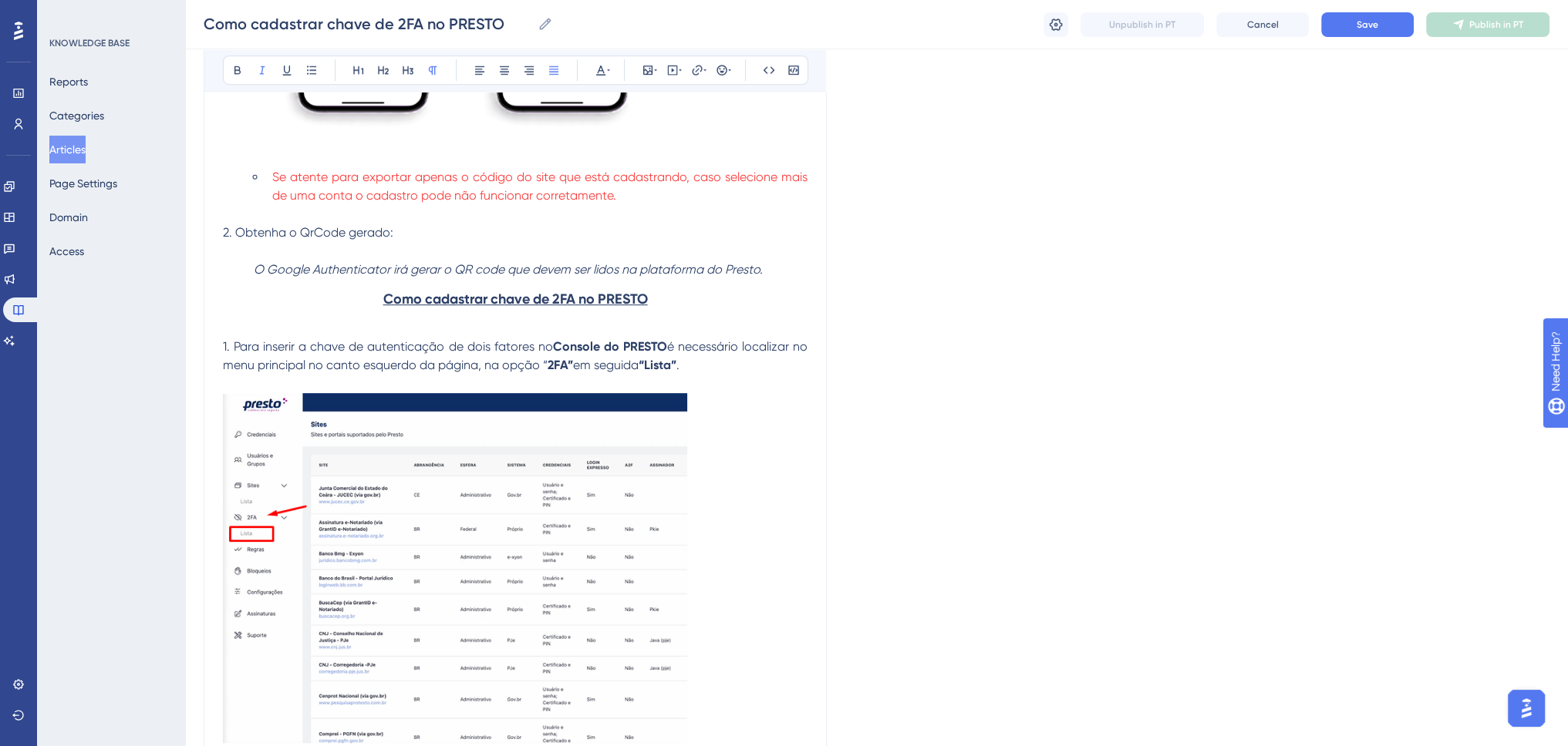
scroll to position [1310, 0]
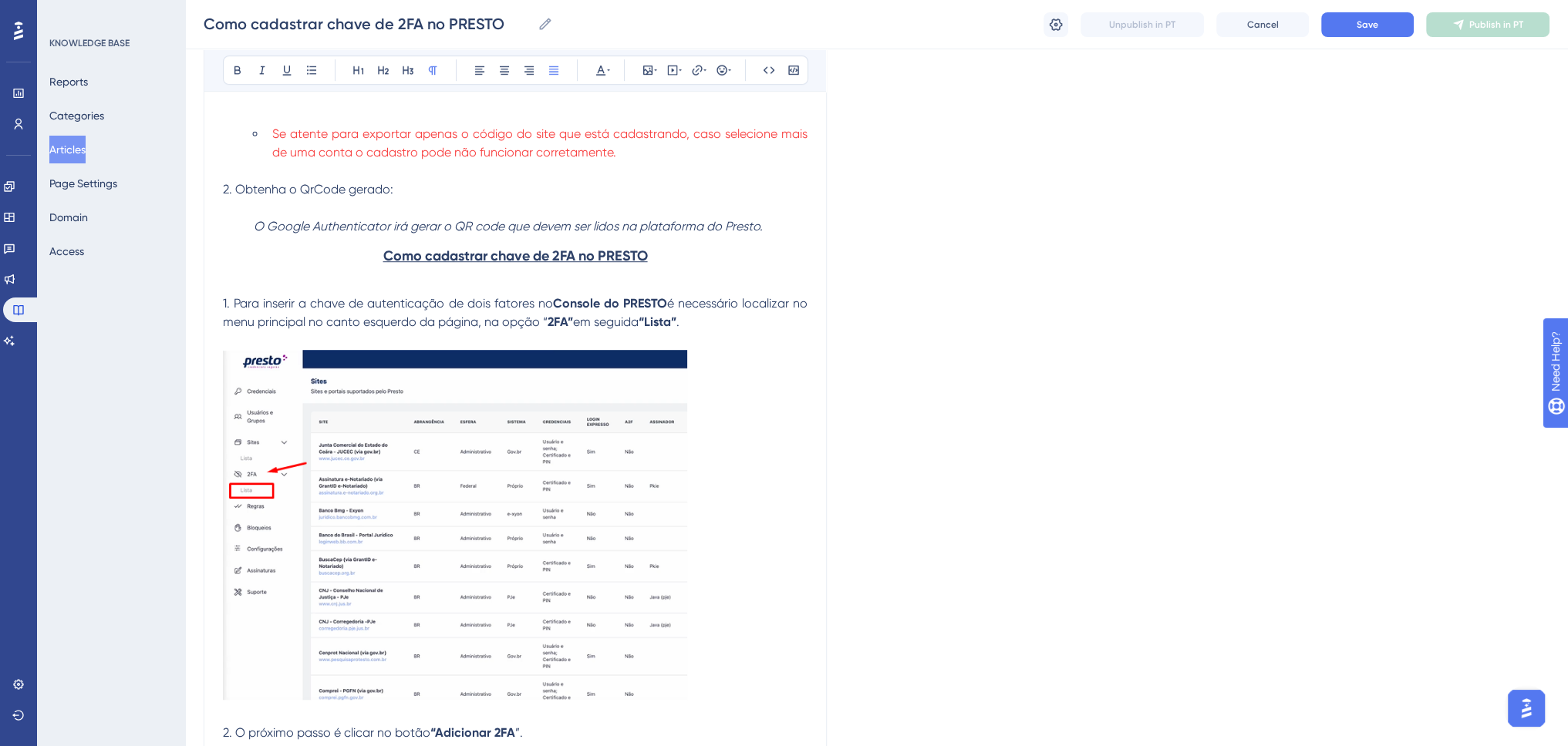
click at [315, 191] on span "2. Obtenha o QrCode gerado:" at bounding box center [308, 189] width 170 height 14
click at [534, 218] on p "O Google Authenticator irá gerar o QR code que devem ser lidos na plataforma do…" at bounding box center [515, 226] width 584 height 18
click at [312, 188] on span "2. Obtenha o Qr Code gerado:" at bounding box center [310, 189] width 174 height 14
click at [456, 233] on em "O Google Authenticator irá gerar o QR code que devem ser lidos na plataforma do…" at bounding box center [508, 226] width 509 height 14
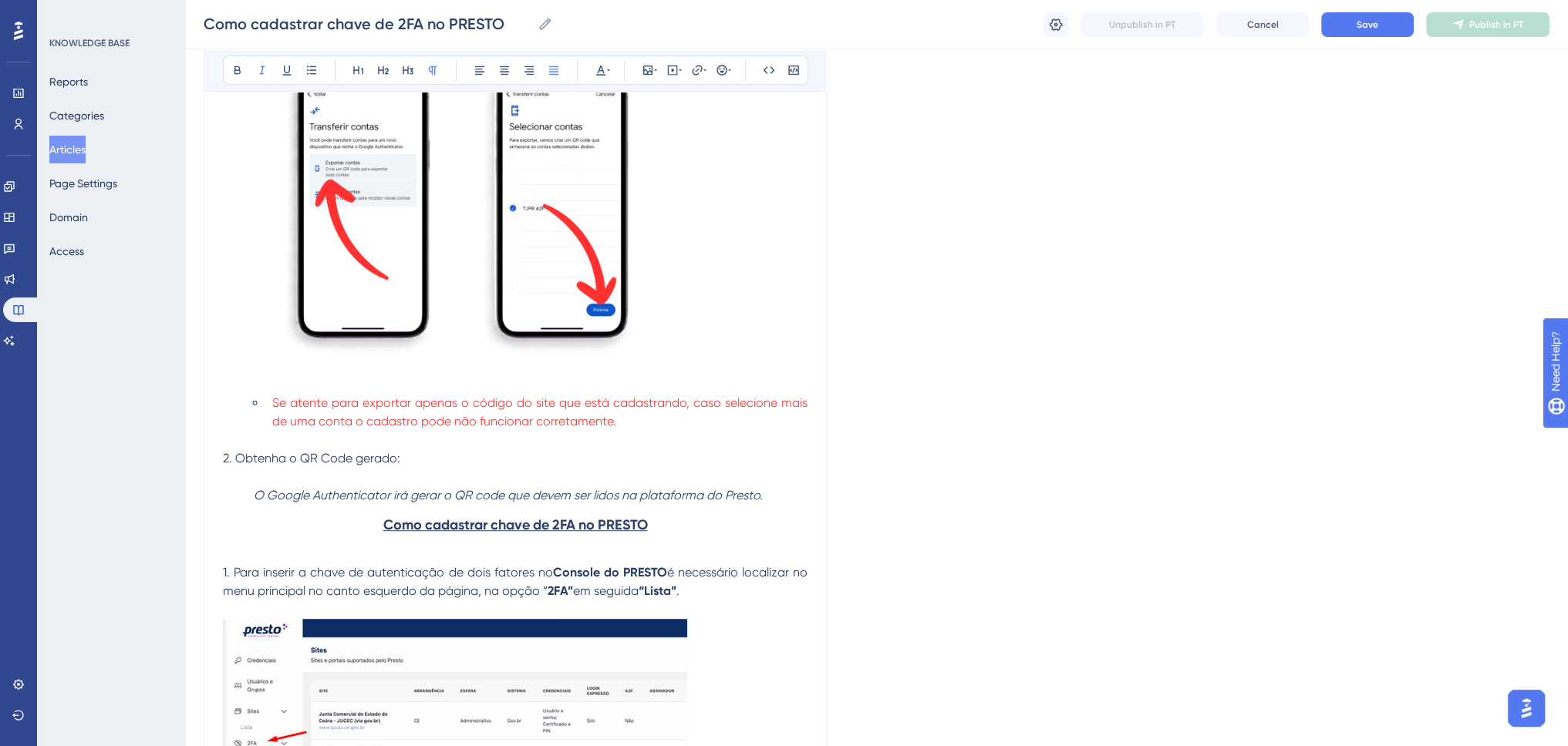
scroll to position [1079, 0]
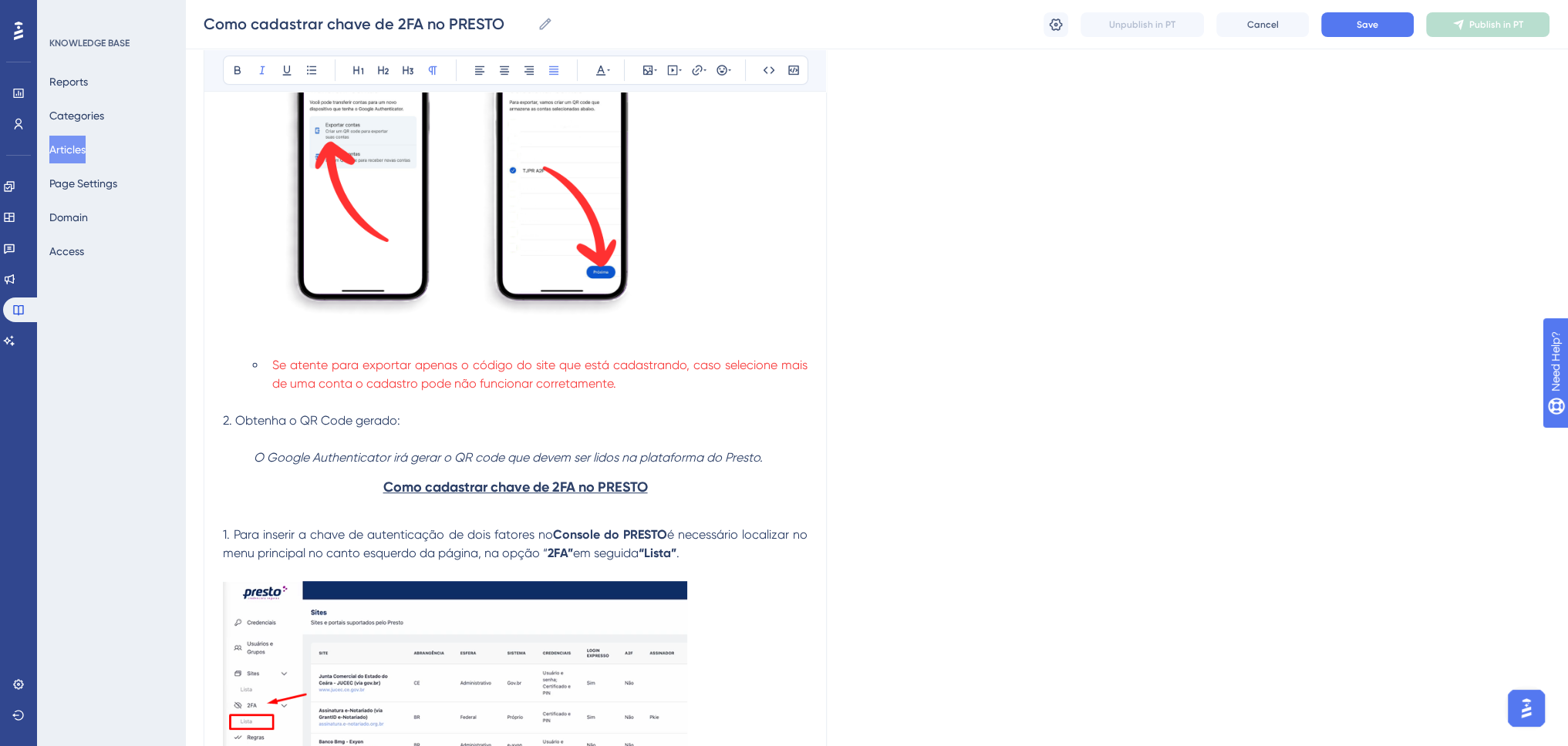
click at [786, 456] on p "O Google Authenticator irá gerar o QR code que devem ser lidos na plataforma do…" at bounding box center [515, 457] width 584 height 18
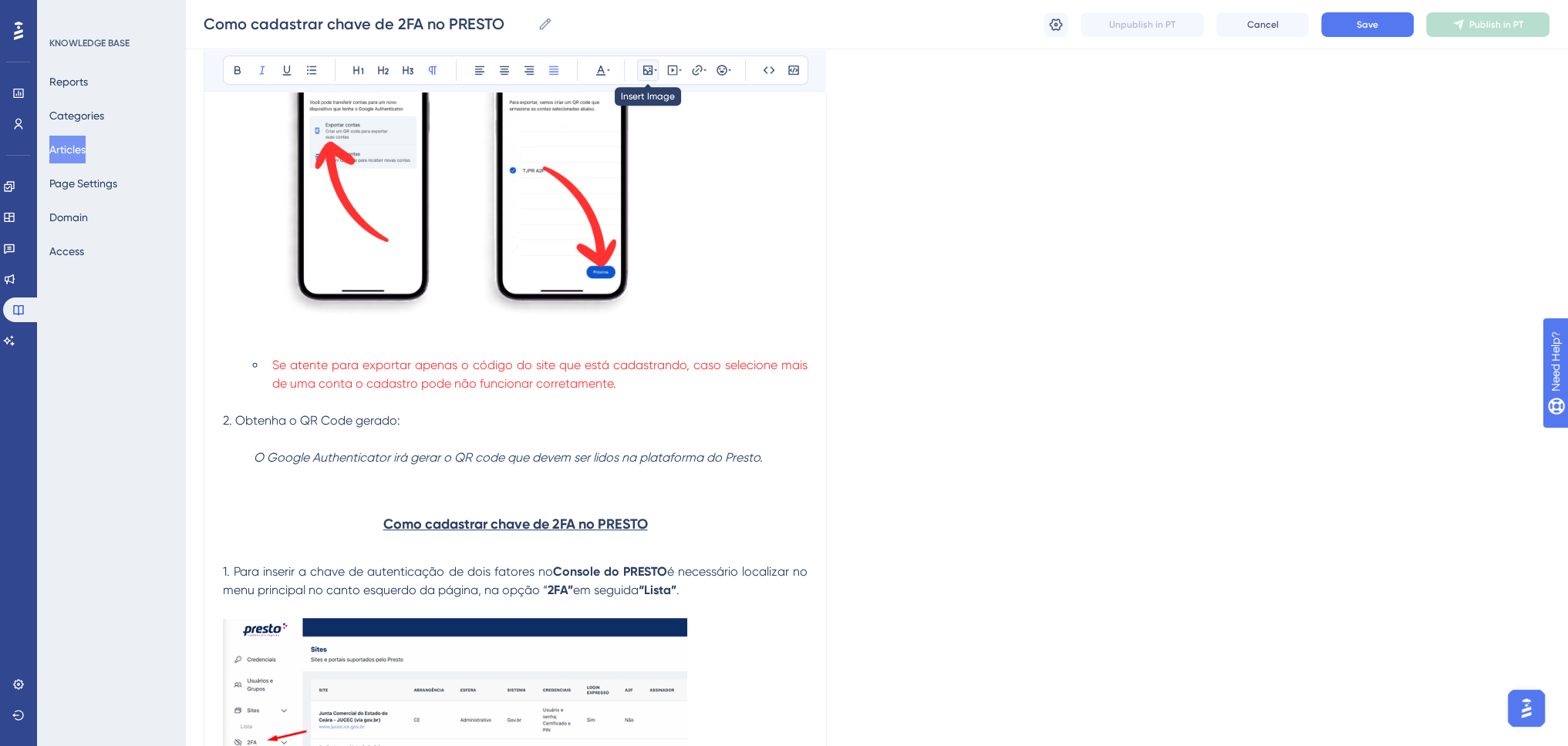
click at [647, 71] on icon at bounding box center [648, 70] width 9 height 9
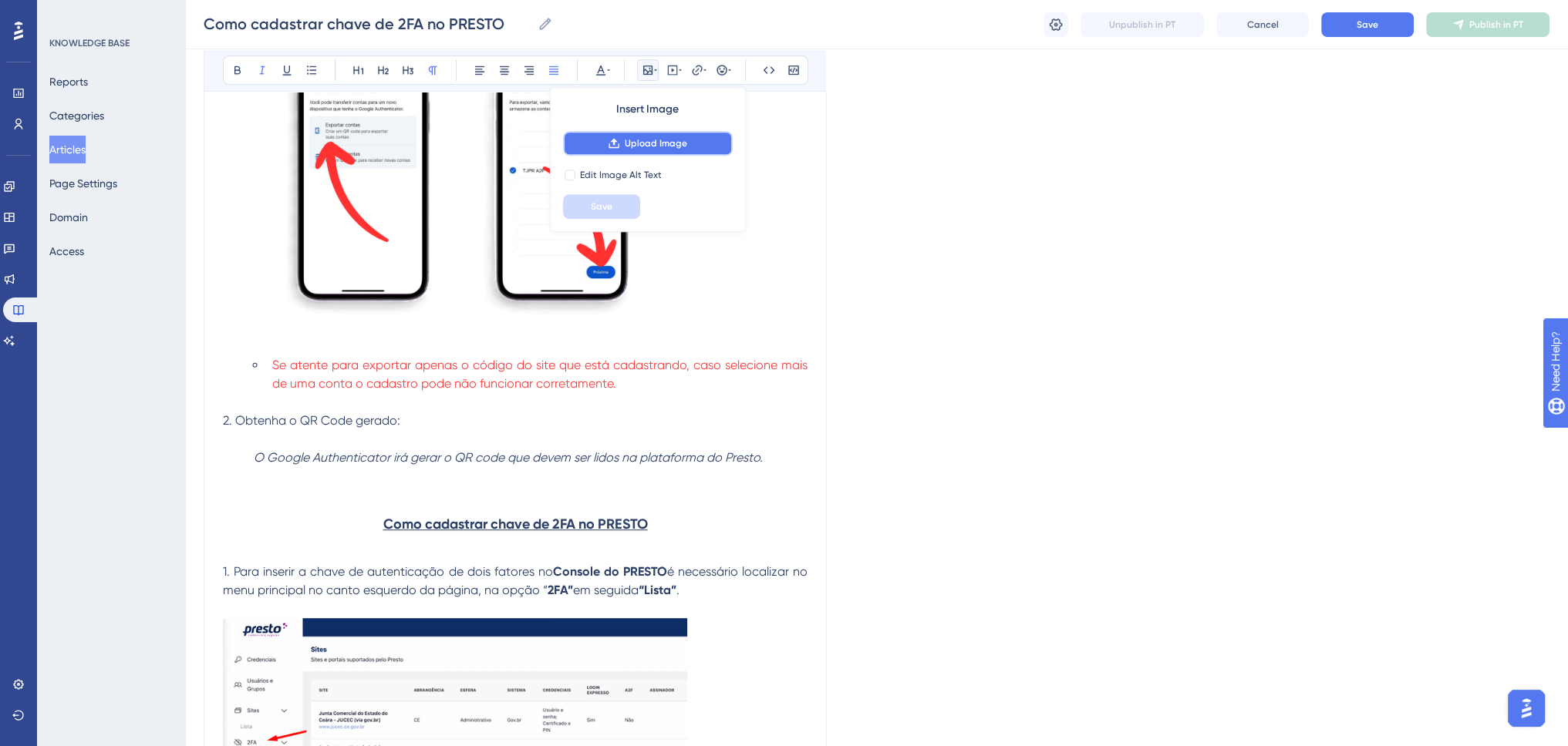
click at [638, 138] on span "Upload Image" at bounding box center [656, 143] width 63 height 12
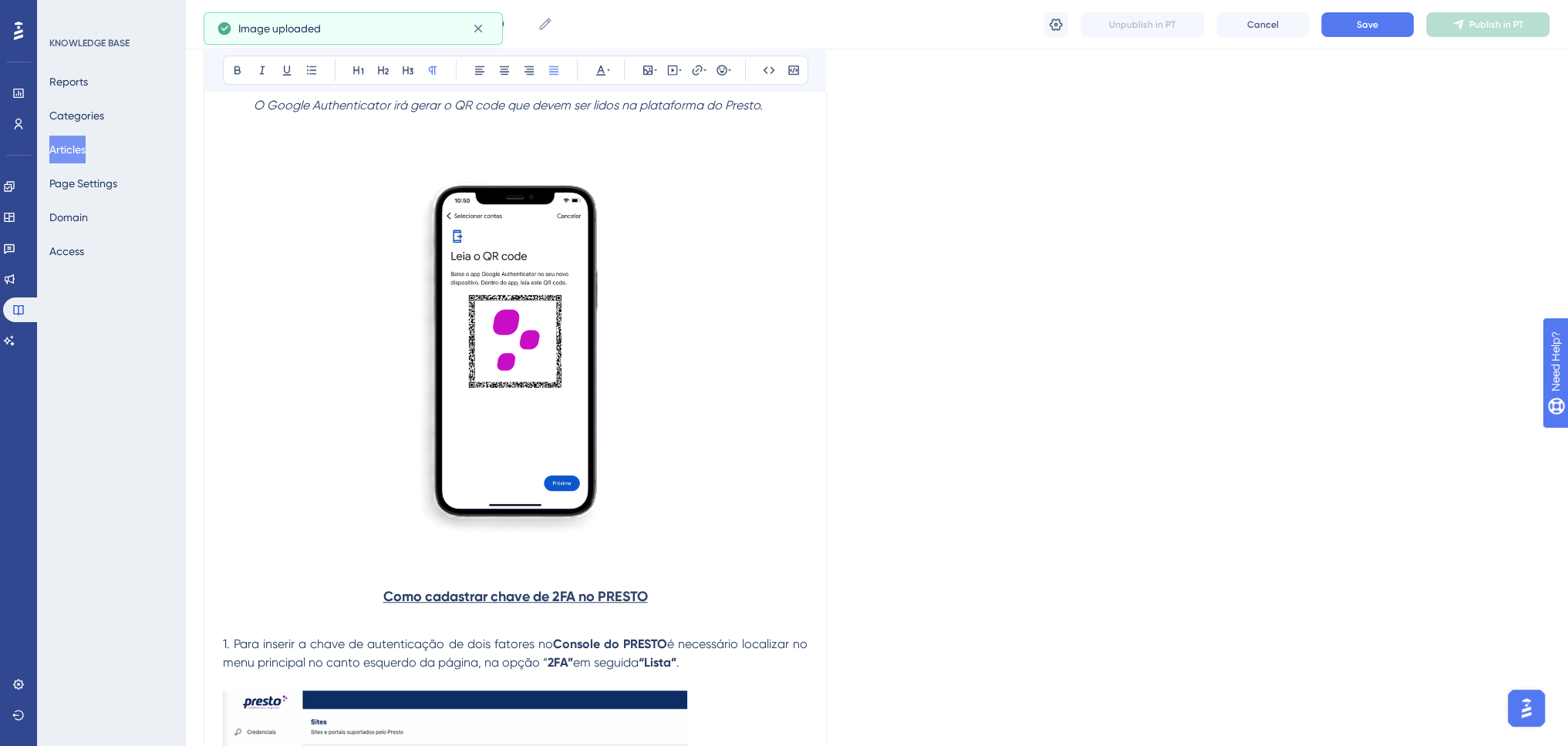
scroll to position [1464, 0]
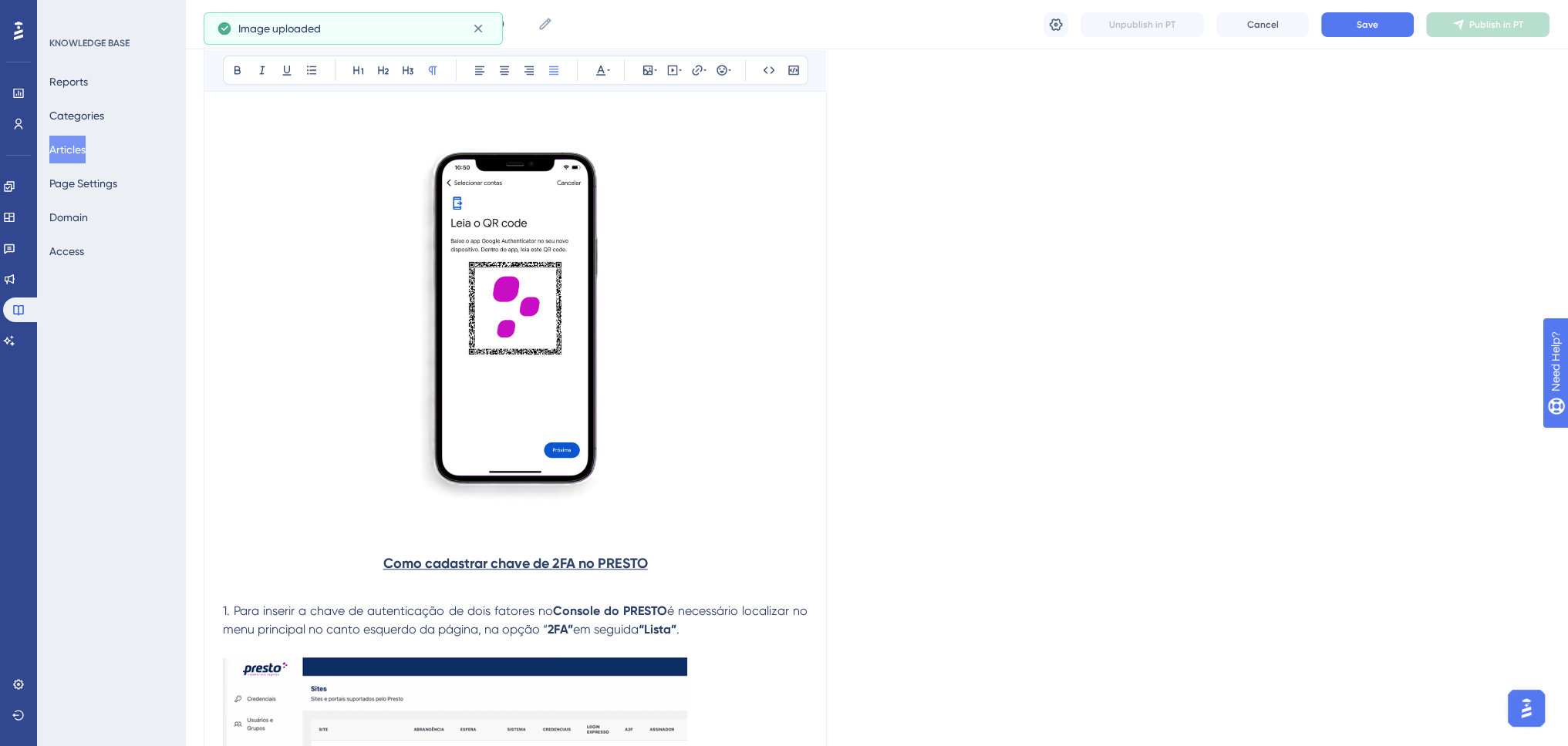
click at [640, 345] on img at bounding box center [515, 320] width 584 height 438
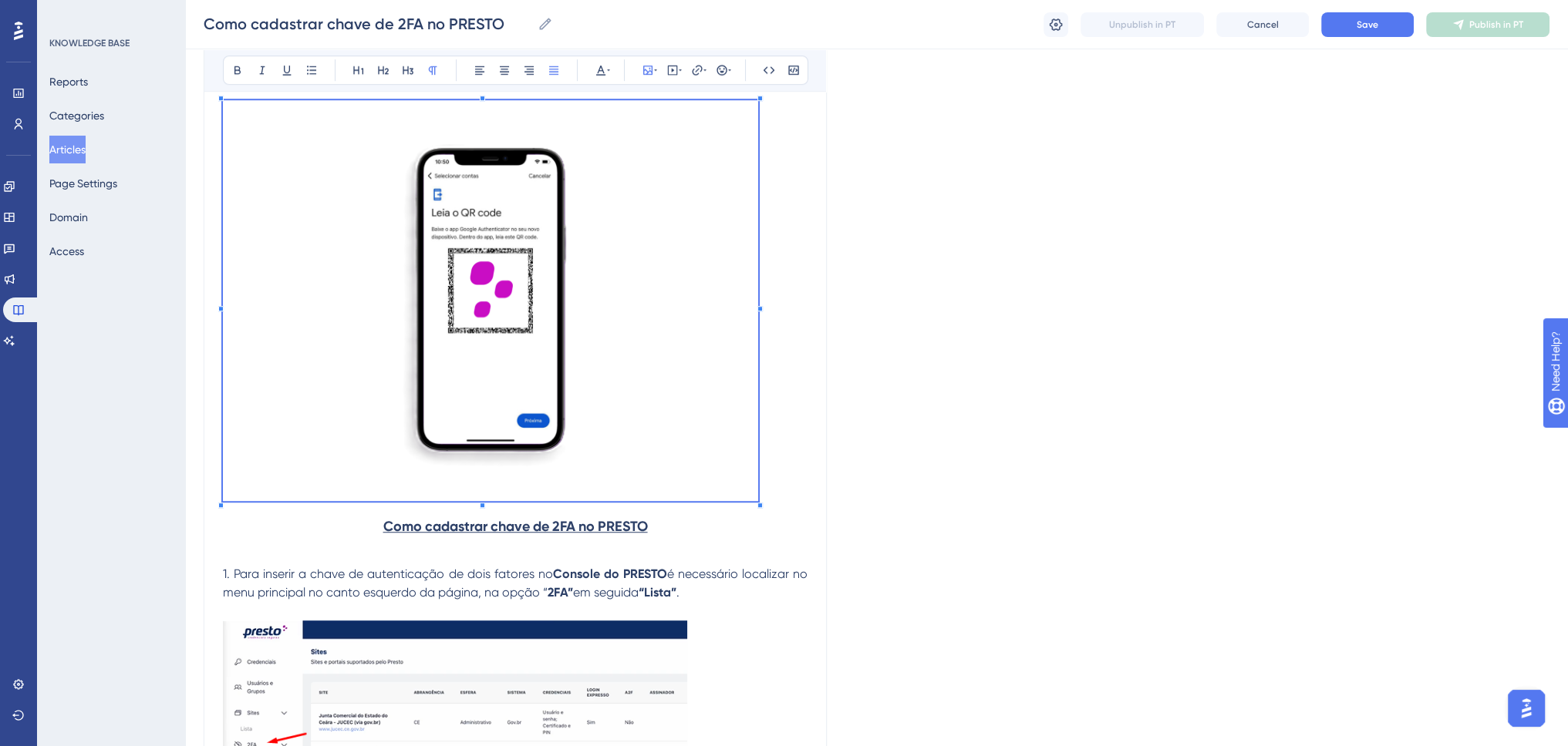
click at [760, 487] on p at bounding box center [515, 304] width 584 height 407
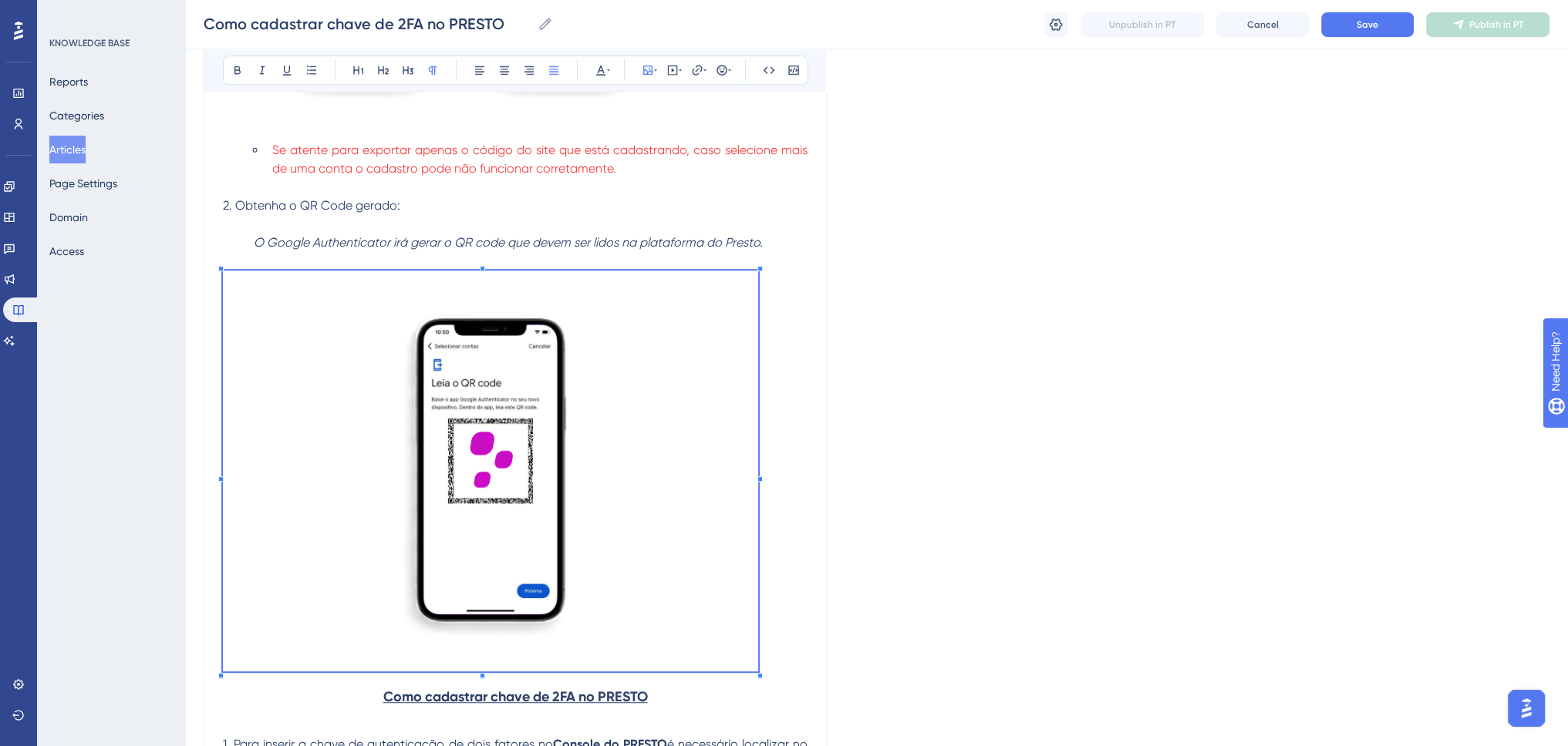
scroll to position [1310, 0]
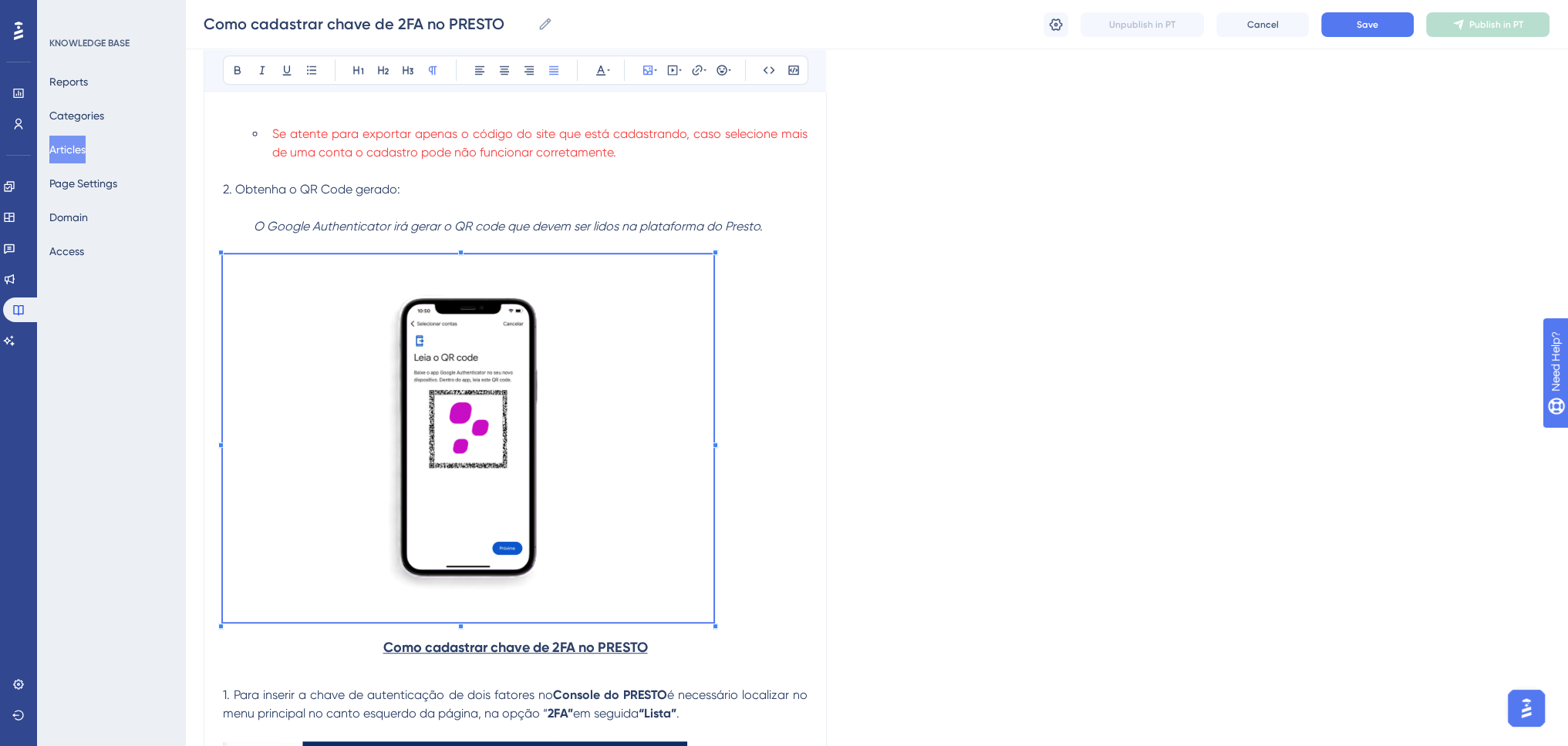
click at [716, 606] on p at bounding box center [515, 440] width 584 height 373
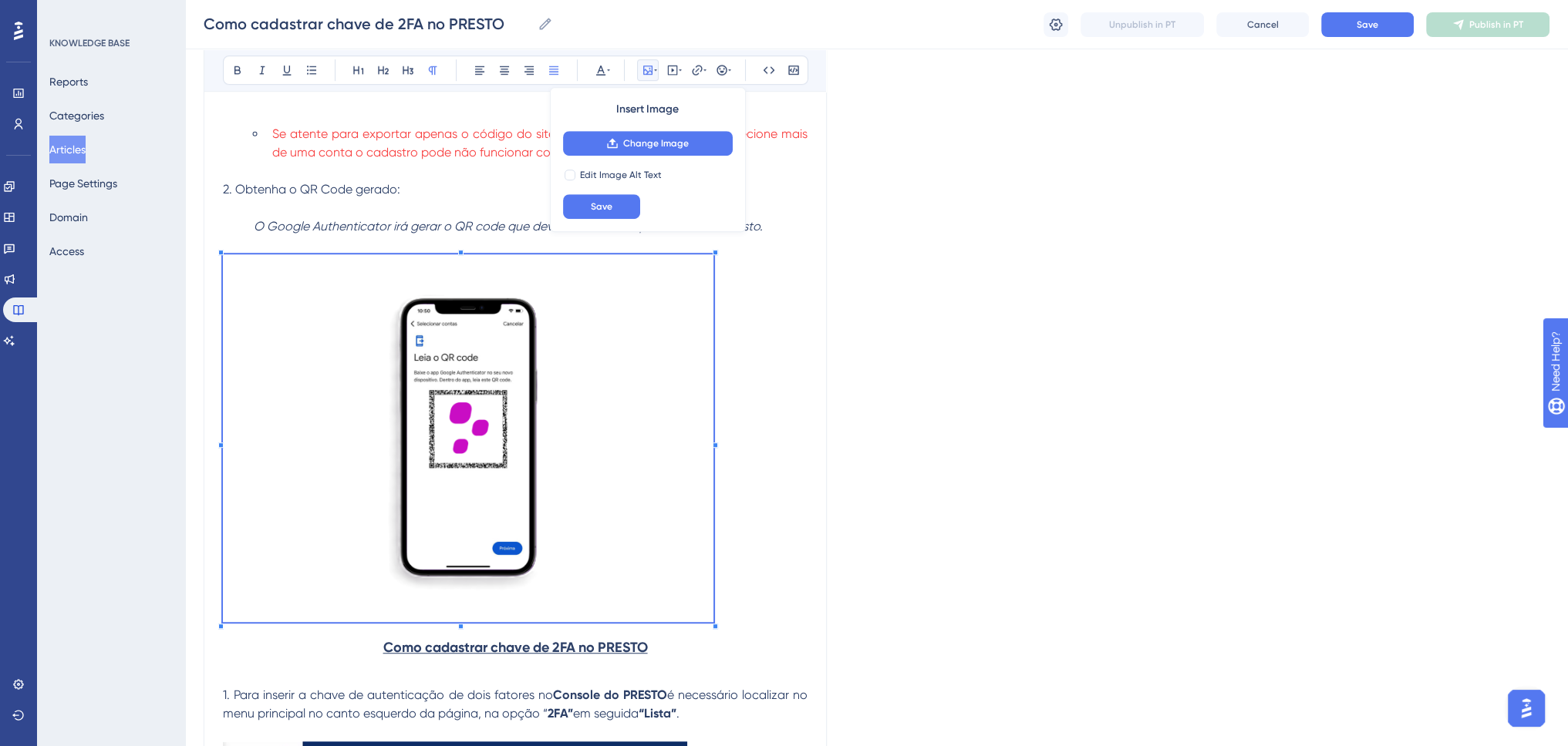
click at [762, 535] on p at bounding box center [515, 440] width 584 height 373
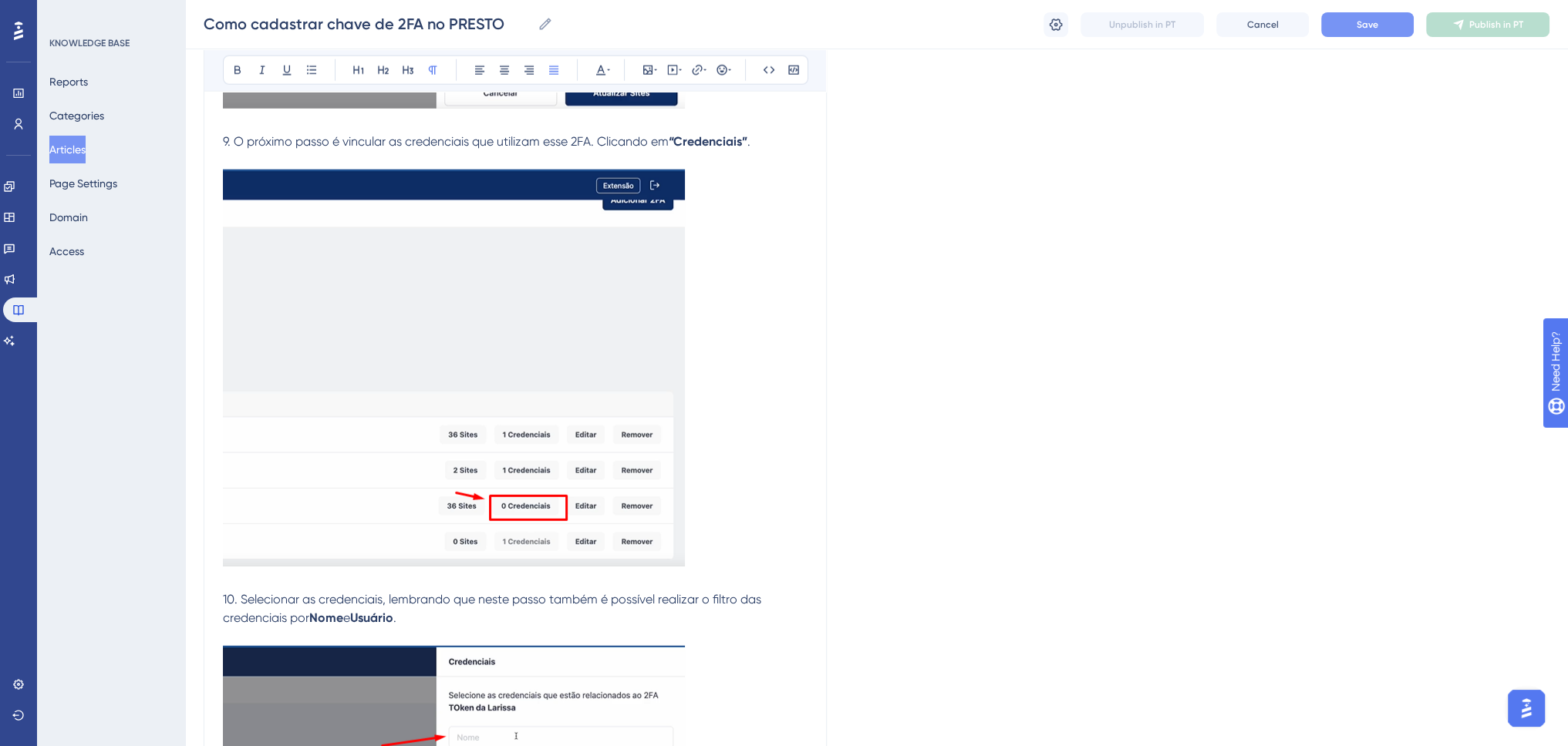
scroll to position [4933, 0]
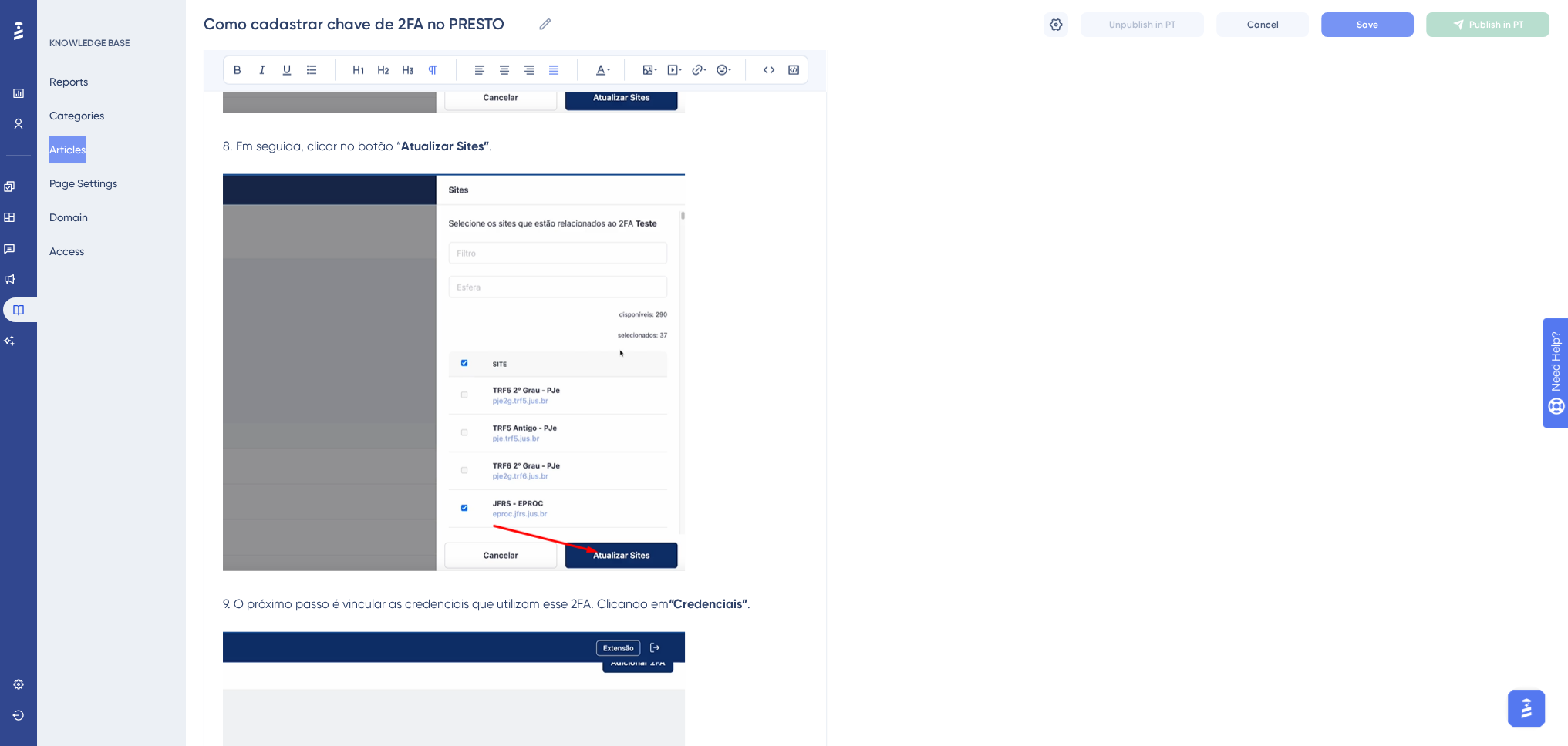
click at [1353, 28] on button "Save" at bounding box center [1367, 25] width 92 height 25
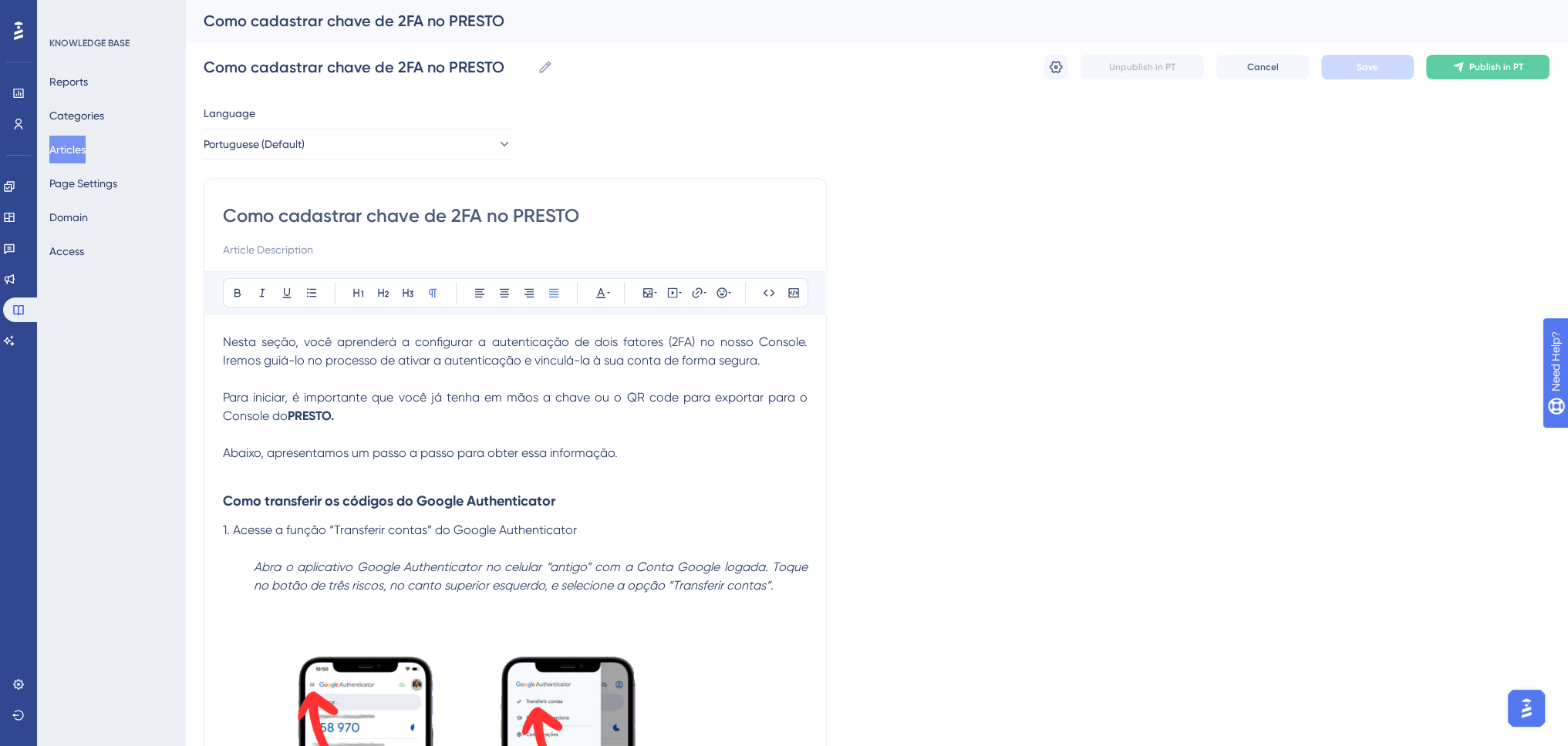
scroll to position [0, 0]
click at [1439, 74] on button "Publish in PT" at bounding box center [1487, 67] width 123 height 25
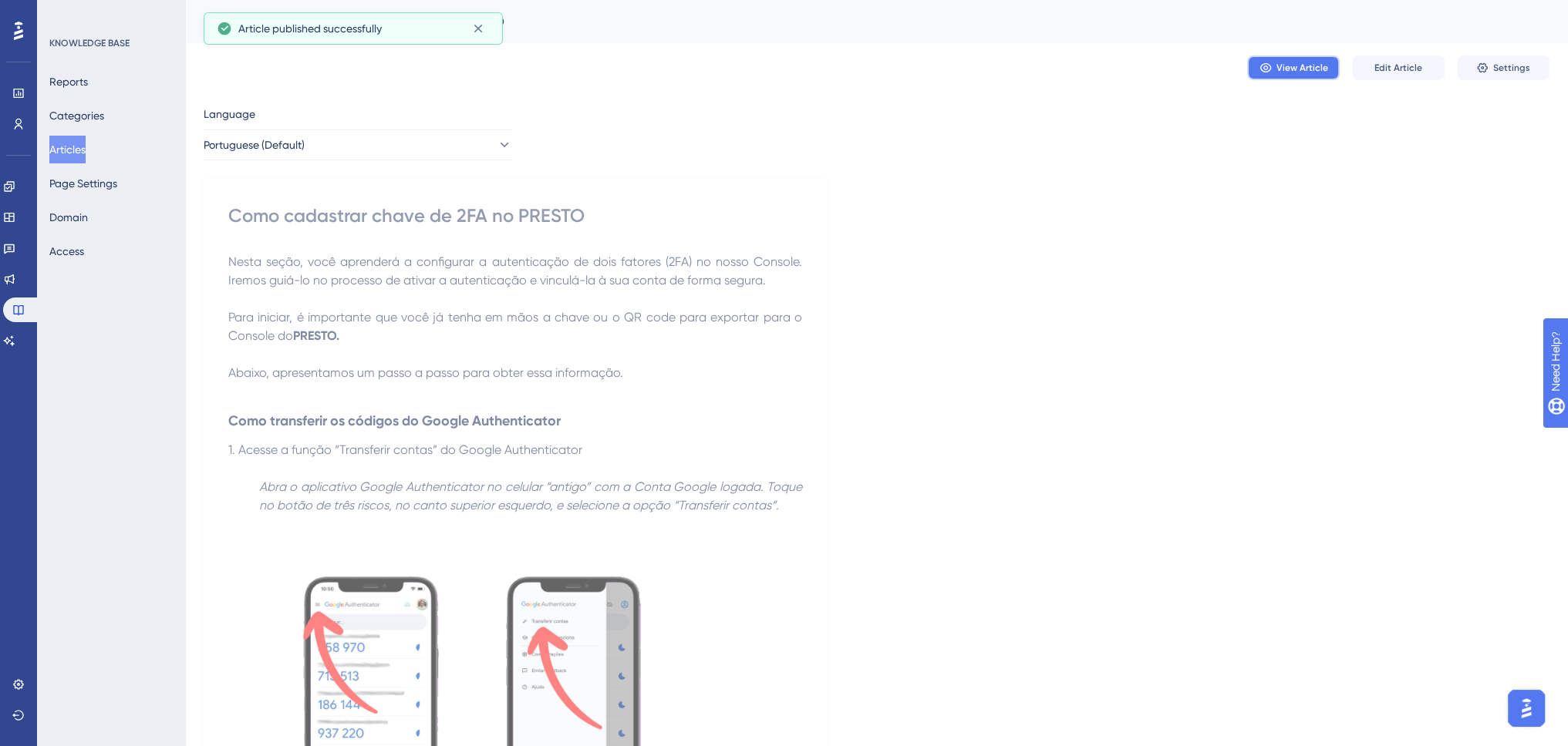
click at [1282, 67] on span "View Article" at bounding box center [1302, 67] width 51 height 12
click at [1392, 70] on span "Edit Article" at bounding box center [1398, 67] width 47 height 12
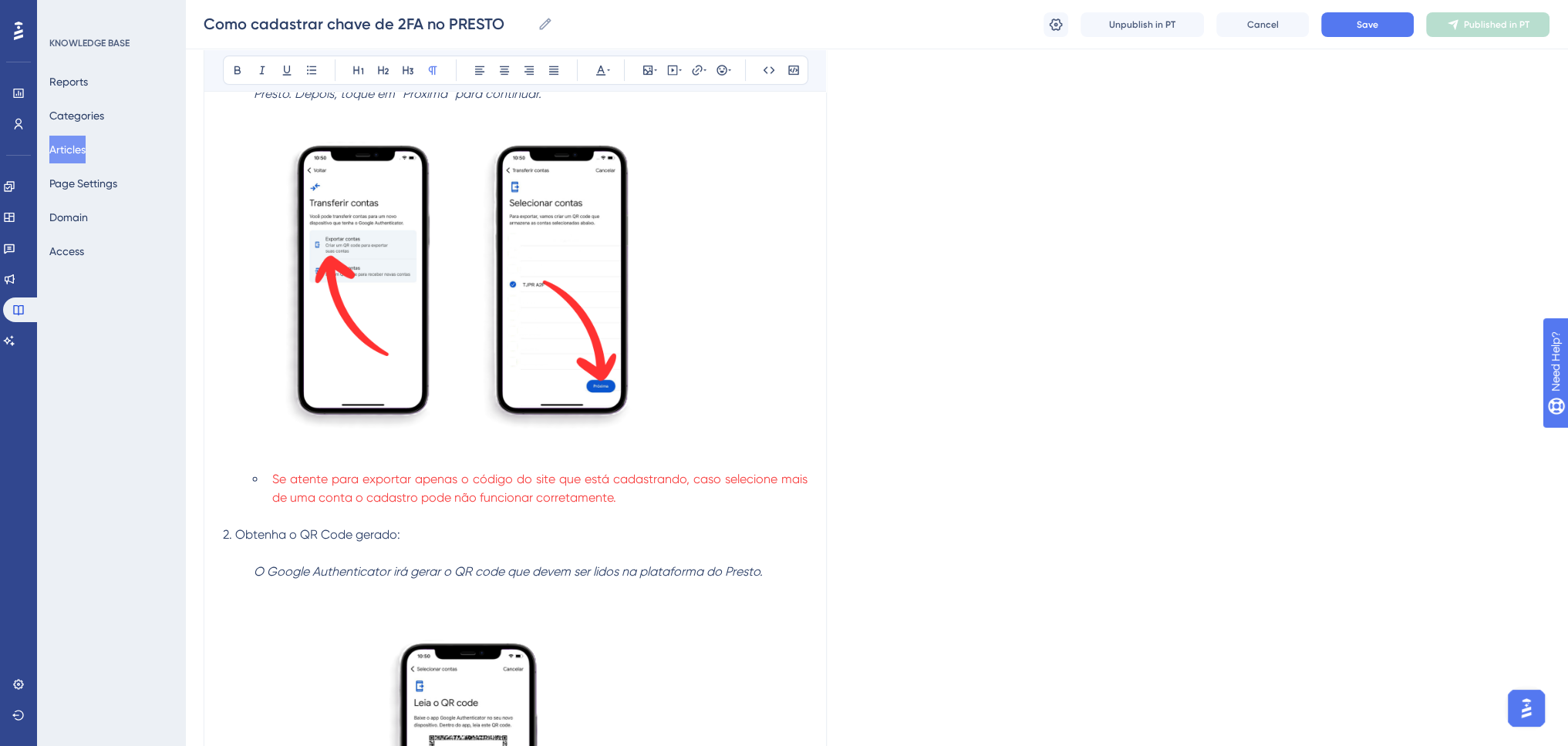
scroll to position [962, 0]
click at [563, 574] on em "O Google Authenticator irá gerar o QR code que devem ser lidos na plataforma do…" at bounding box center [508, 573] width 509 height 14
click at [564, 575] on em "O Google Authenticator irá gerar o QR code que devem ser lidos na plataforma do…" at bounding box center [508, 573] width 509 height 14
click at [609, 575] on em "O Google Authenticator irá gerar o QR code que deve ser lidos na plataforma do …" at bounding box center [502, 573] width 499 height 14
click at [1365, 22] on span "Save" at bounding box center [1367, 24] width 22 height 12
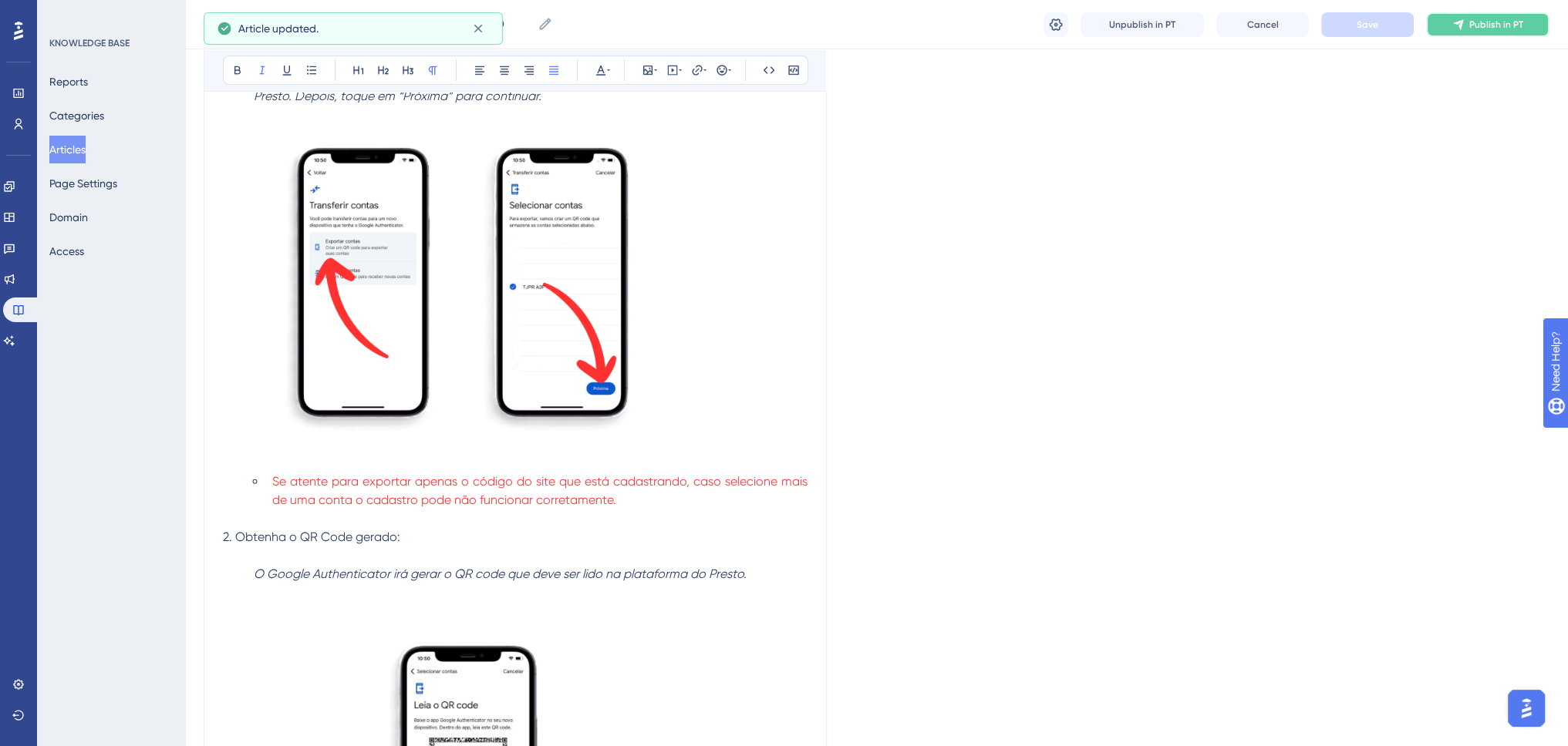
click at [1442, 21] on button "Publish in PT" at bounding box center [1487, 25] width 123 height 25
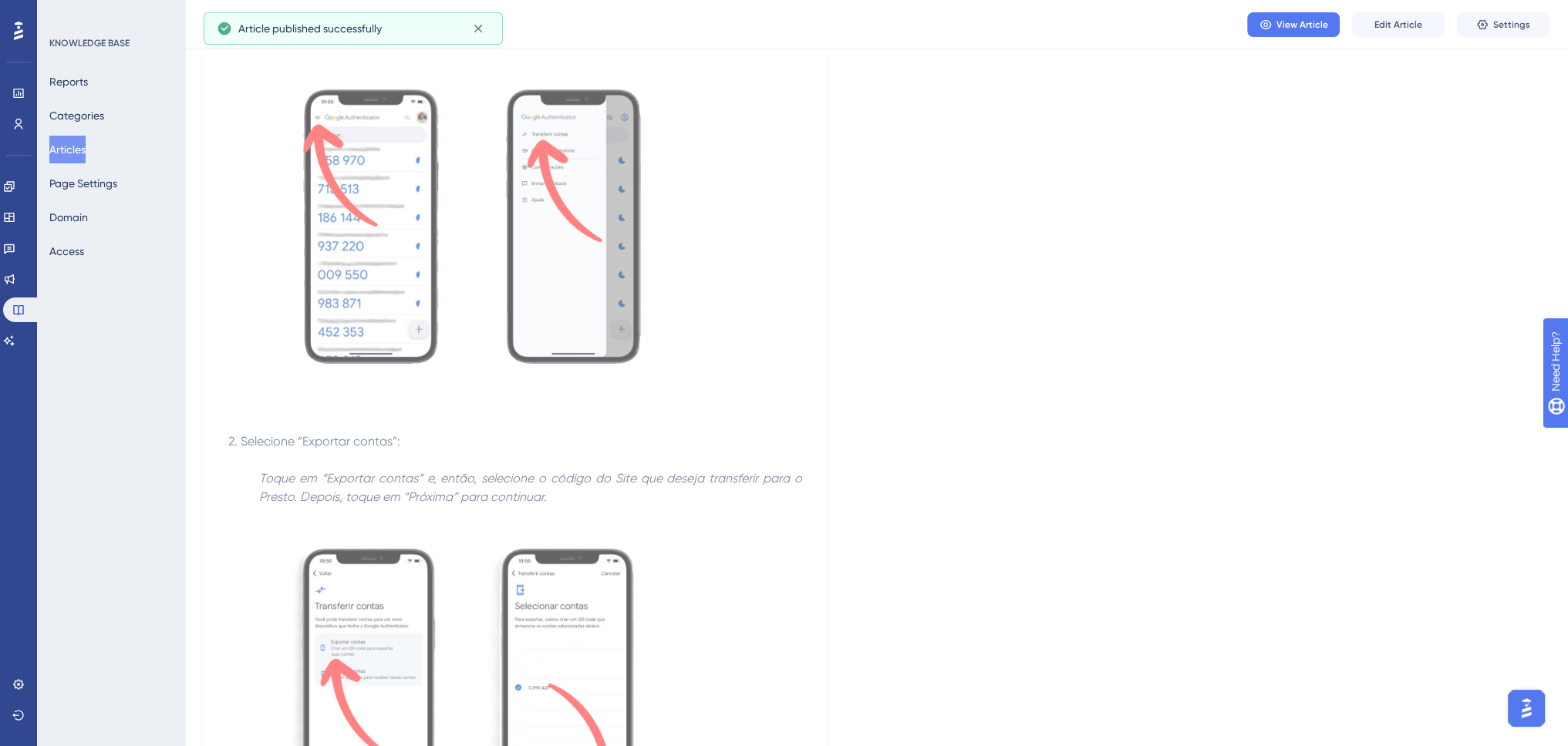
scroll to position [192, 0]
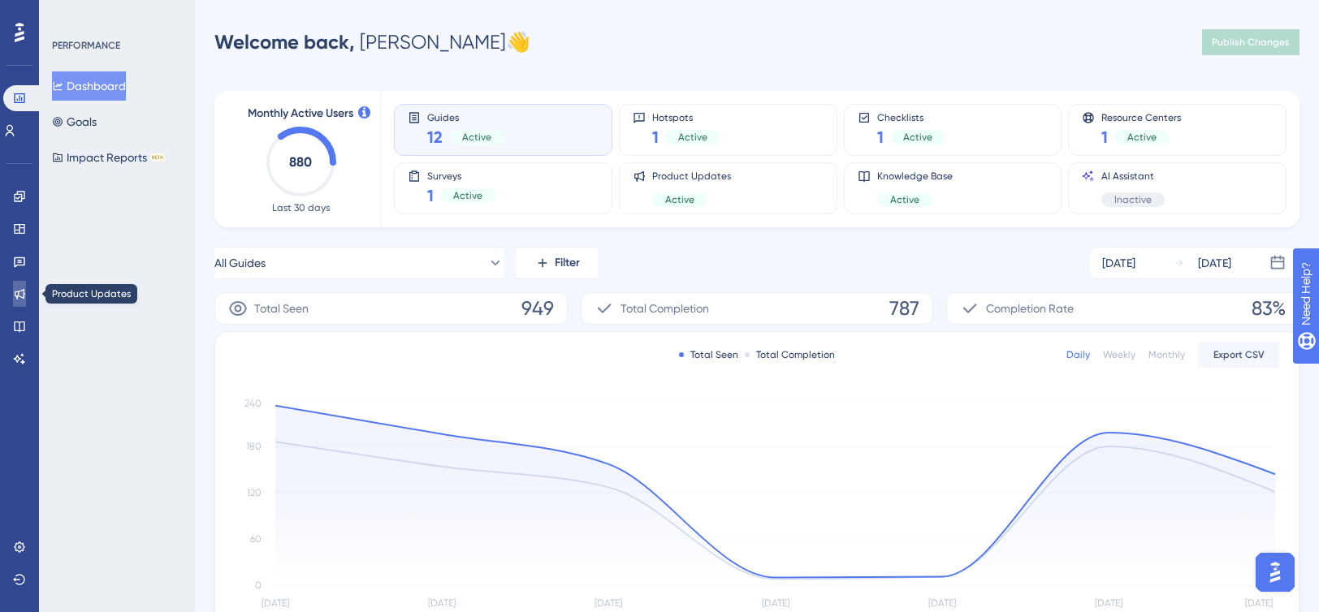
click at [19, 291] on icon at bounding box center [20, 294] width 11 height 11
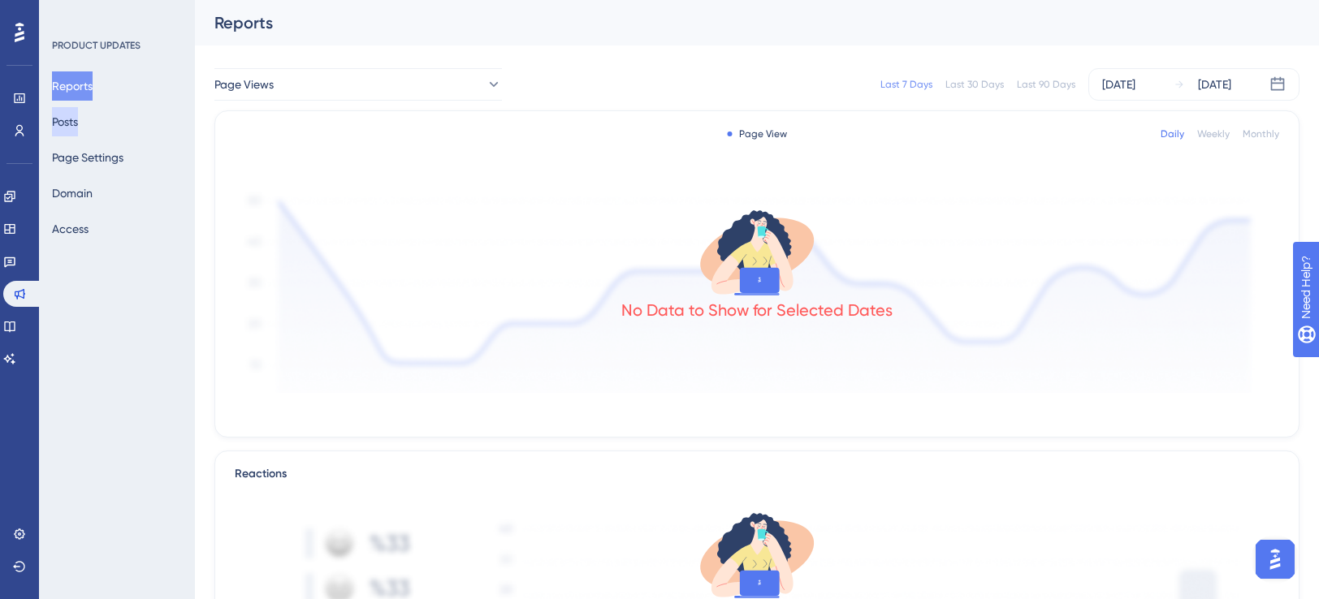
click at [73, 130] on button "Posts" at bounding box center [65, 121] width 26 height 29
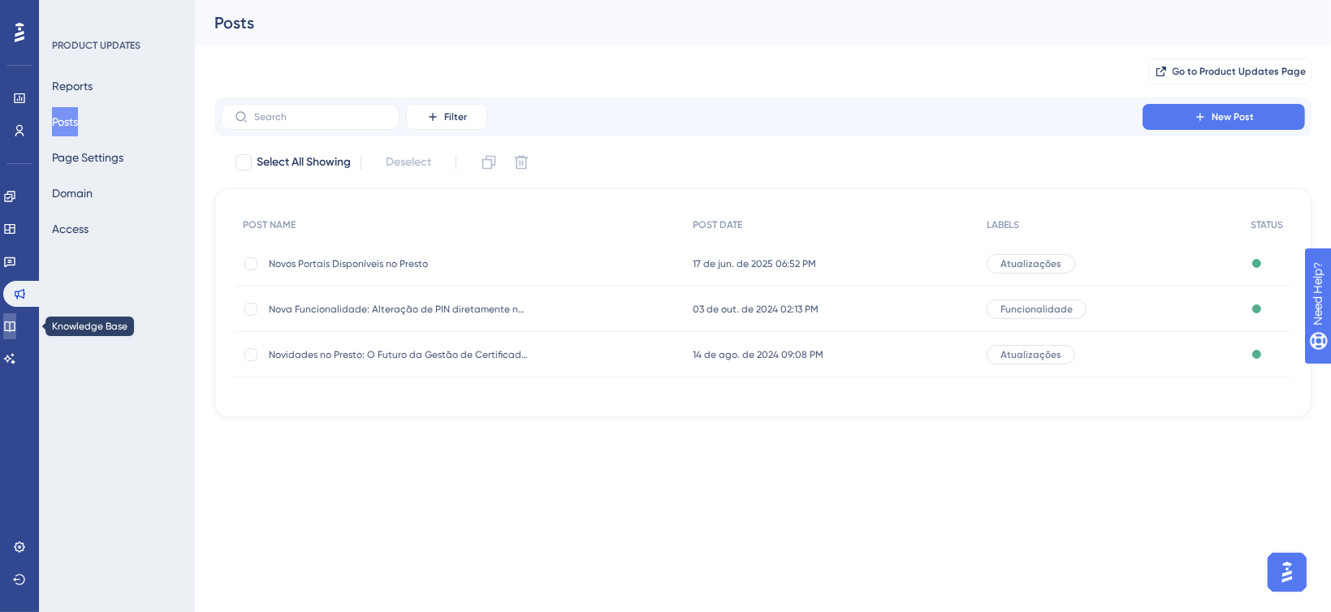
click at [16, 336] on link at bounding box center [9, 326] width 13 height 26
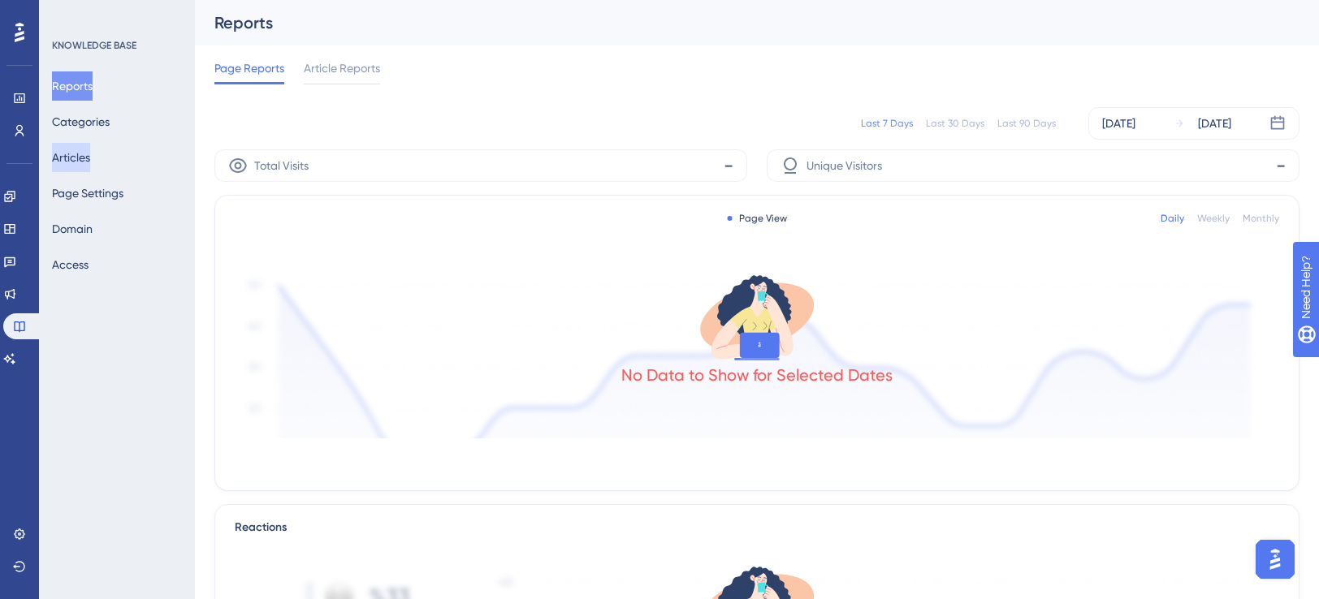
click at [84, 149] on button "Articles" at bounding box center [71, 157] width 38 height 29
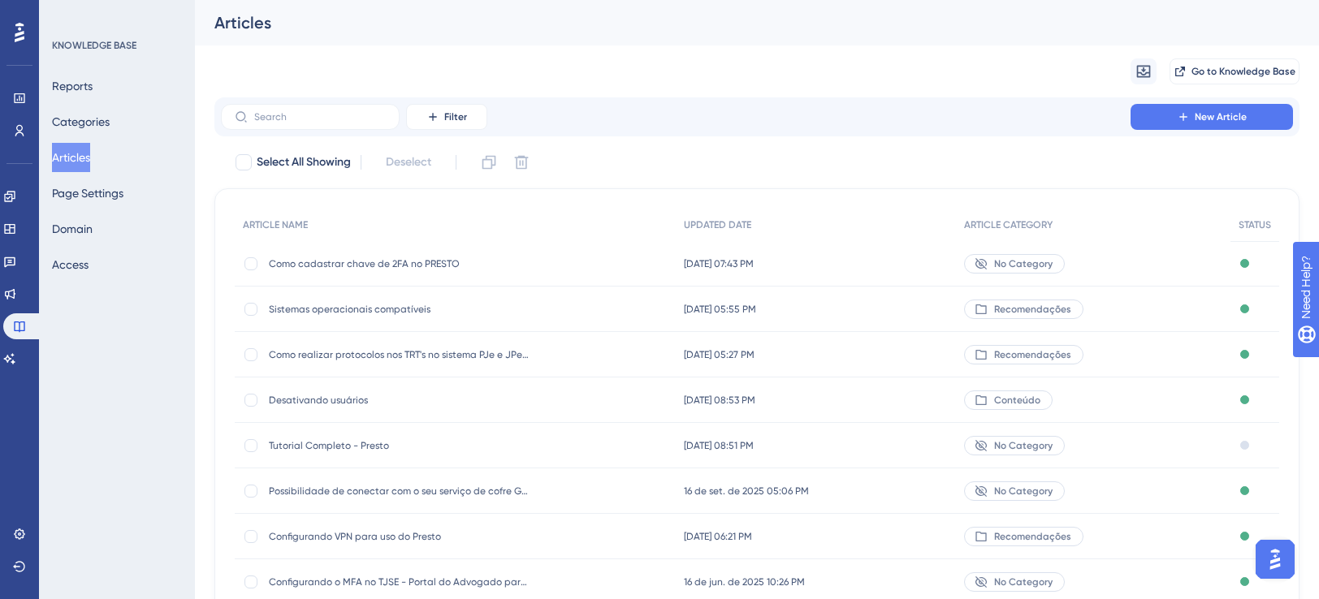
click at [378, 313] on span "Sistemas operacionais compatíveis" at bounding box center [399, 309] width 260 height 13
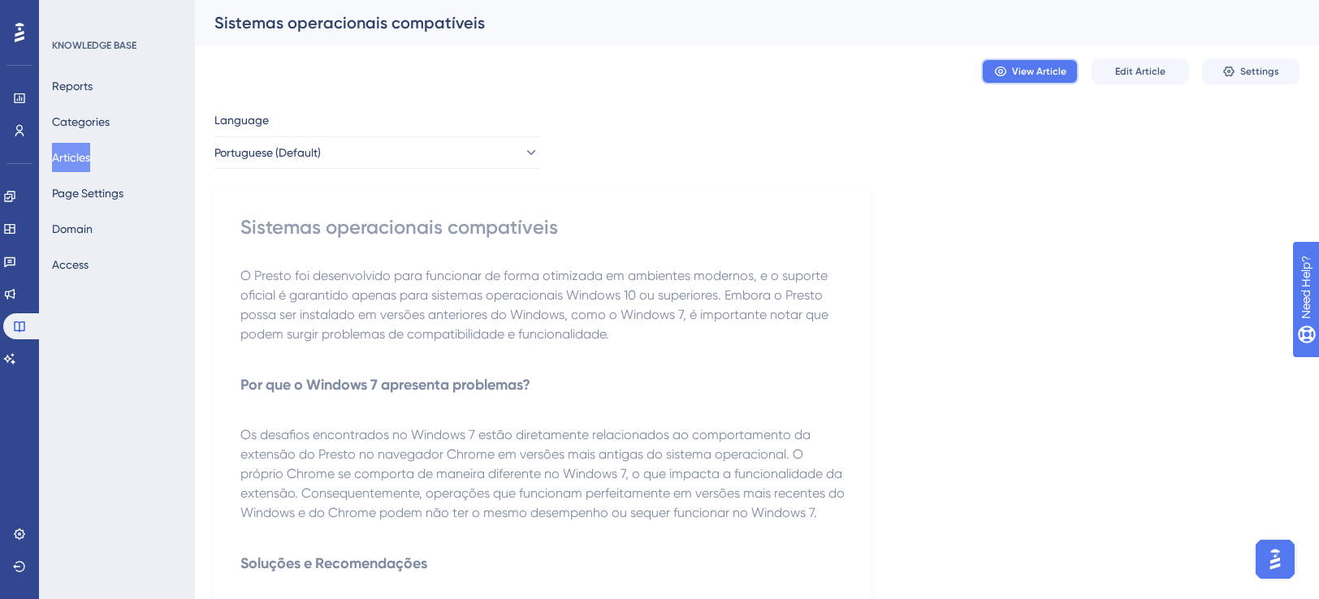
click at [1055, 77] on span "View Article" at bounding box center [1039, 71] width 54 height 13
click at [1015, 67] on span "View Article" at bounding box center [1039, 71] width 54 height 13
